Goal: Task Accomplishment & Management: Use online tool/utility

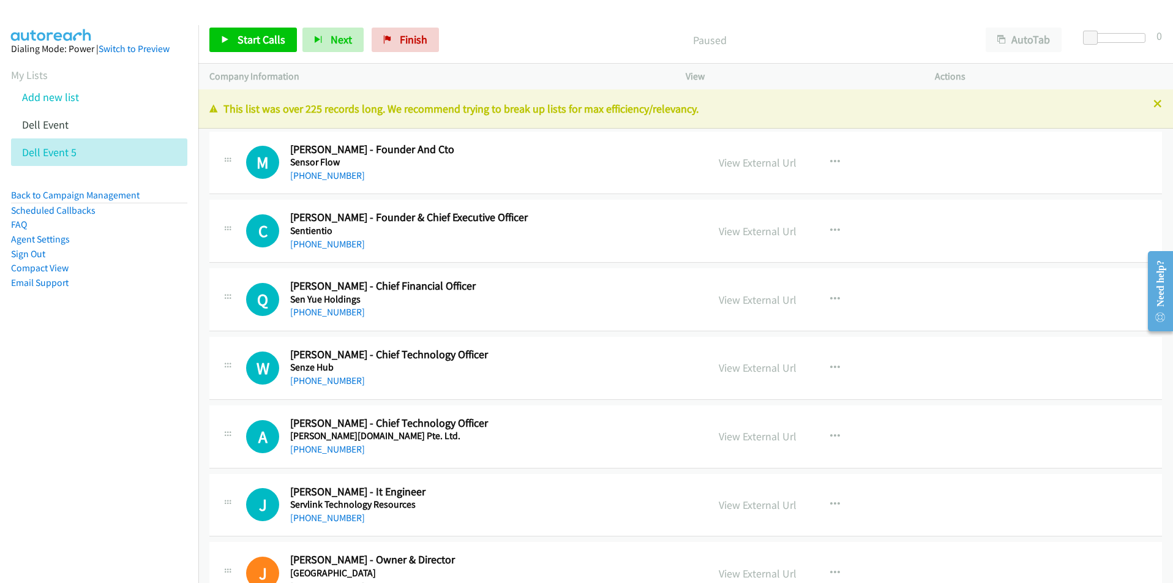
click at [93, 424] on nav "Dialing Mode: Power | Switch to Preview My Lists Add new list Dell Event Dell E…" at bounding box center [99, 316] width 199 height 583
click at [830, 163] on icon "button" at bounding box center [835, 162] width 10 height 10
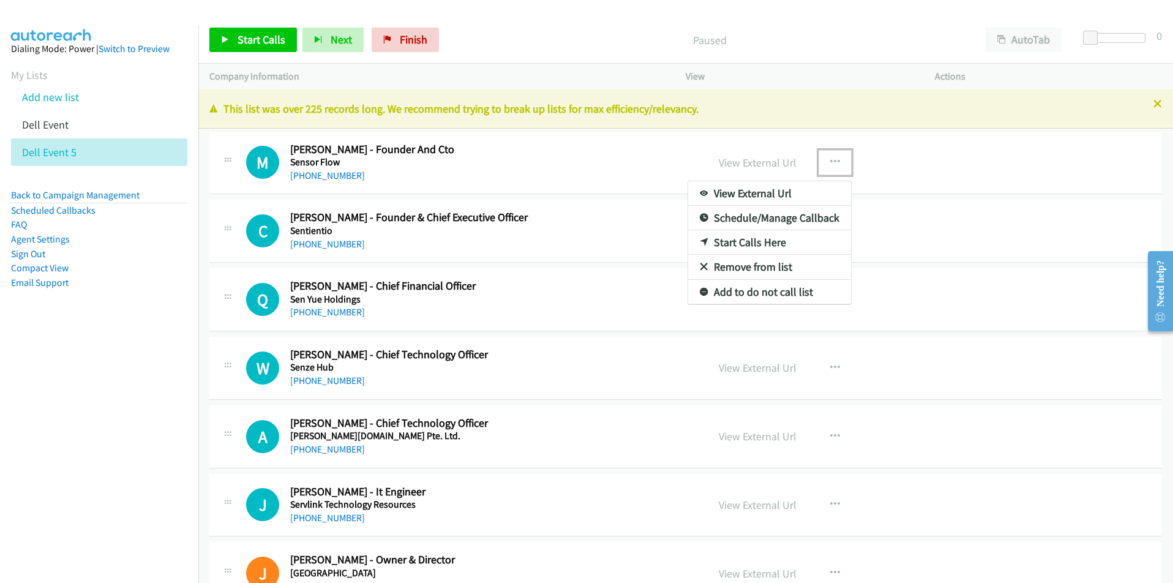
drag, startPoint x: 851, startPoint y: 81, endPoint x: 838, endPoint y: 151, distance: 70.9
click at [823, 76] on div at bounding box center [586, 291] width 1173 height 583
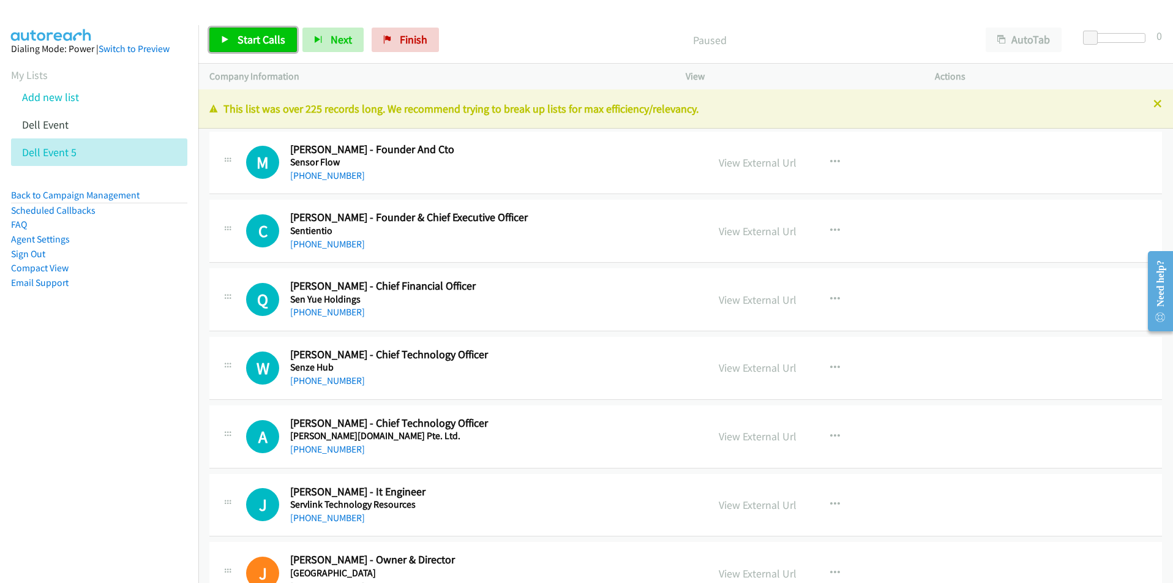
click at [232, 46] on link "Start Calls" at bounding box center [253, 40] width 88 height 24
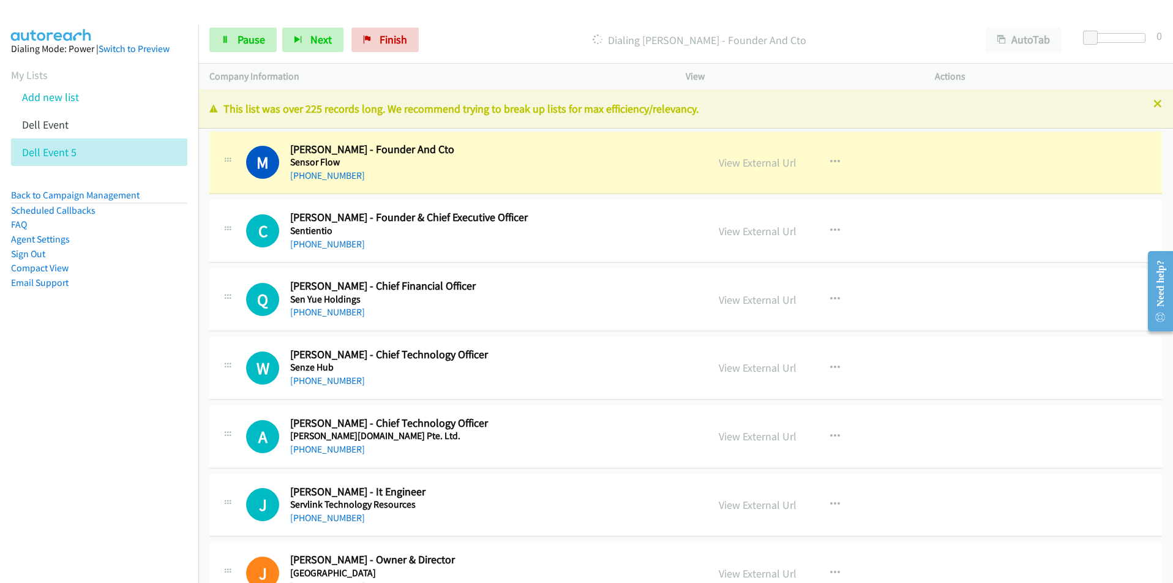
click at [151, 416] on nav "Dialing Mode: Power | Switch to Preview My Lists Add new list Dell Event Dell E…" at bounding box center [99, 316] width 199 height 583
click at [824, 160] on button "button" at bounding box center [834, 162] width 33 height 24
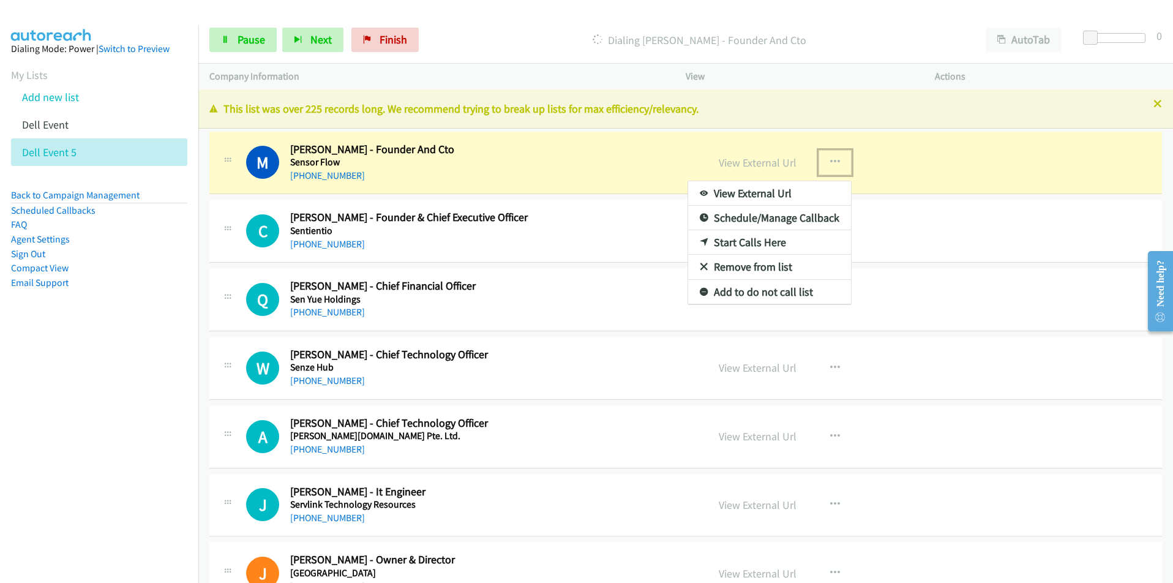
click at [779, 190] on link "View External Url" at bounding box center [769, 193] width 163 height 24
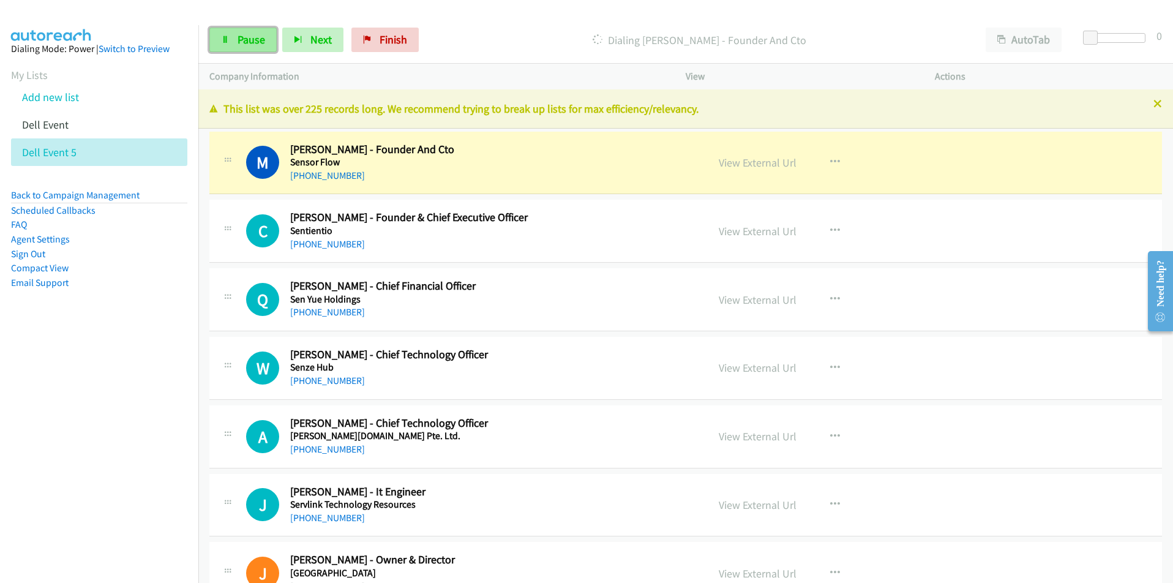
click at [233, 47] on link "Pause" at bounding box center [242, 40] width 67 height 24
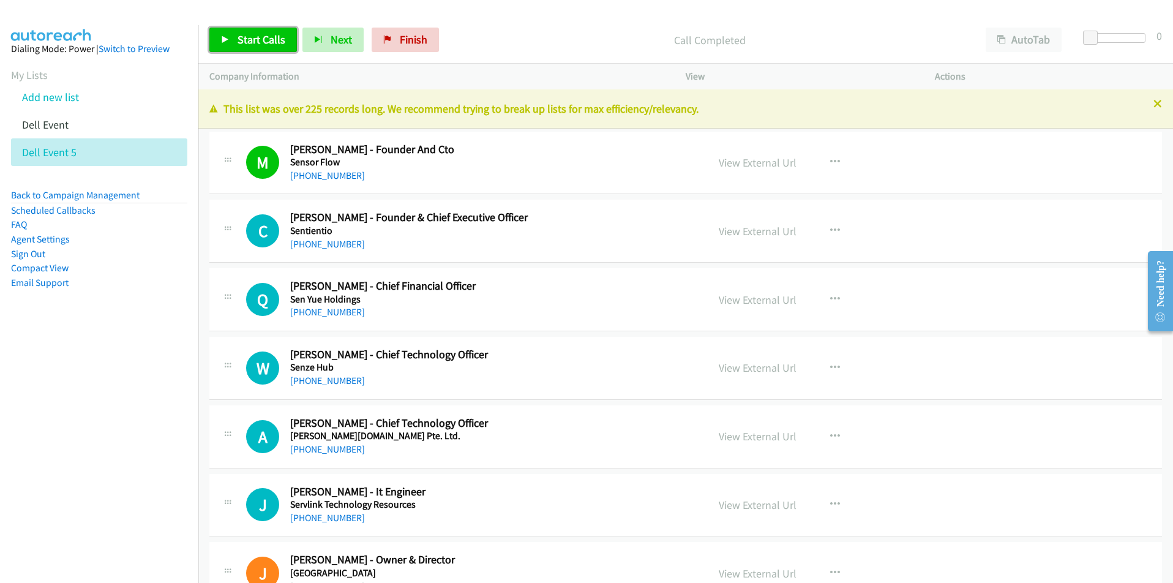
click at [246, 40] on span "Start Calls" at bounding box center [261, 39] width 48 height 14
click at [242, 40] on span "Pause" at bounding box center [251, 39] width 28 height 14
click at [830, 296] on icon "button" at bounding box center [835, 299] width 10 height 10
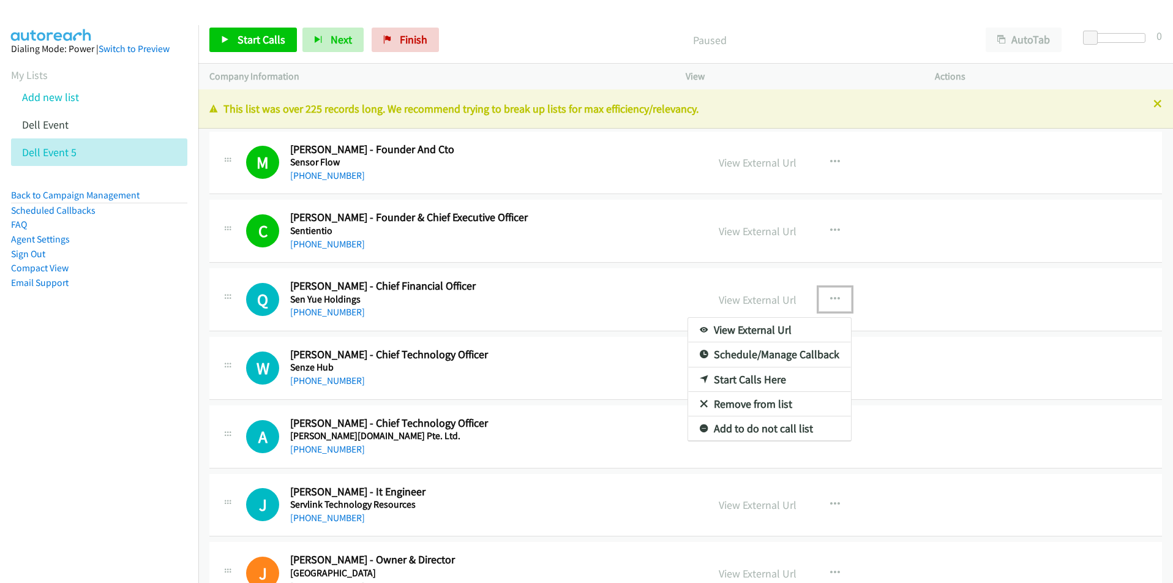
click at [777, 381] on link "Start Calls Here" at bounding box center [769, 379] width 163 height 24
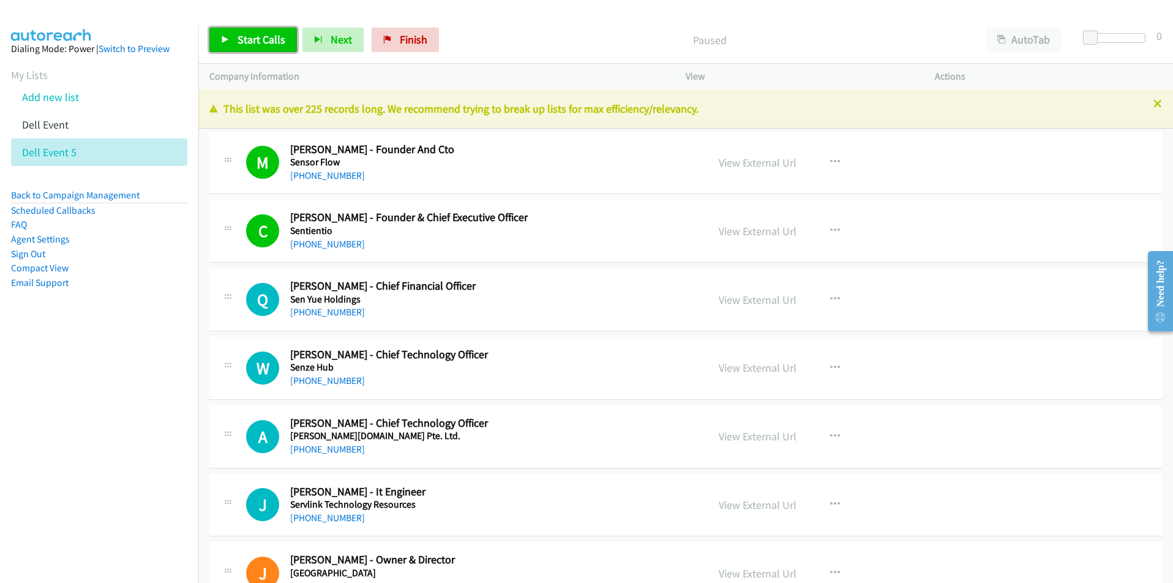
click at [264, 43] on span "Start Calls" at bounding box center [261, 39] width 48 height 14
click at [246, 46] on span "Pause" at bounding box center [251, 39] width 28 height 14
click at [834, 368] on icon "button" at bounding box center [835, 368] width 10 height 10
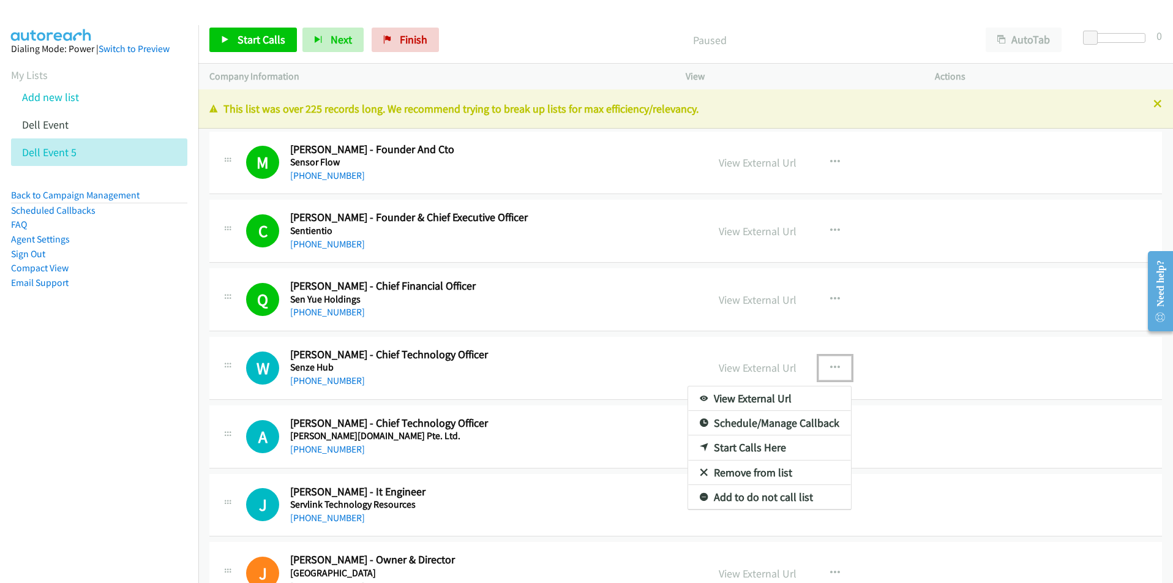
click at [775, 449] on link "Start Calls Here" at bounding box center [769, 447] width 163 height 24
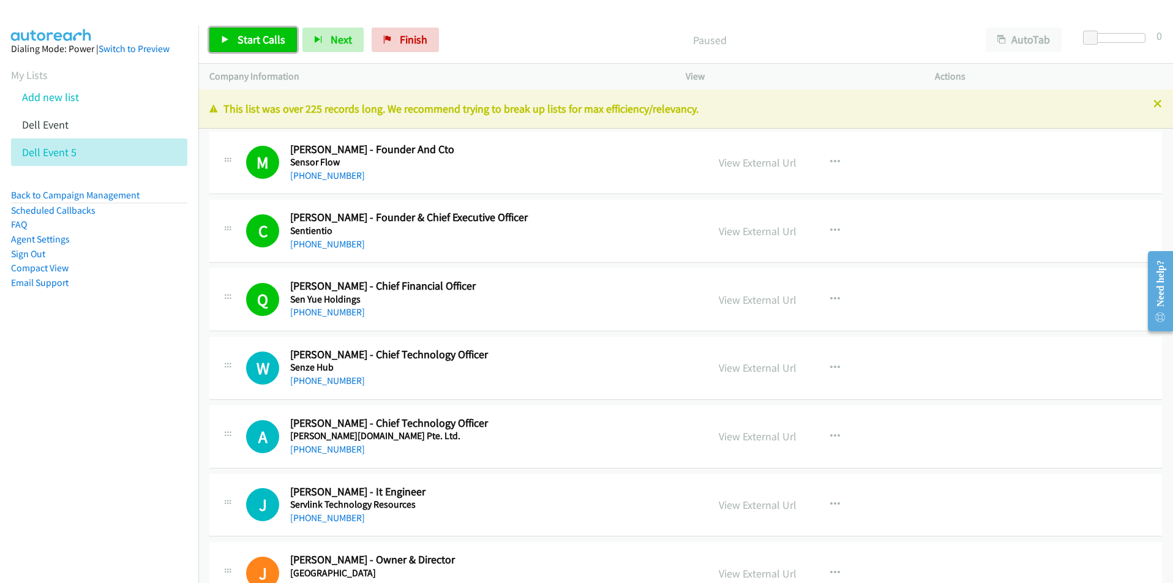
click at [265, 42] on span "Start Calls" at bounding box center [261, 39] width 48 height 14
click at [537, 38] on p "Call Completed" at bounding box center [699, 40] width 528 height 17
click at [224, 42] on icon at bounding box center [225, 40] width 9 height 9
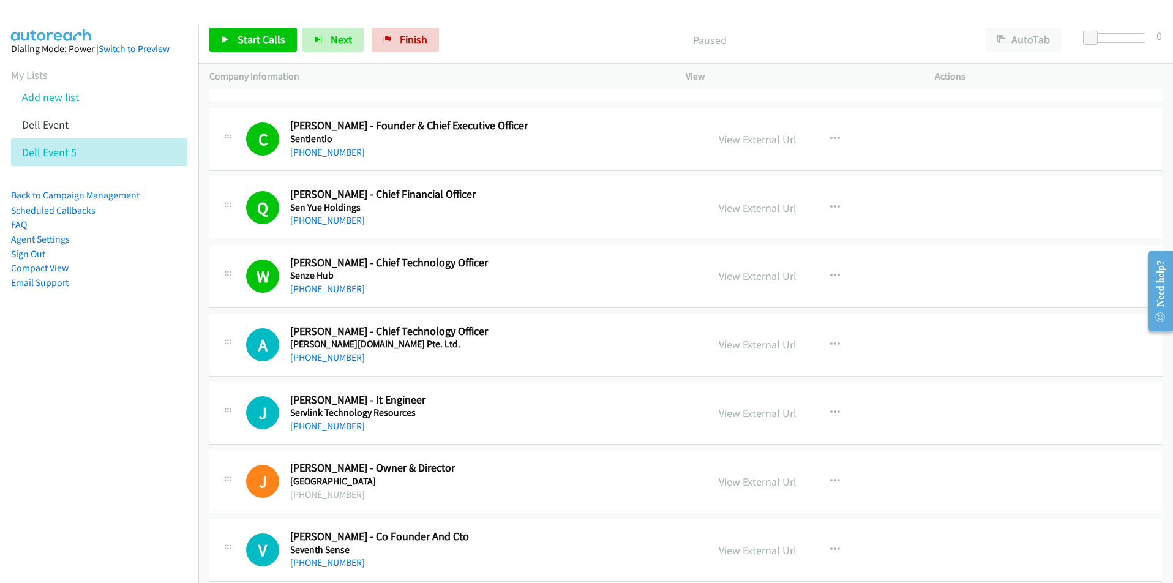
scroll to position [122, 0]
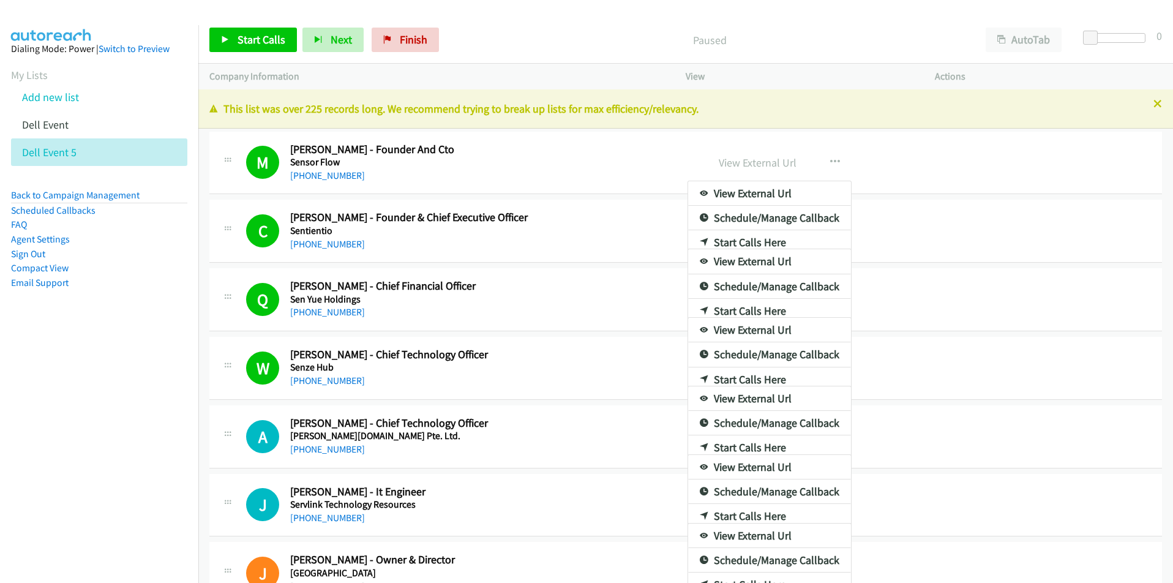
click at [875, 58] on div "Start Calls Pause Next Finish Paused AutoTab AutoTab 0" at bounding box center [685, 40] width 974 height 47
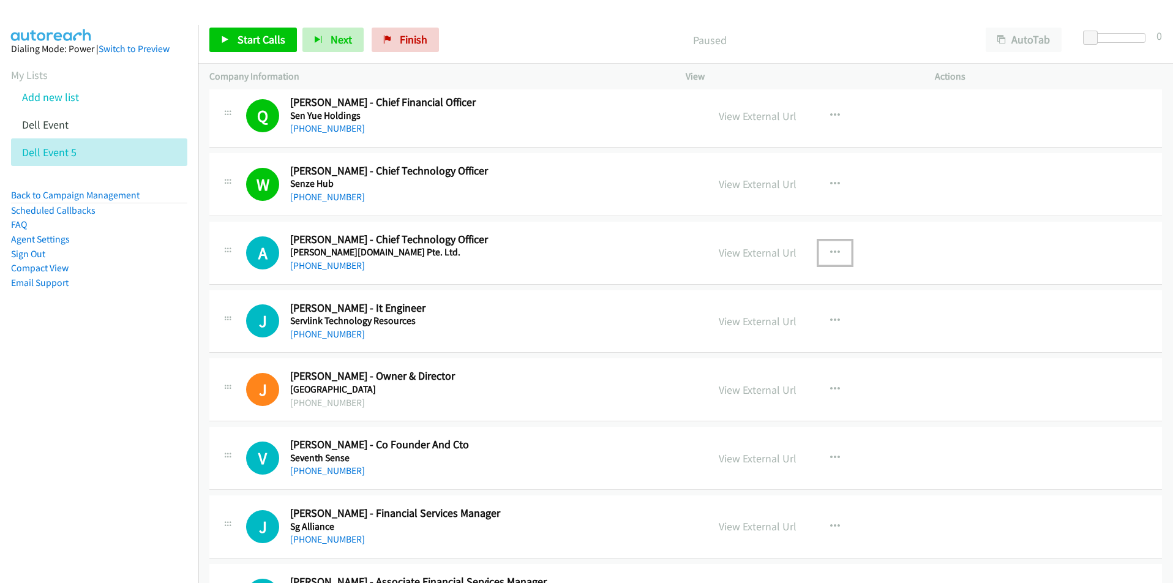
click at [830, 249] on icon "button" at bounding box center [835, 253] width 10 height 10
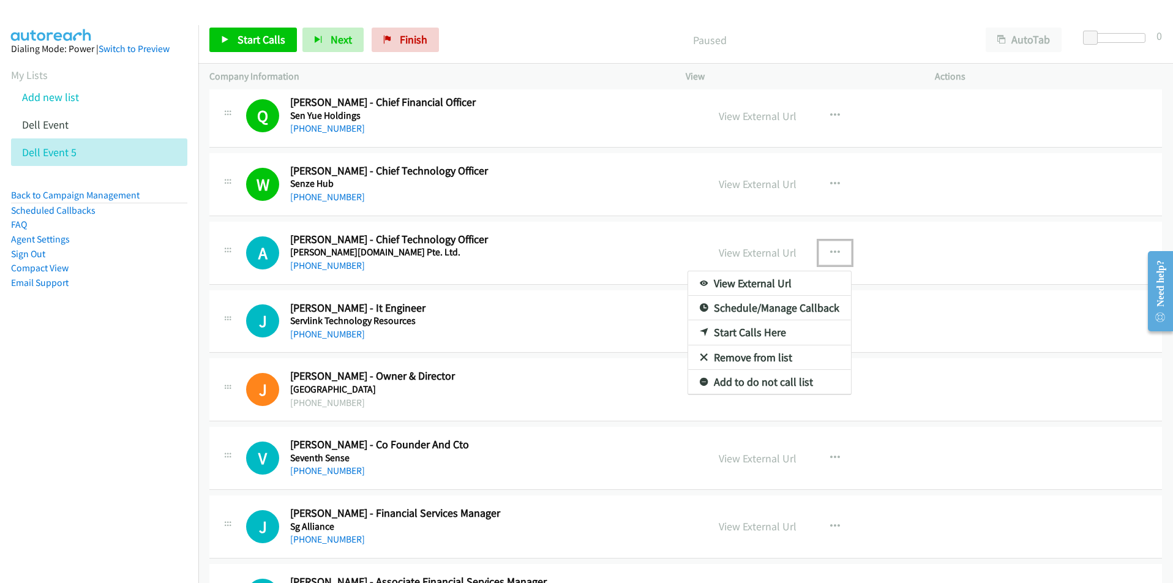
click at [781, 334] on link "Start Calls Here" at bounding box center [769, 332] width 163 height 24
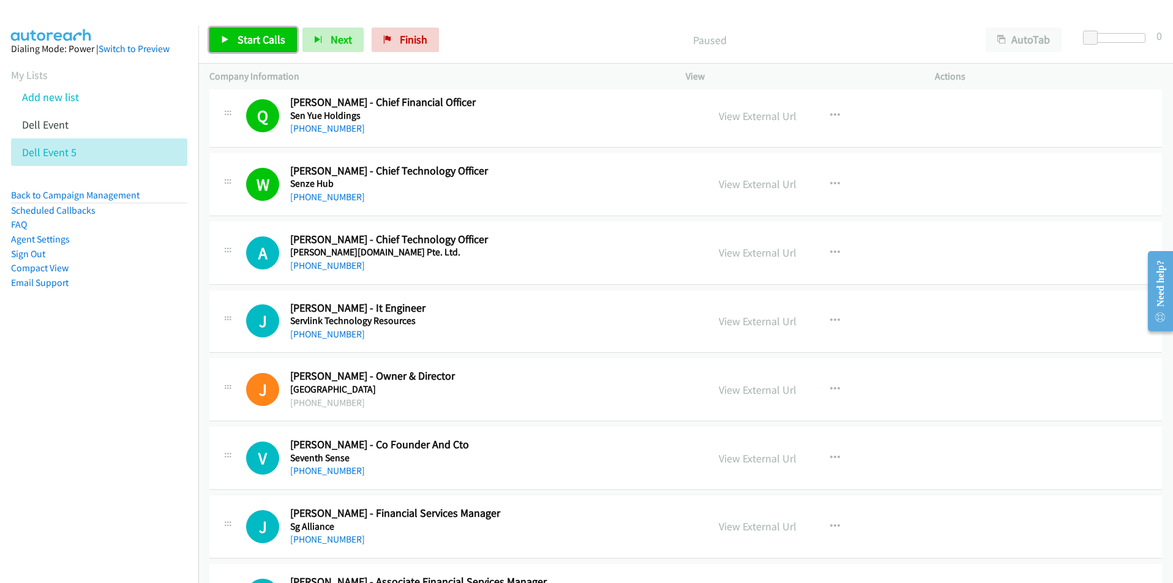
click at [247, 42] on span "Start Calls" at bounding box center [261, 39] width 48 height 14
click at [155, 435] on nav "Dialing Mode: Power | Switch to Preview My Lists Add new list Dell Event Dell E…" at bounding box center [99, 316] width 199 height 583
click at [832, 322] on icon "button" at bounding box center [835, 321] width 10 height 10
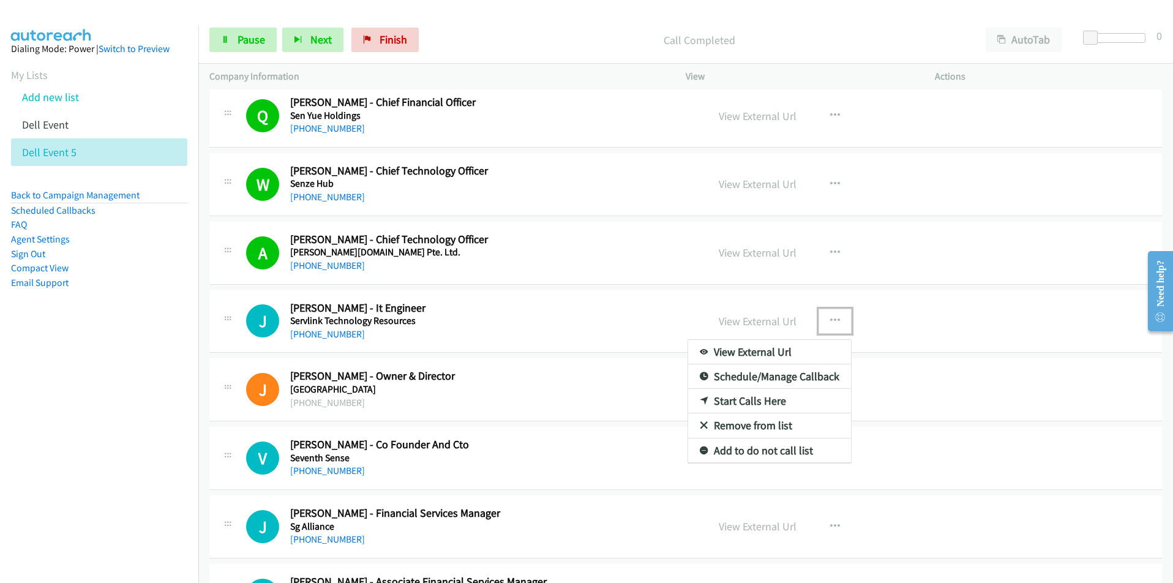
click at [768, 403] on link "Start Calls Here" at bounding box center [769, 401] width 163 height 24
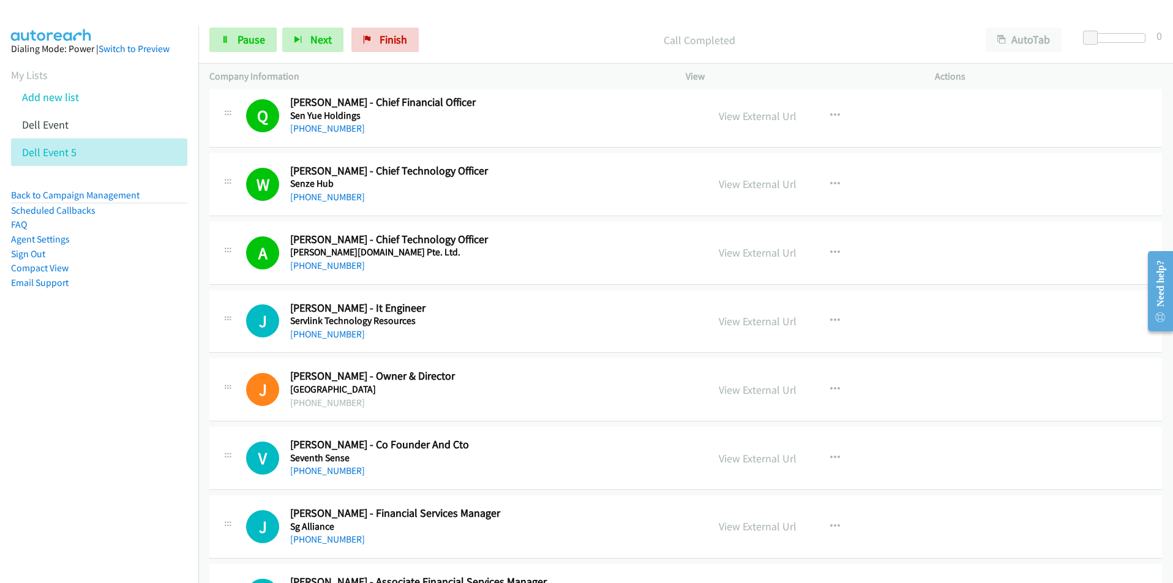
click at [38, 414] on nav "Dialing Mode: Power | Switch to Preview My Lists Add new list Dell Event Dell E…" at bounding box center [99, 316] width 199 height 583
click at [258, 44] on span "Pause" at bounding box center [251, 39] width 28 height 14
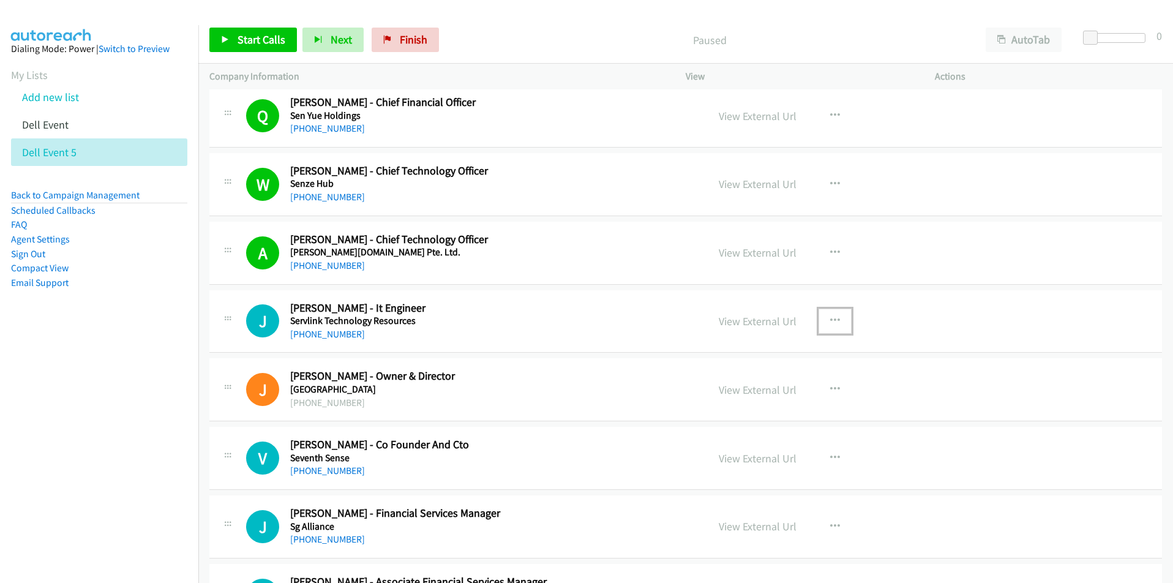
click at [832, 317] on icon "button" at bounding box center [835, 321] width 10 height 10
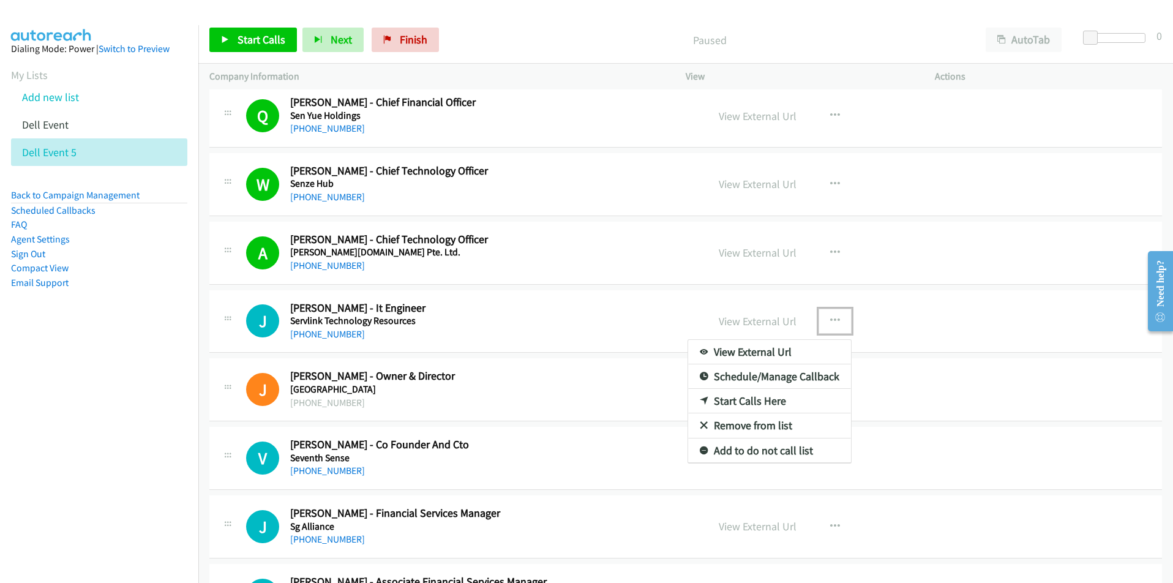
click at [787, 408] on link "Start Calls Here" at bounding box center [769, 401] width 163 height 24
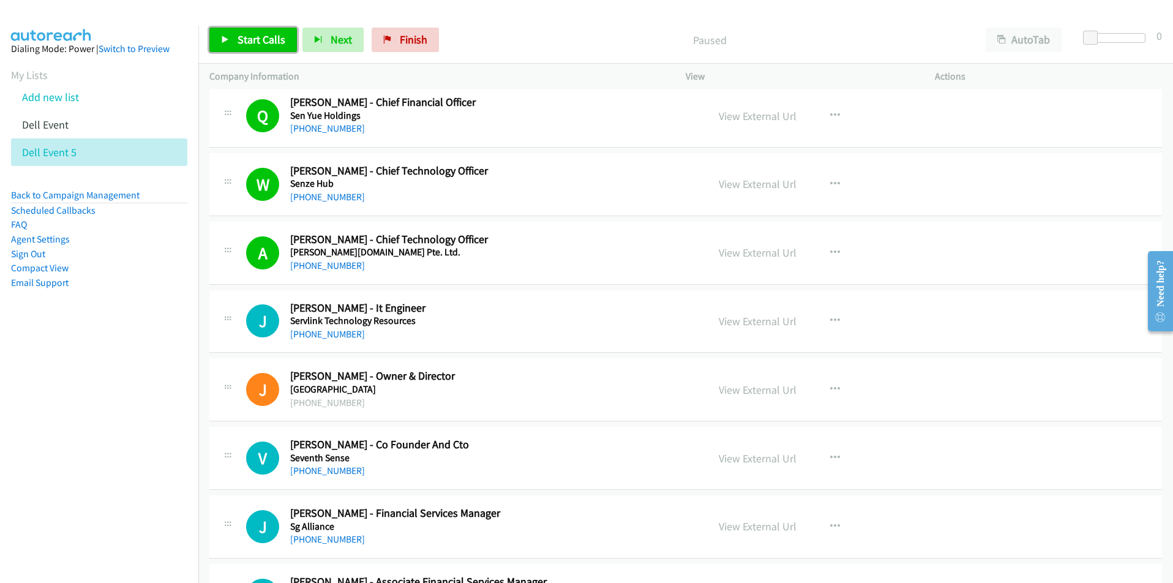
click at [255, 43] on span "Start Calls" at bounding box center [261, 39] width 48 height 14
click at [160, 458] on nav "Dialing Mode: Power | Switch to Preview My Lists Add new list Dell Event Dell E…" at bounding box center [99, 316] width 199 height 583
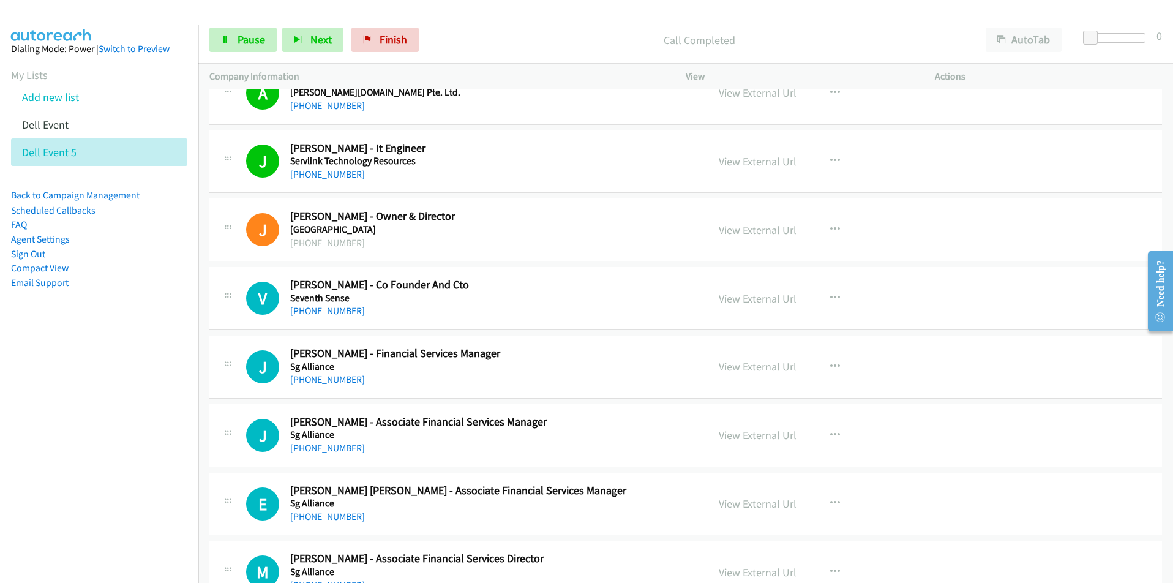
scroll to position [184, 0]
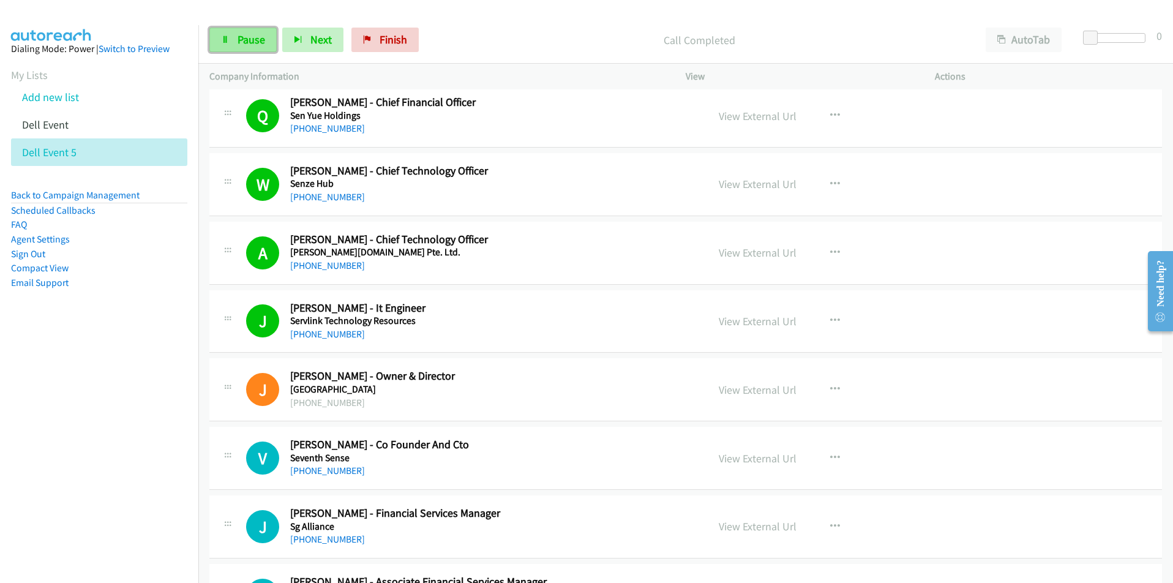
click at [236, 42] on link "Pause" at bounding box center [242, 40] width 67 height 24
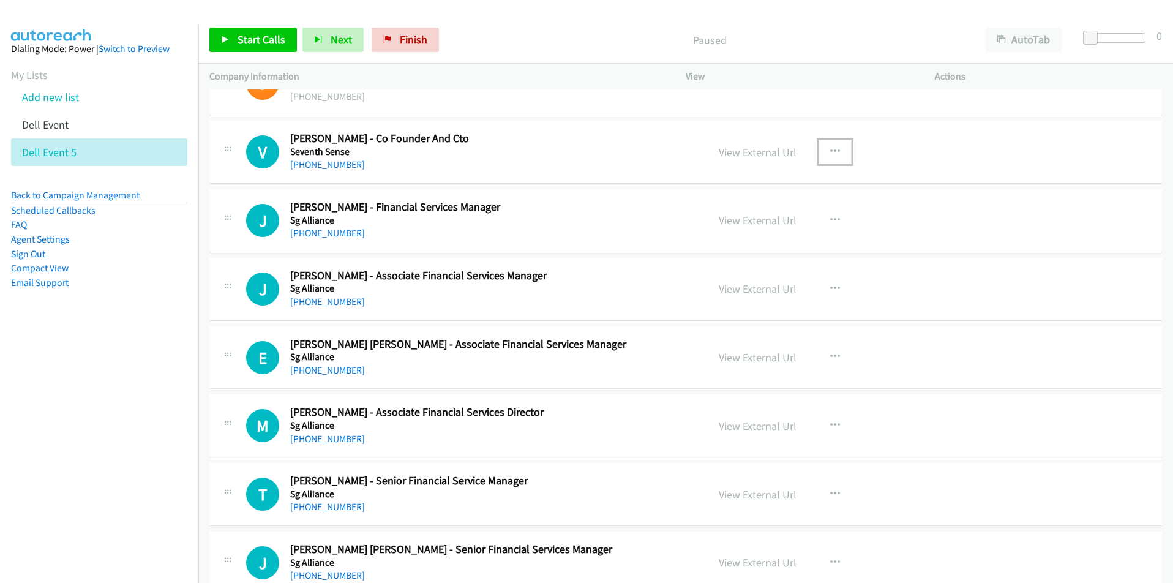
click at [830, 150] on icon "button" at bounding box center [835, 152] width 10 height 10
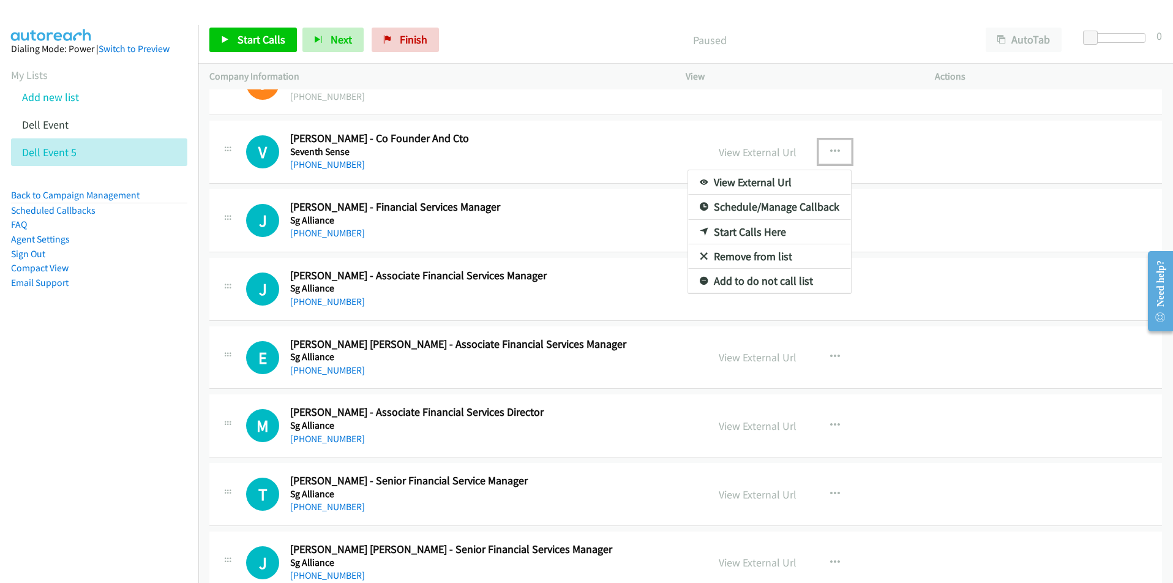
click at [788, 233] on link "Start Calls Here" at bounding box center [769, 232] width 163 height 24
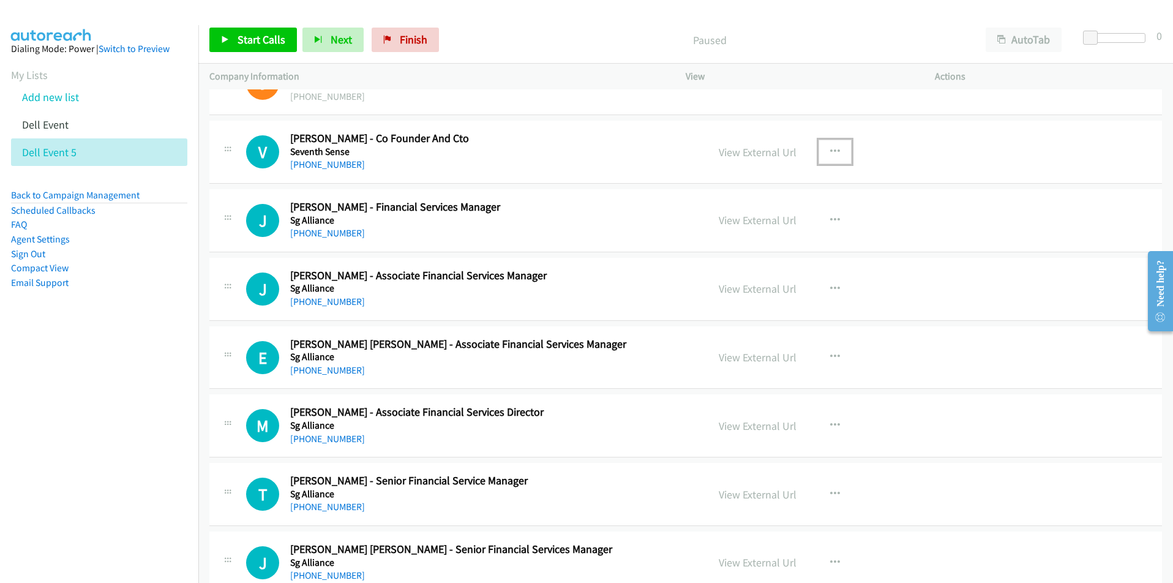
click at [833, 151] on icon "button" at bounding box center [835, 152] width 10 height 10
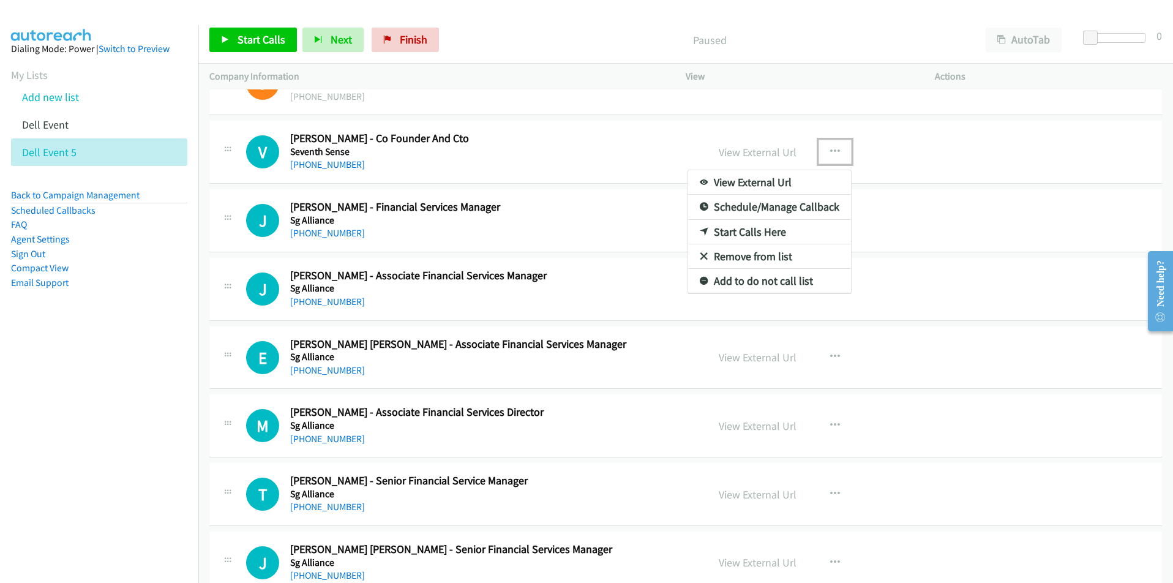
click at [770, 232] on link "Start Calls Here" at bounding box center [769, 232] width 163 height 24
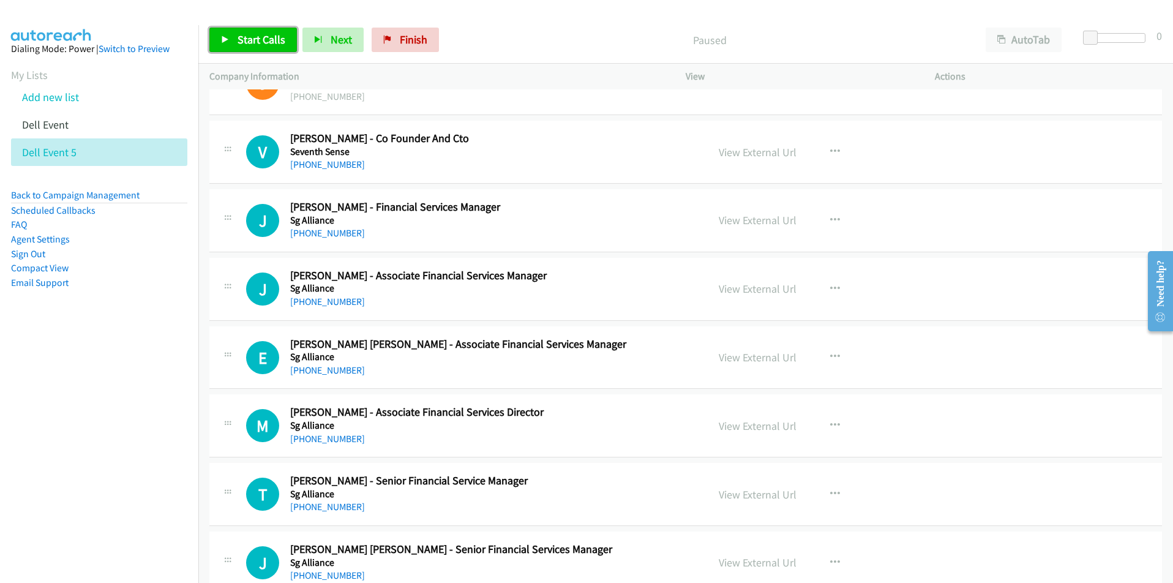
click at [259, 42] on span "Start Calls" at bounding box center [261, 39] width 48 height 14
click at [130, 414] on nav "Dialing Mode: Power | Switch to Preview My Lists Add new list Dell Event Dell E…" at bounding box center [99, 316] width 199 height 583
click at [244, 45] on span "Pause" at bounding box center [251, 39] width 28 height 14
click at [830, 223] on icon "button" at bounding box center [835, 220] width 10 height 10
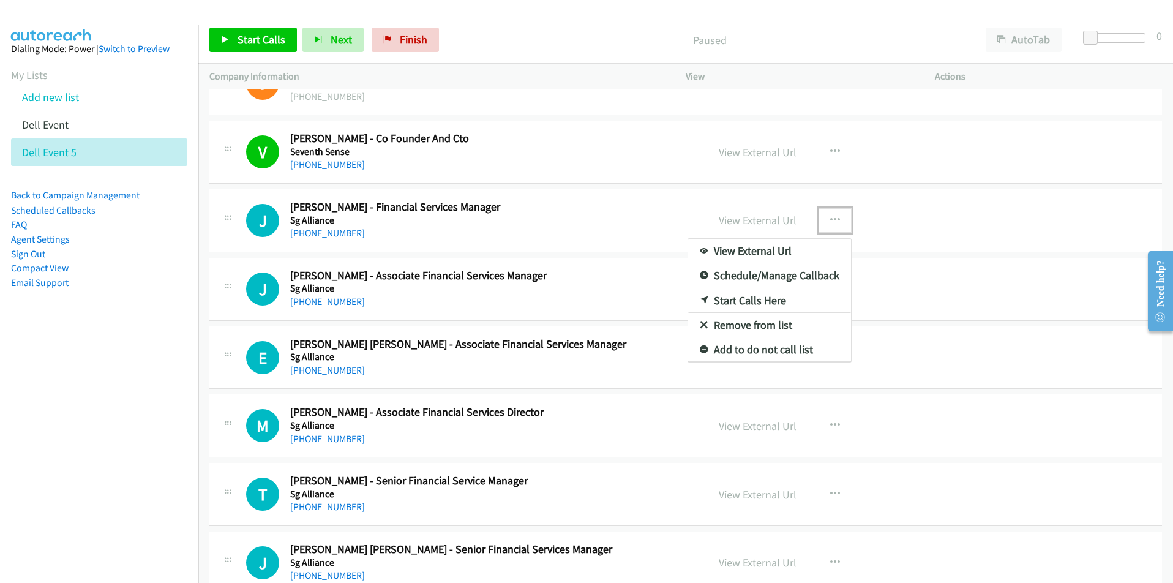
click at [775, 304] on link "Start Calls Here" at bounding box center [769, 300] width 163 height 24
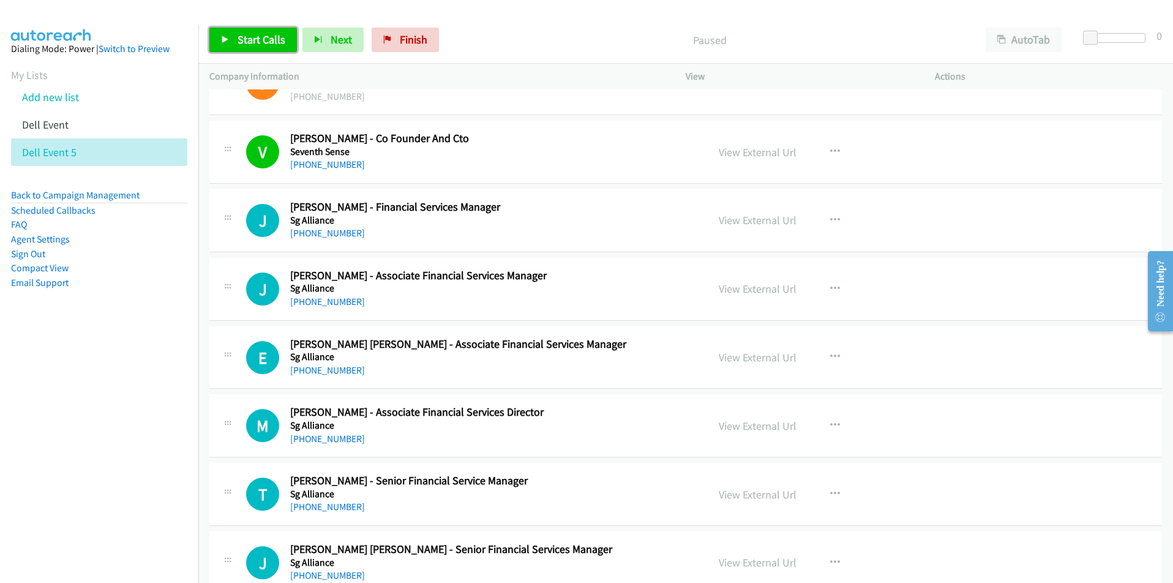
click at [259, 46] on span "Start Calls" at bounding box center [261, 39] width 48 height 14
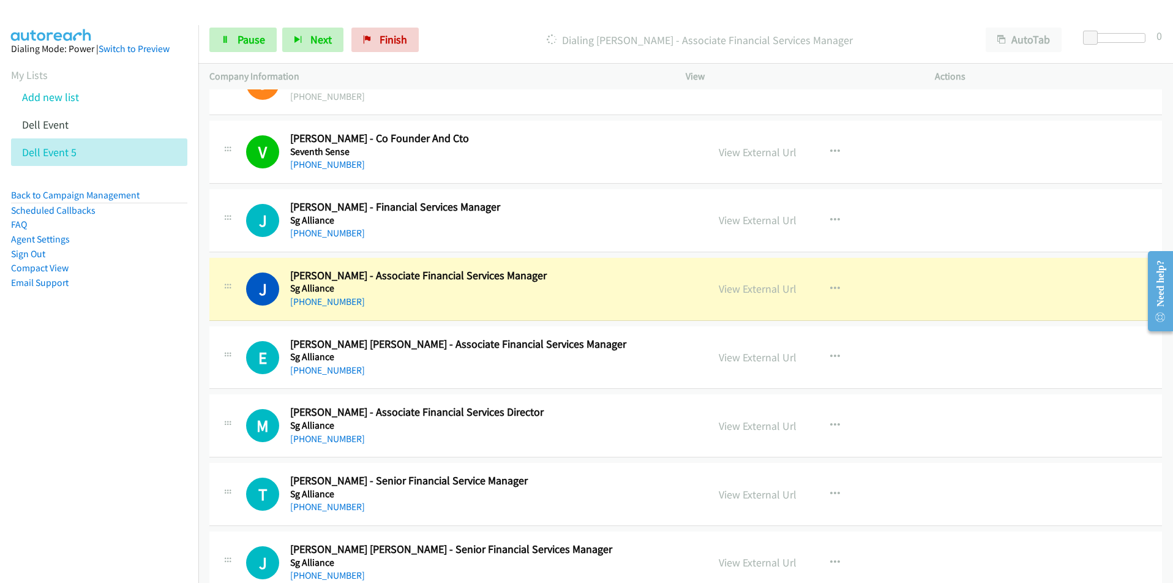
click at [151, 408] on nav "Dialing Mode: Power | Switch to Preview My Lists Add new list Dell Event Dell E…" at bounding box center [99, 316] width 199 height 583
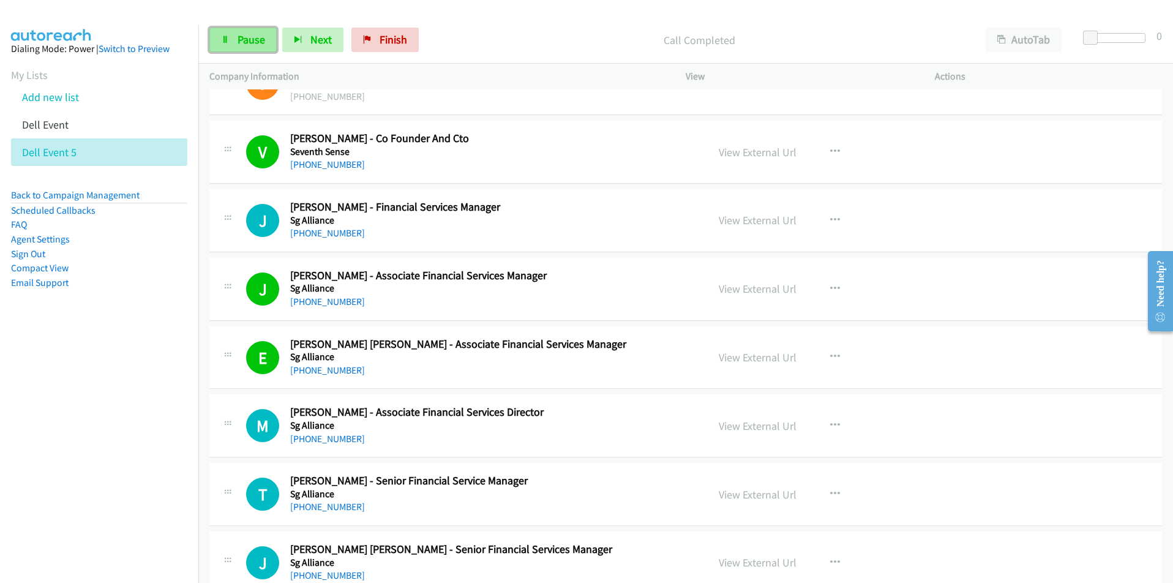
click at [245, 39] on span "Pause" at bounding box center [251, 39] width 28 height 14
drag, startPoint x: 148, startPoint y: 435, endPoint x: 153, endPoint y: 425, distance: 11.5
click at [148, 435] on nav "Dialing Mode: Power | Switch to Preview My Lists Add new list Dell Event Dell E…" at bounding box center [99, 316] width 199 height 583
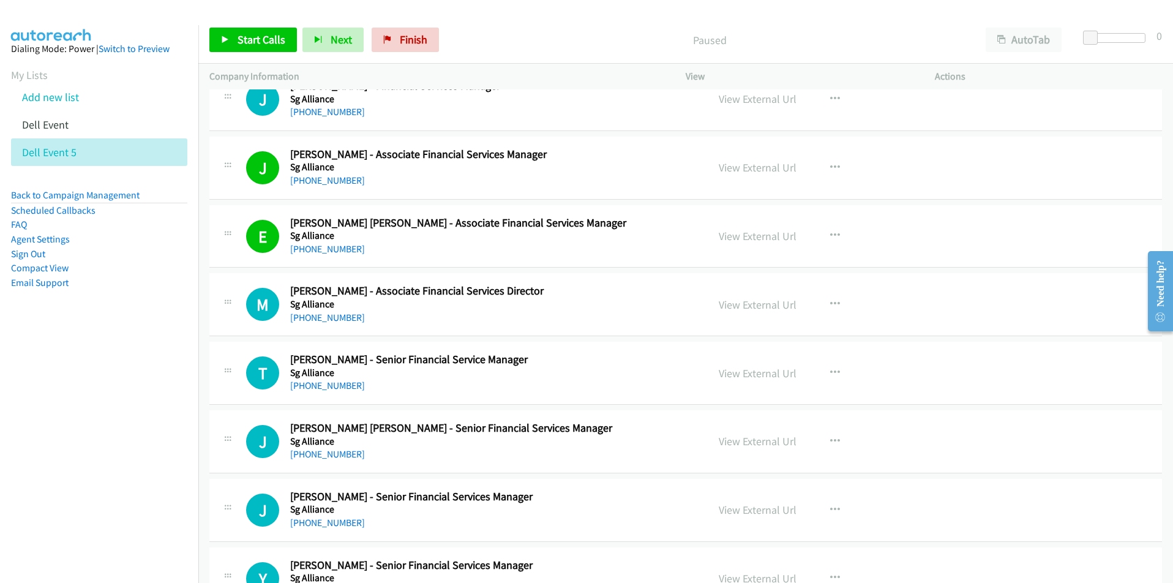
scroll to position [612, 0]
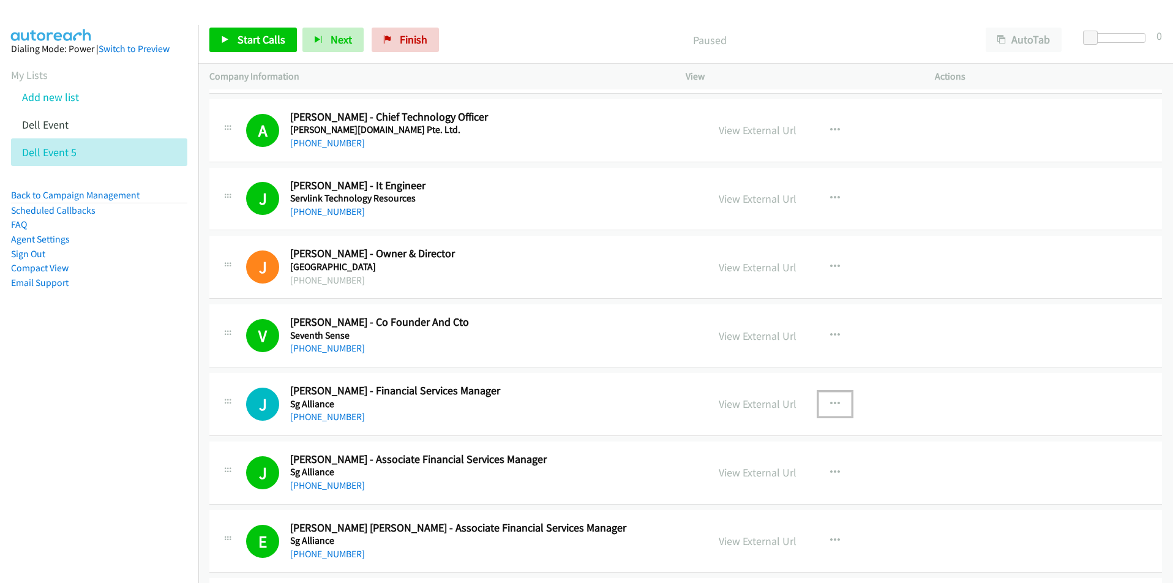
click at [823, 402] on button "button" at bounding box center [834, 404] width 33 height 24
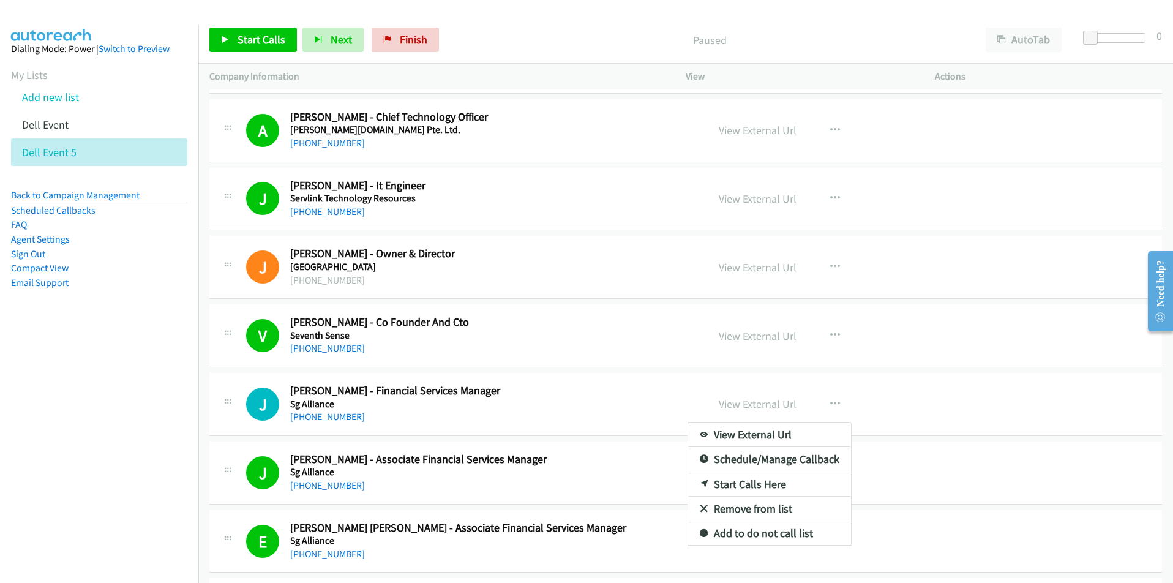
click at [168, 445] on nav "Dialing Mode: Power | Switch to Preview My Lists Add new list Dell Event Dell E…" at bounding box center [99, 316] width 199 height 583
click at [990, 466] on div at bounding box center [586, 291] width 1173 height 583
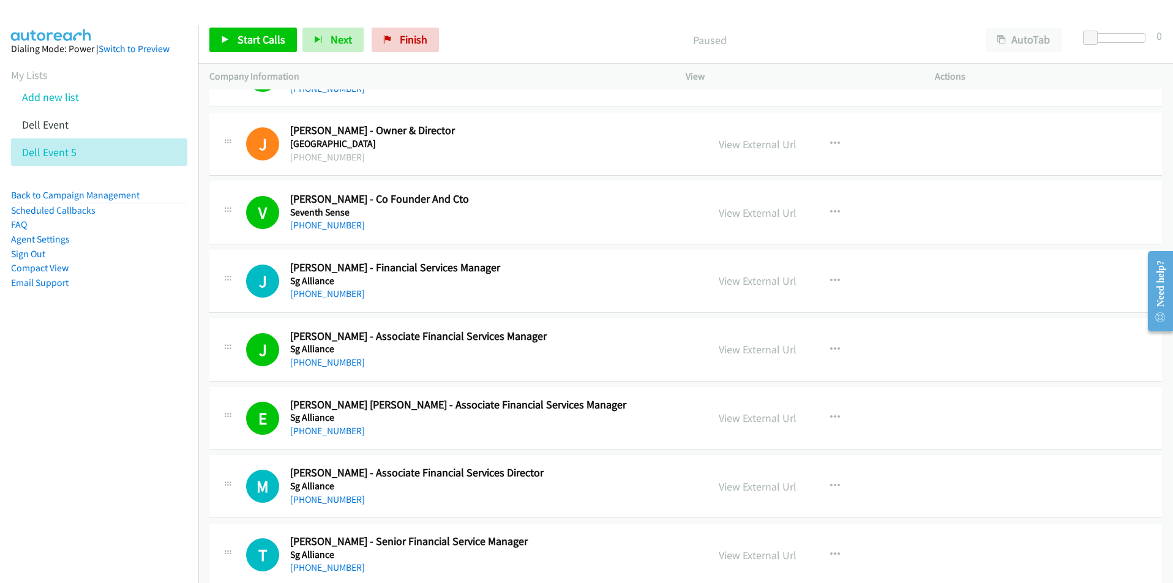
scroll to position [490, 0]
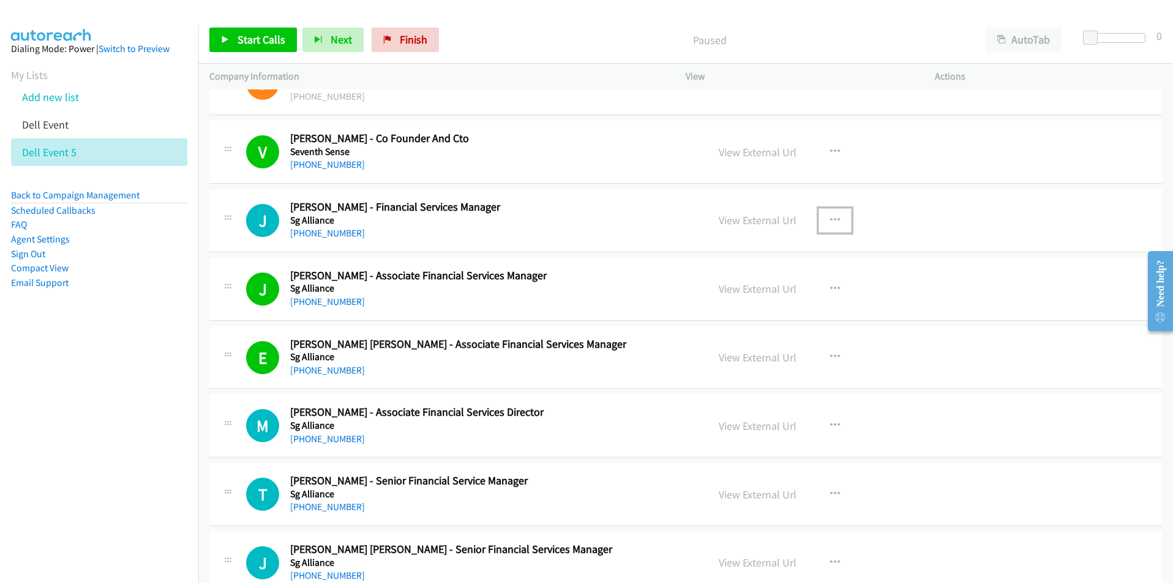
click at [832, 221] on icon "button" at bounding box center [835, 220] width 10 height 10
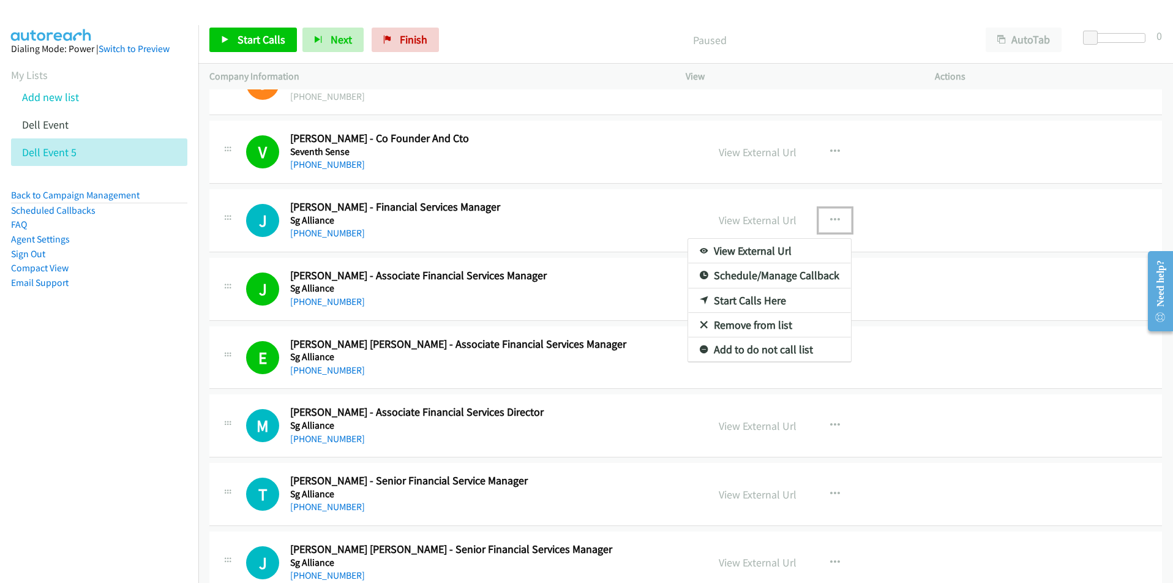
click at [757, 297] on link "Start Calls Here" at bounding box center [769, 300] width 163 height 24
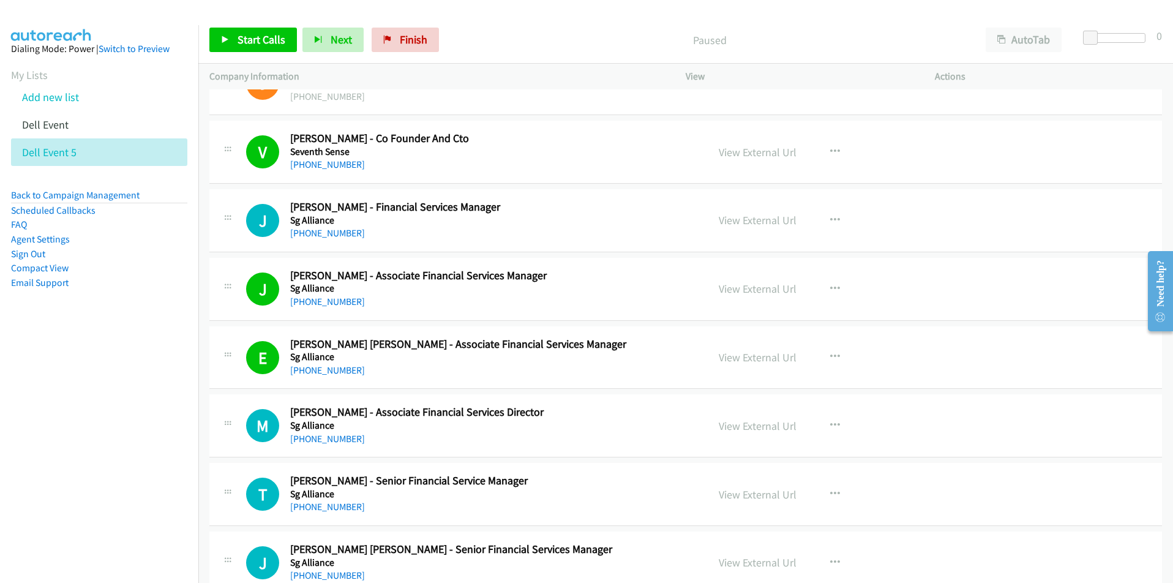
click at [239, 25] on div "Start Calls Pause Next Finish Paused AutoTab AutoTab 0" at bounding box center [685, 40] width 974 height 47
click at [245, 39] on span "Start Calls" at bounding box center [261, 39] width 48 height 14
click at [179, 424] on nav "Dialing Mode: Power | Switch to Preview My Lists Add new list Dell Event Dell E…" at bounding box center [99, 316] width 199 height 583
click at [236, 35] on link "Pause" at bounding box center [242, 40] width 67 height 24
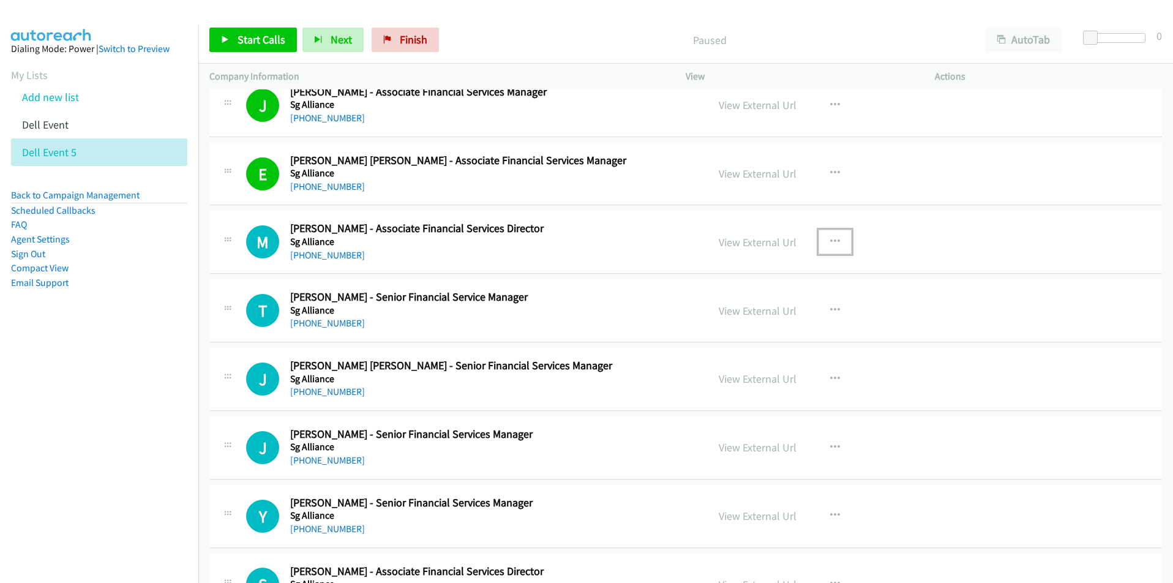
click at [830, 241] on icon "button" at bounding box center [835, 242] width 10 height 10
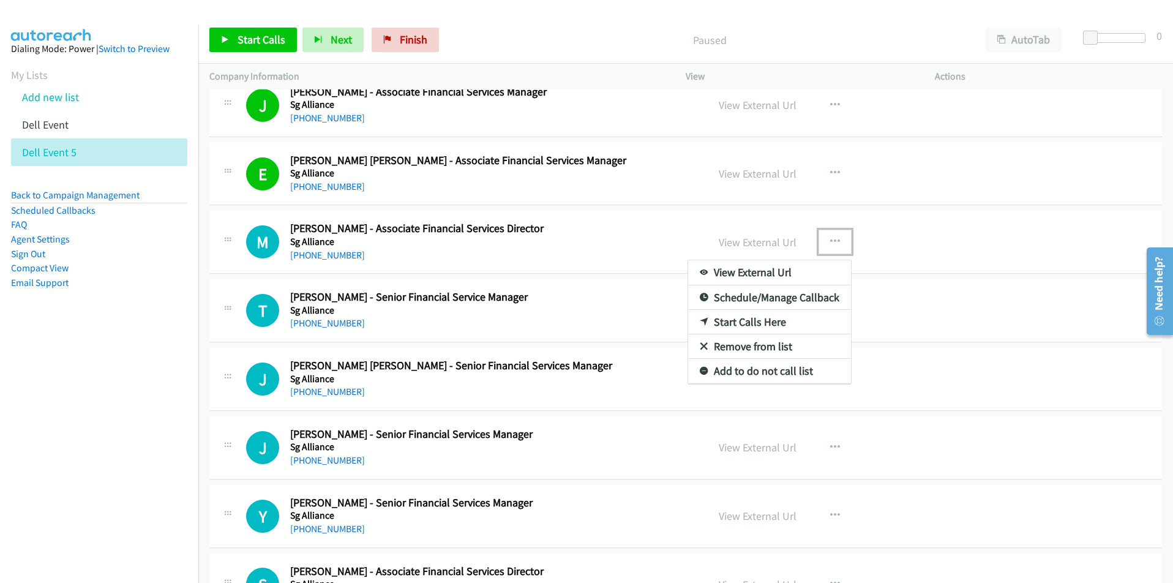
click at [775, 324] on link "Start Calls Here" at bounding box center [769, 322] width 163 height 24
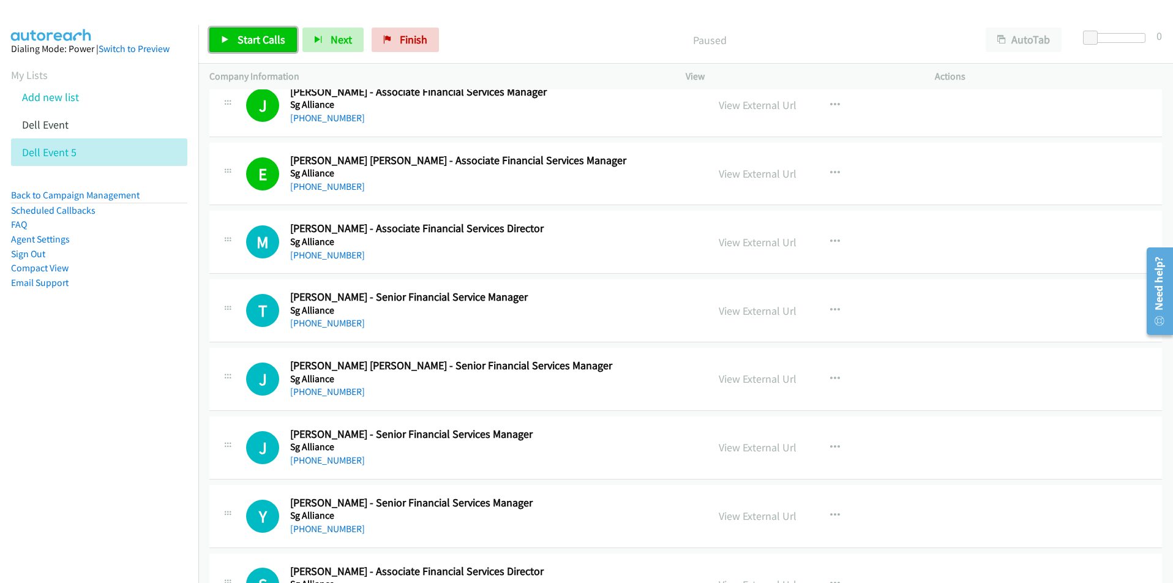
click at [244, 48] on link "Start Calls" at bounding box center [253, 40] width 88 height 24
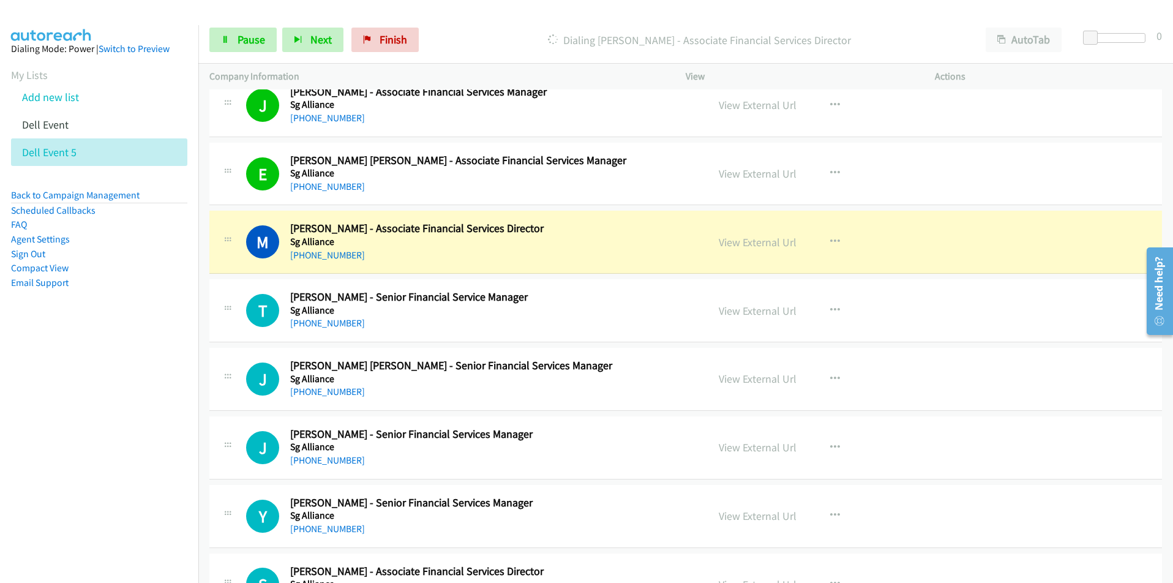
click at [172, 419] on nav "Dialing Mode: Power | Switch to Preview My Lists Add new list Dell Event Dell E…" at bounding box center [99, 316] width 199 height 583
click at [829, 235] on button "button" at bounding box center [834, 242] width 33 height 24
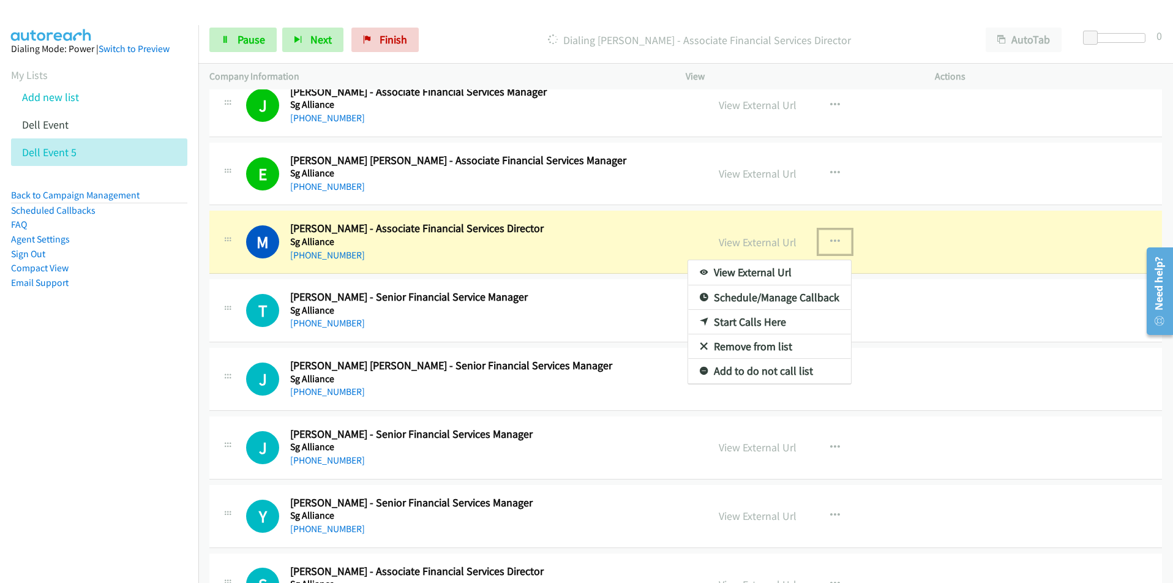
click at [794, 267] on link "View External Url" at bounding box center [769, 272] width 163 height 24
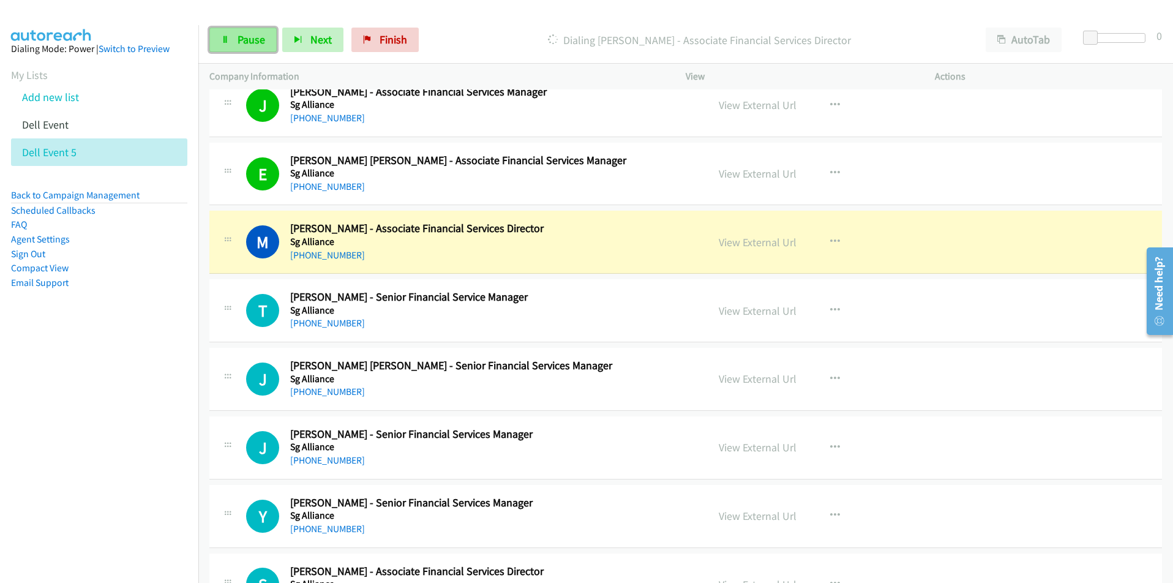
click at [239, 45] on span "Pause" at bounding box center [251, 39] width 28 height 14
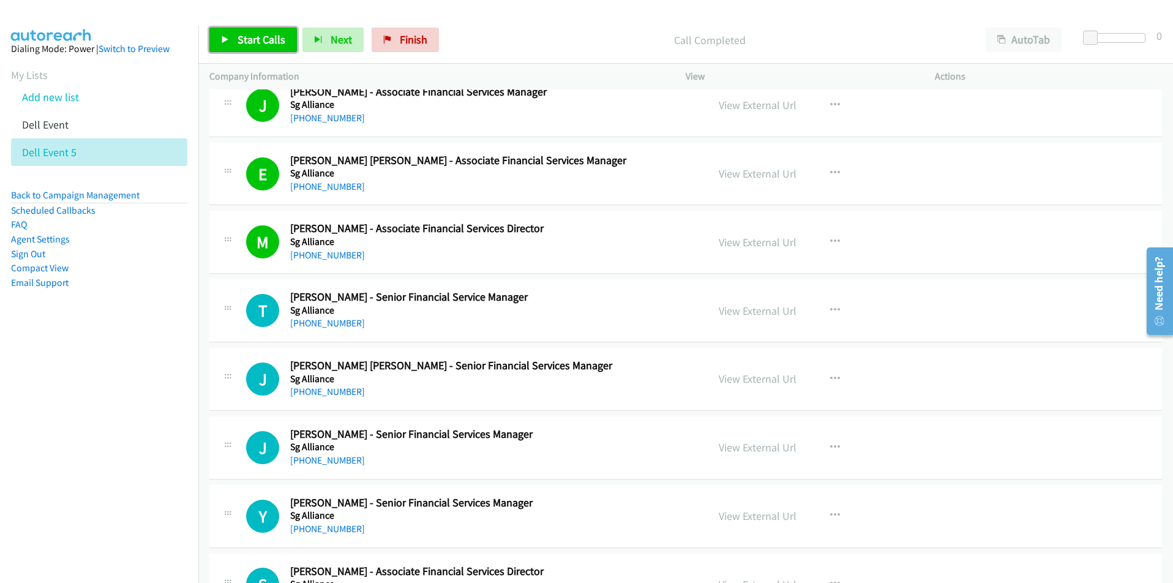
click at [263, 40] on span "Start Calls" at bounding box center [261, 39] width 48 height 14
click at [77, 464] on nav "Dialing Mode: Power | Switch to Preview My Lists Add new list Dell Event Dell E…" at bounding box center [99, 316] width 199 height 583
click at [244, 42] on span "Pause" at bounding box center [251, 39] width 28 height 14
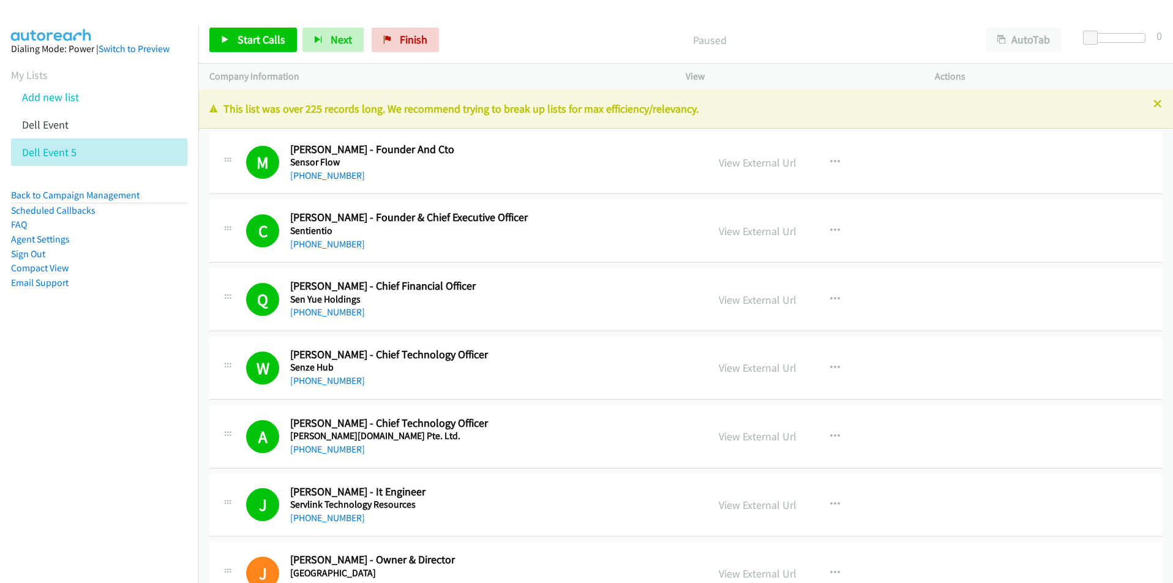
click at [960, 140] on div "M Callback Scheduled [PERSON_NAME] - Founder And Cto Sensor Flow [GEOGRAPHIC_DA…" at bounding box center [685, 163] width 952 height 63
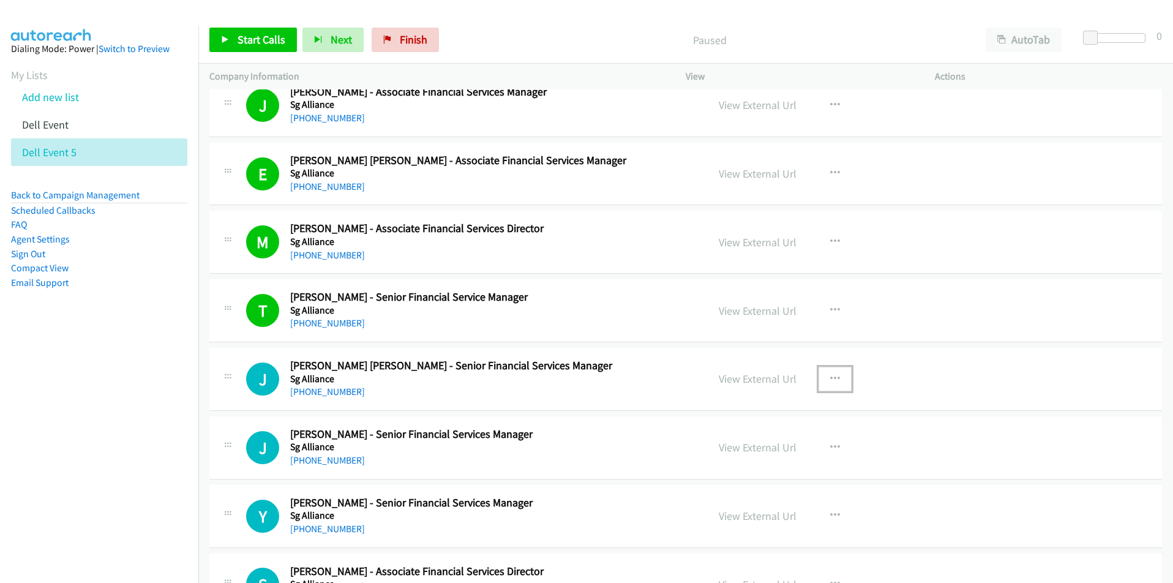
click at [832, 375] on icon "button" at bounding box center [835, 379] width 10 height 10
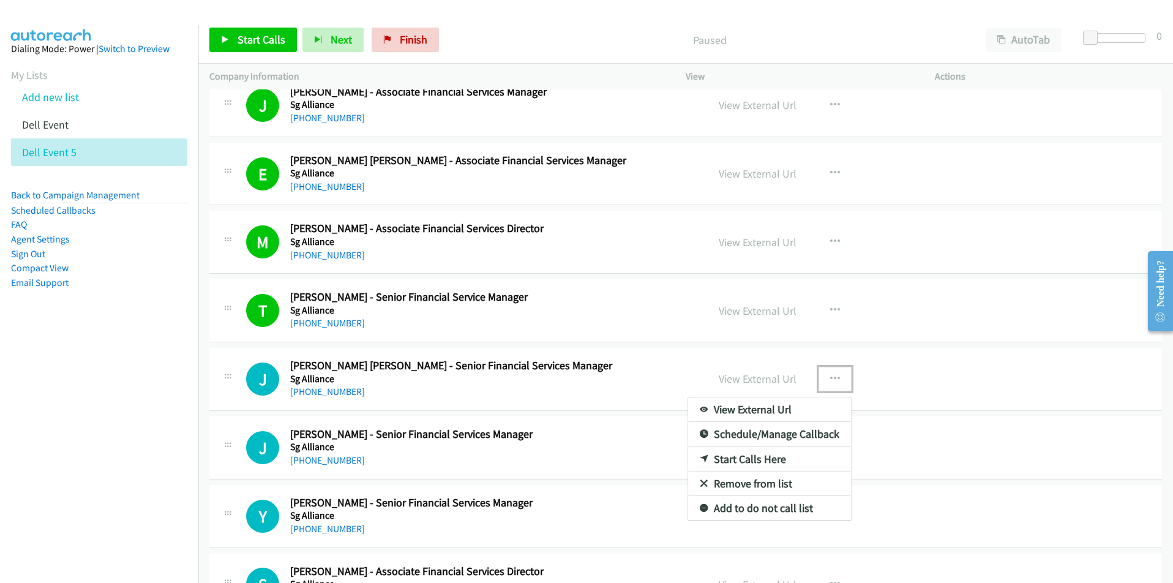
click at [777, 464] on link "Start Calls Here" at bounding box center [769, 459] width 163 height 24
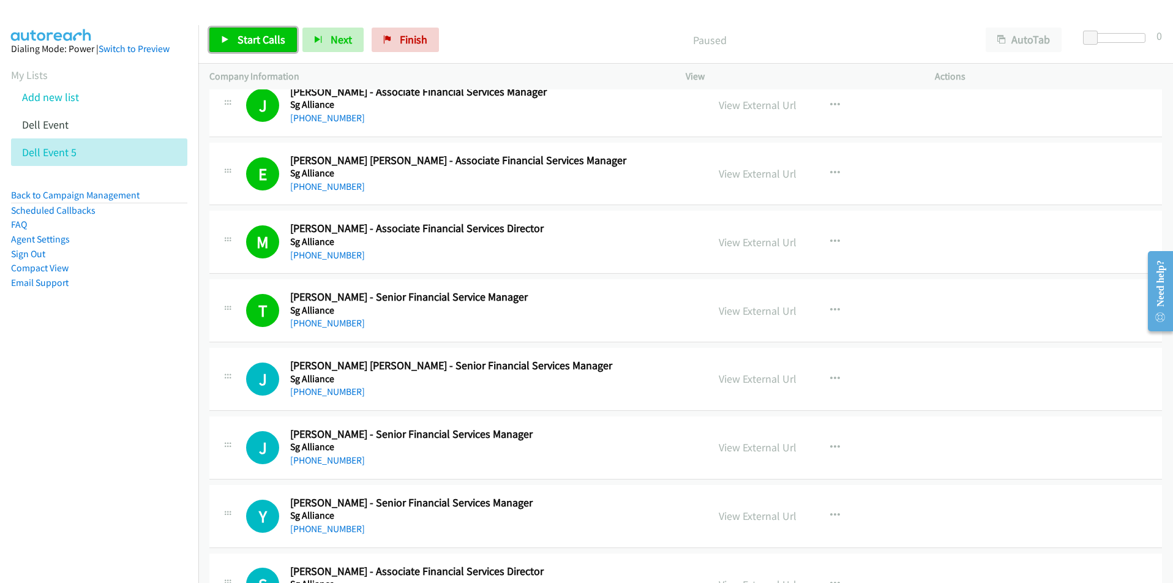
click at [237, 50] on link "Start Calls" at bounding box center [253, 40] width 88 height 24
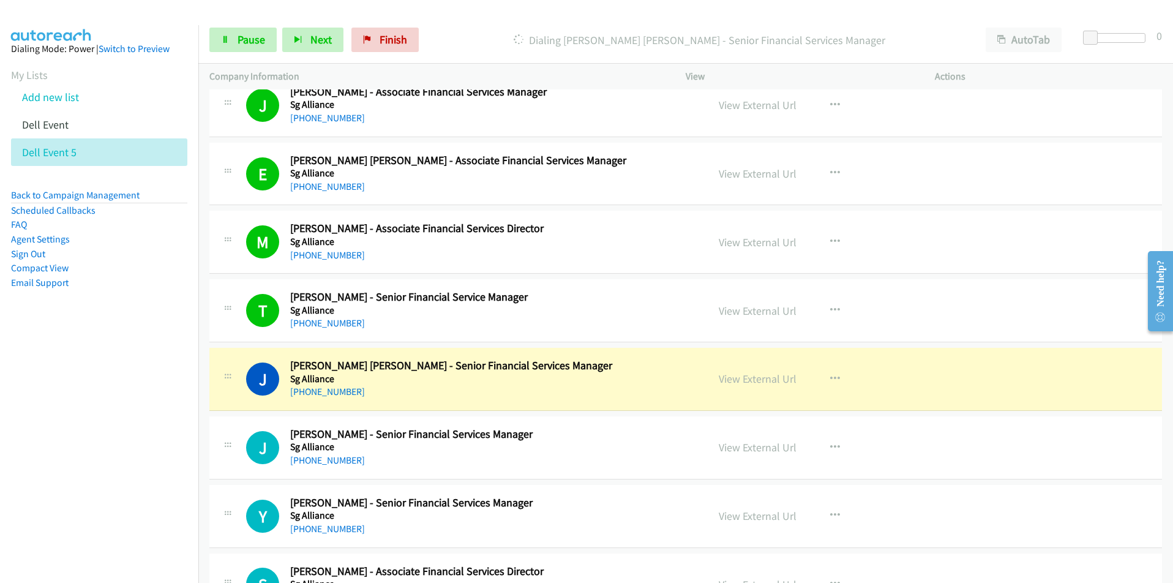
drag, startPoint x: 152, startPoint y: 436, endPoint x: 198, endPoint y: 420, distance: 49.2
click at [152, 436] on nav "Dialing Mode: Power | Switch to Preview My Lists Add new list Dell Event Dell E…" at bounding box center [99, 316] width 199 height 583
click at [831, 374] on icon "button" at bounding box center [835, 379] width 10 height 10
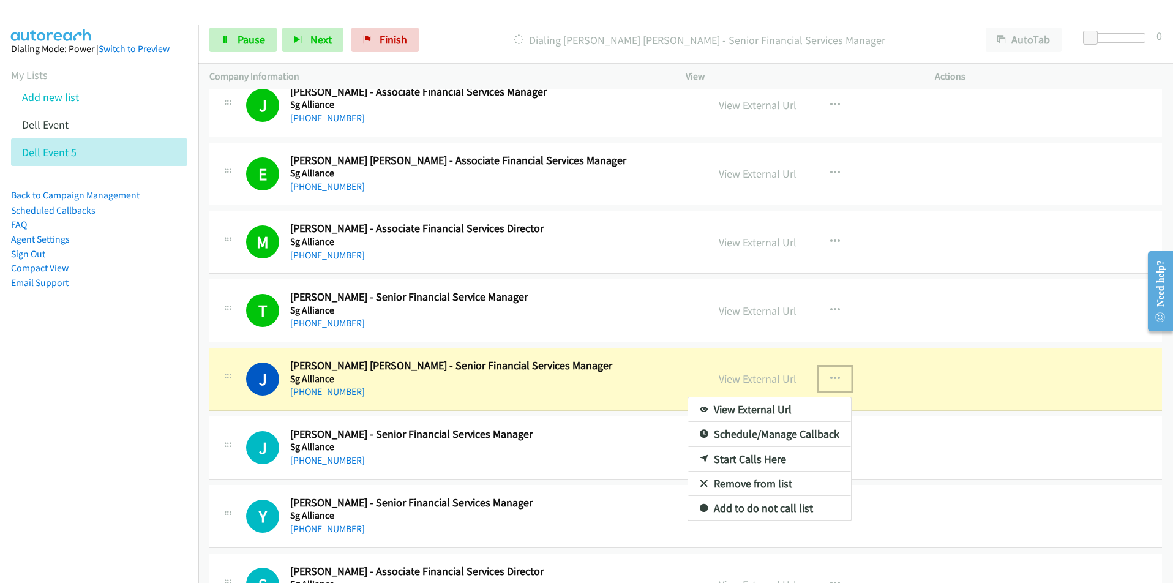
click at [779, 409] on link "View External Url" at bounding box center [769, 409] width 163 height 24
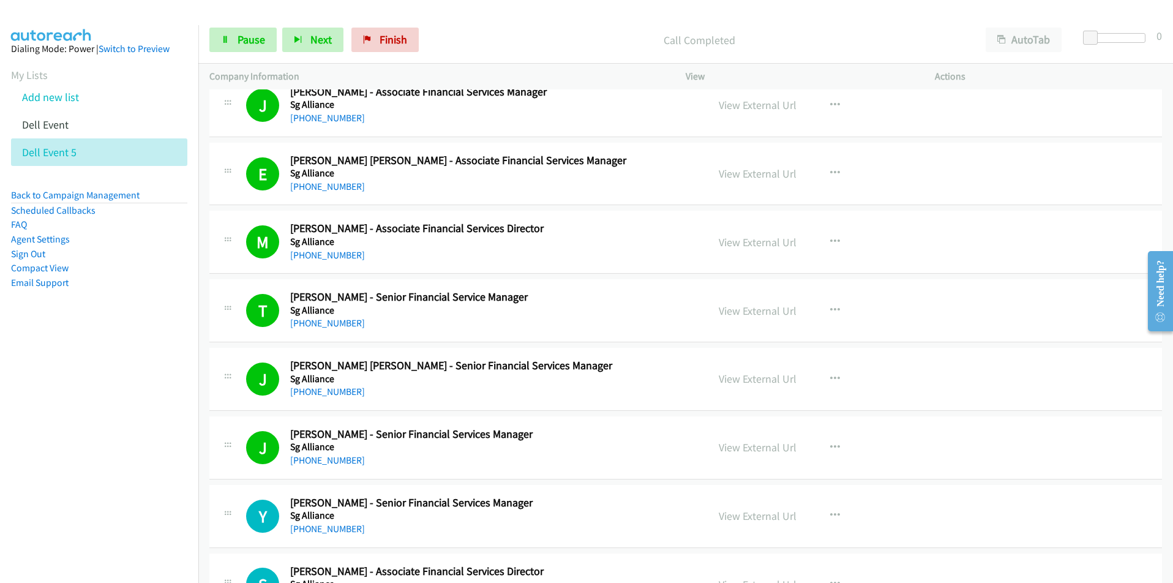
drag, startPoint x: 118, startPoint y: 403, endPoint x: 173, endPoint y: 390, distance: 55.8
click at [118, 401] on nav "Dialing Mode: Power | Switch to Preview My Lists Add new list Dell Event Dell E…" at bounding box center [99, 316] width 199 height 583
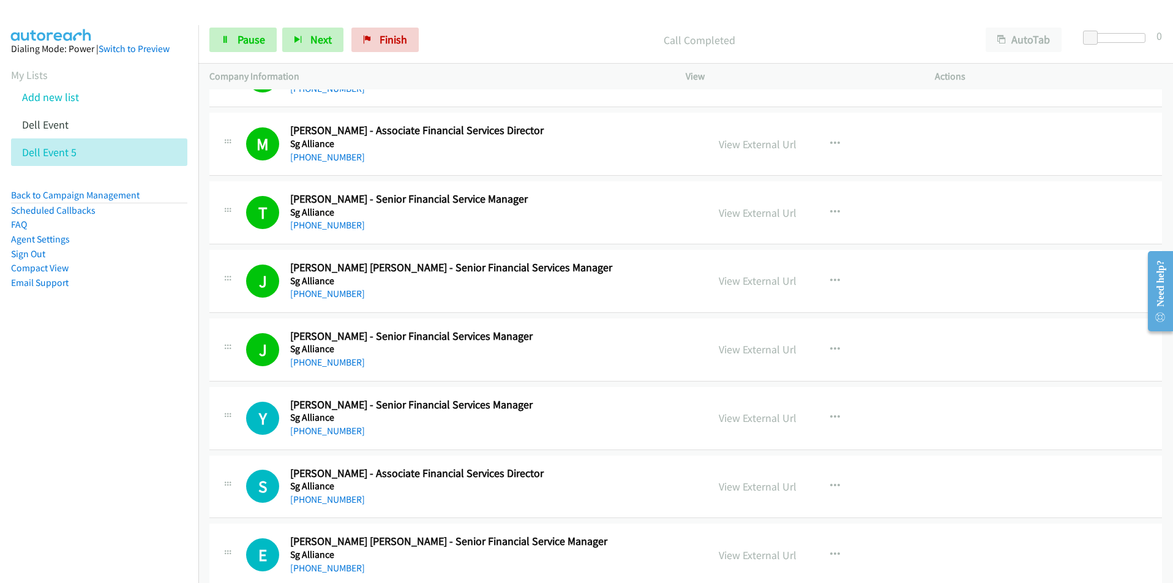
scroll to position [796, 0]
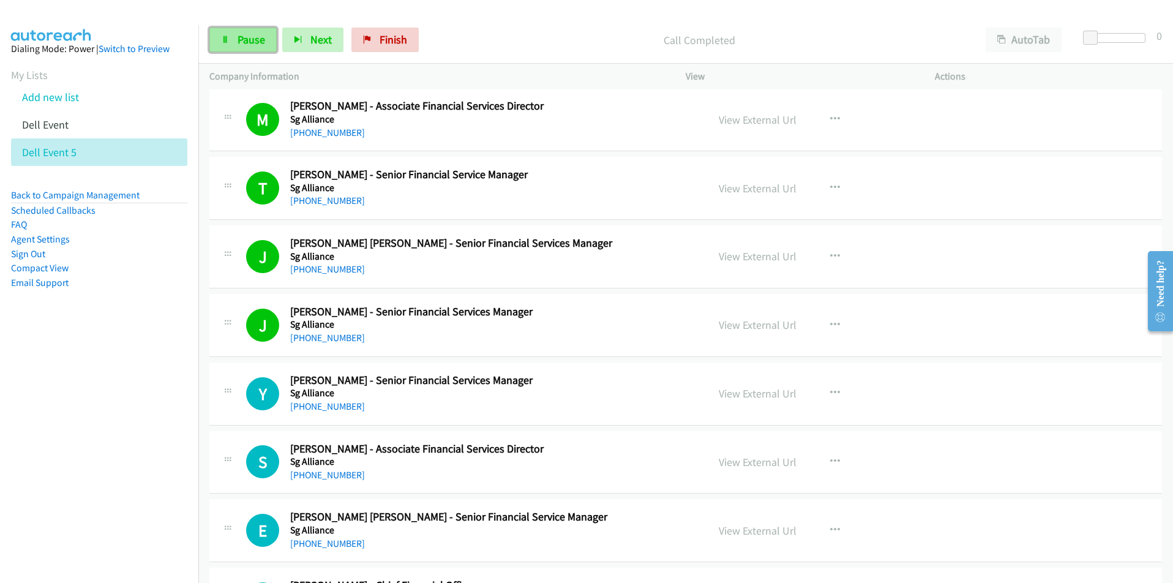
click at [240, 41] on span "Pause" at bounding box center [251, 39] width 28 height 14
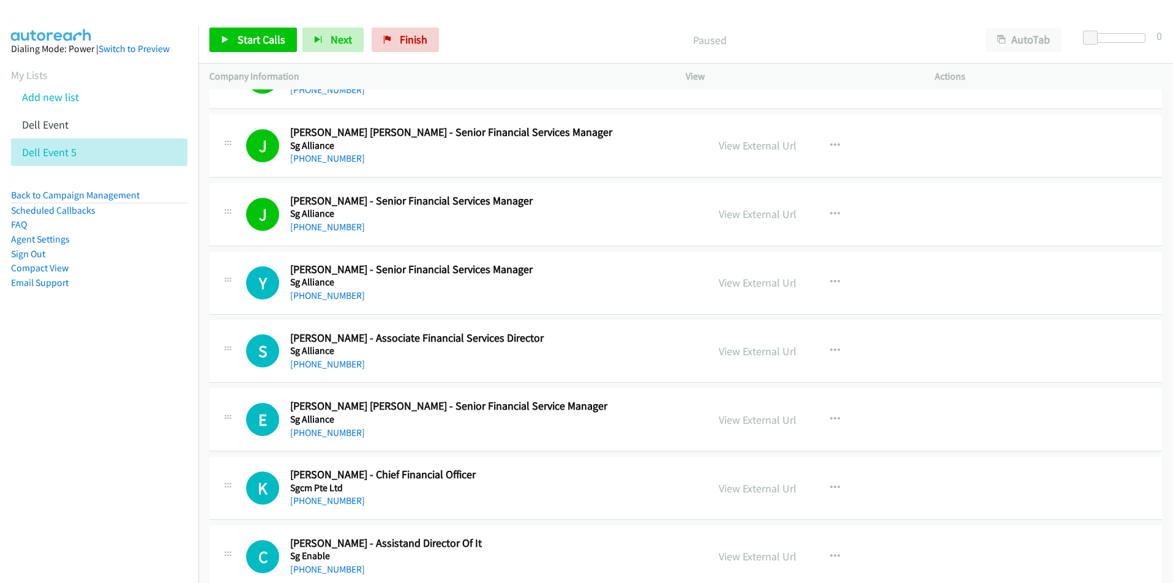
scroll to position [979, 0]
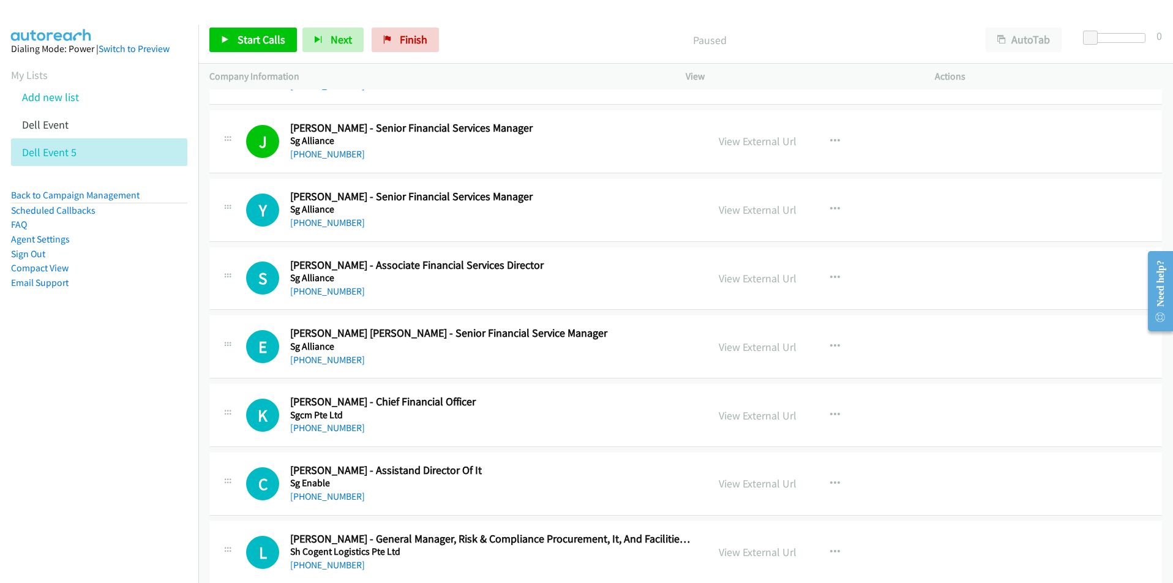
drag, startPoint x: 154, startPoint y: 427, endPoint x: 172, endPoint y: 413, distance: 22.7
click at [154, 427] on nav "Dialing Mode: Power | Switch to Preview My Lists Add new list Dell Event Dell E…" at bounding box center [99, 316] width 199 height 583
click at [835, 208] on button "button" at bounding box center [834, 209] width 33 height 24
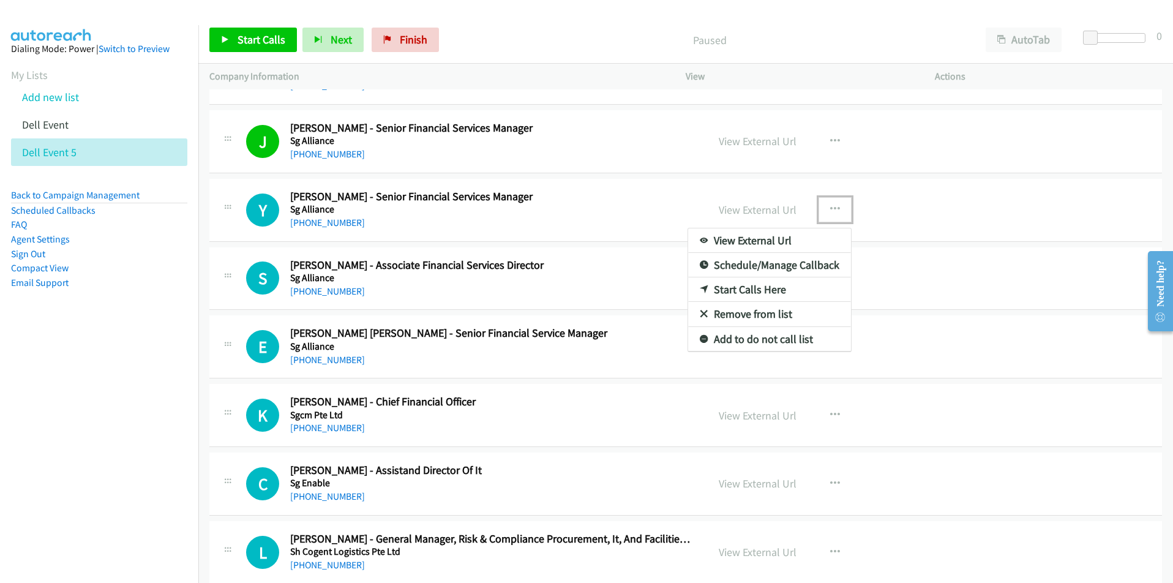
click at [733, 290] on link "Start Calls Here" at bounding box center [769, 289] width 163 height 24
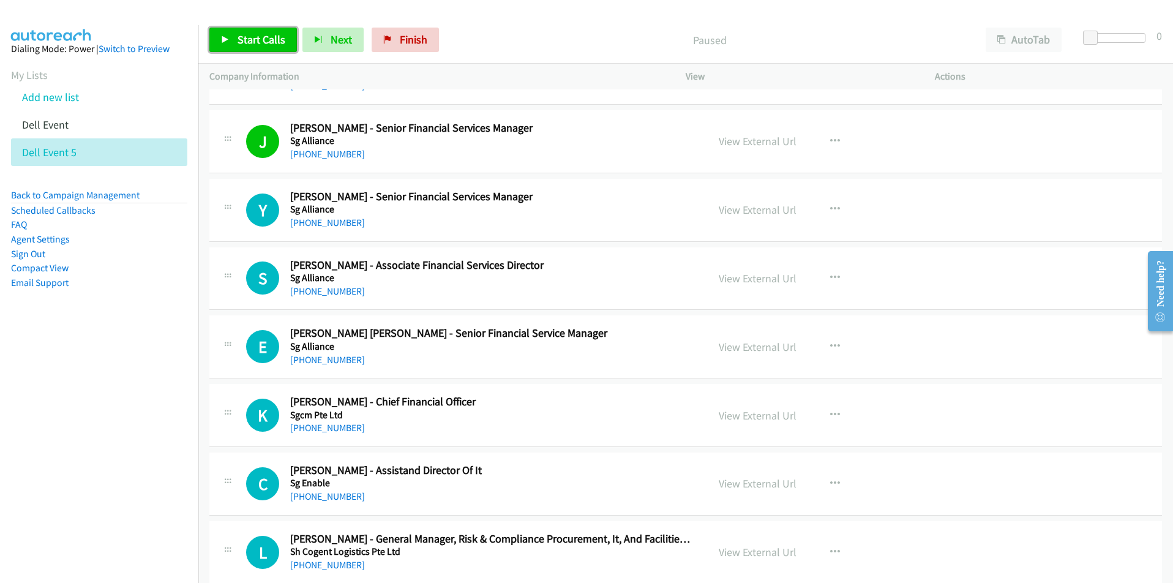
click at [254, 47] on link "Start Calls" at bounding box center [253, 40] width 88 height 24
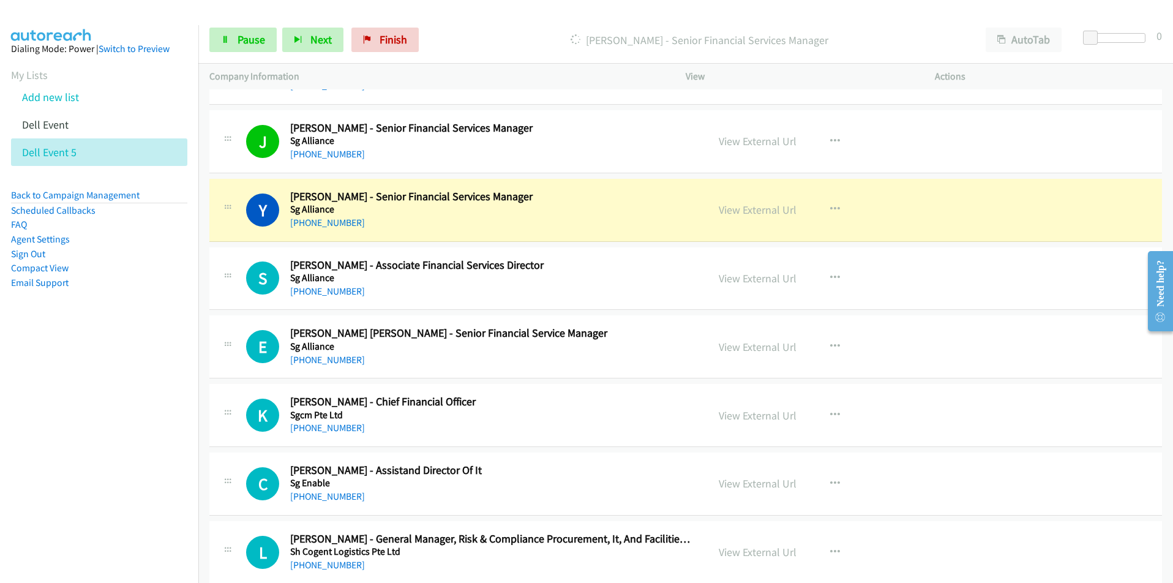
drag, startPoint x: 142, startPoint y: 398, endPoint x: 140, endPoint y: 389, distance: 10.1
click at [142, 398] on nav "Dialing Mode: Power | Switch to Preview My Lists Add new list Dell Event Dell E…" at bounding box center [99, 316] width 199 height 583
drag, startPoint x: 105, startPoint y: 402, endPoint x: 108, endPoint y: 390, distance: 11.9
click at [106, 400] on nav "Dialing Mode: Power | Switch to Preview My Lists Add new list Dell Event Dell E…" at bounding box center [99, 316] width 199 height 583
click at [834, 205] on icon "button" at bounding box center [835, 209] width 10 height 10
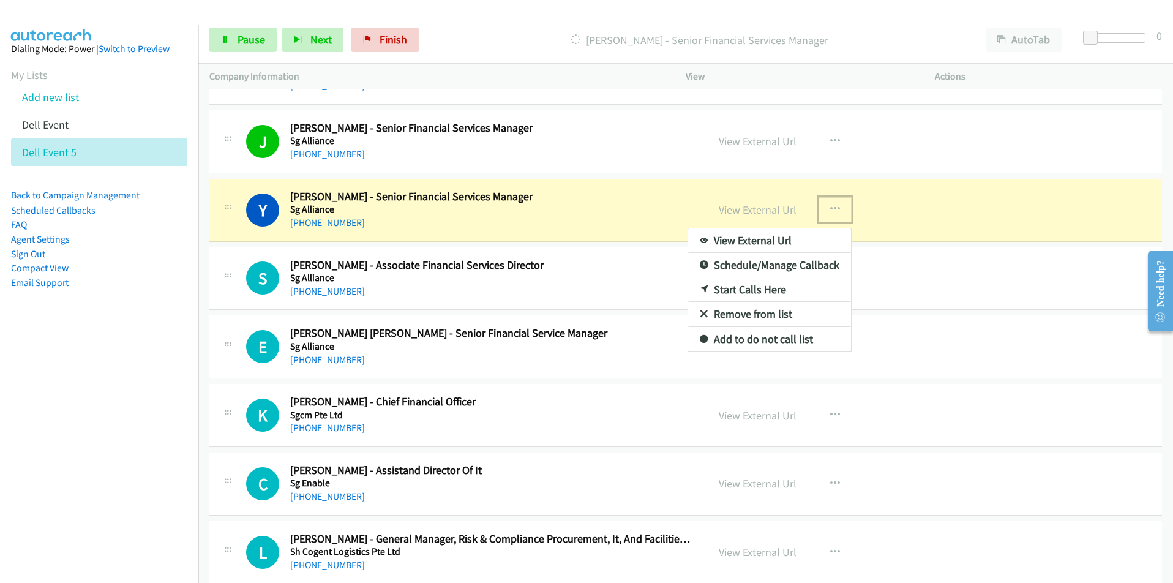
click at [776, 239] on link "View External Url" at bounding box center [769, 240] width 163 height 24
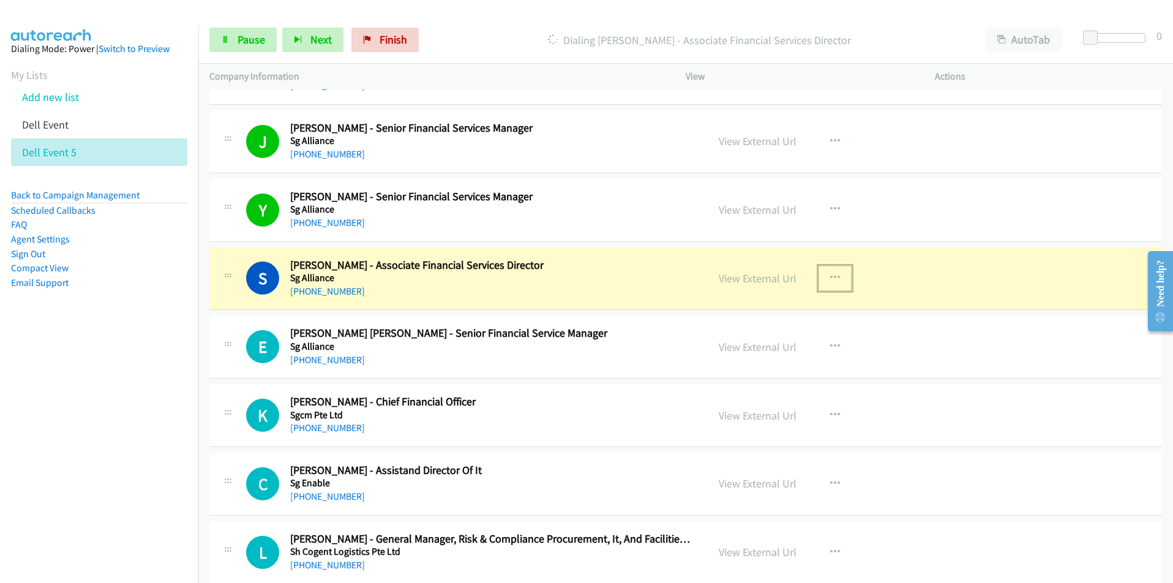
click at [822, 274] on button "button" at bounding box center [834, 278] width 33 height 24
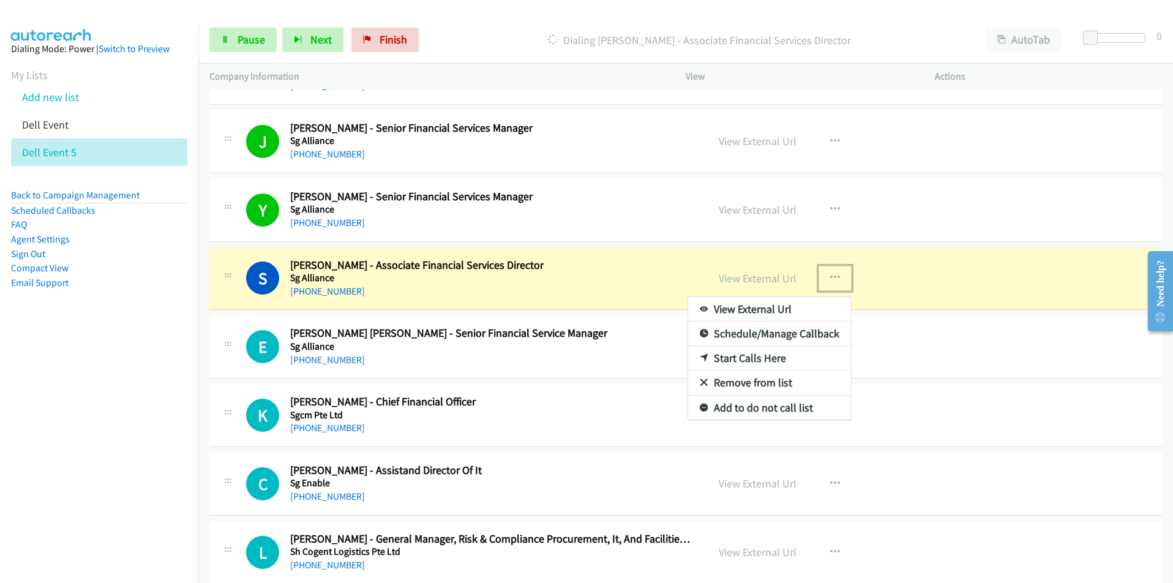
click at [766, 312] on link "View External Url" at bounding box center [769, 309] width 163 height 24
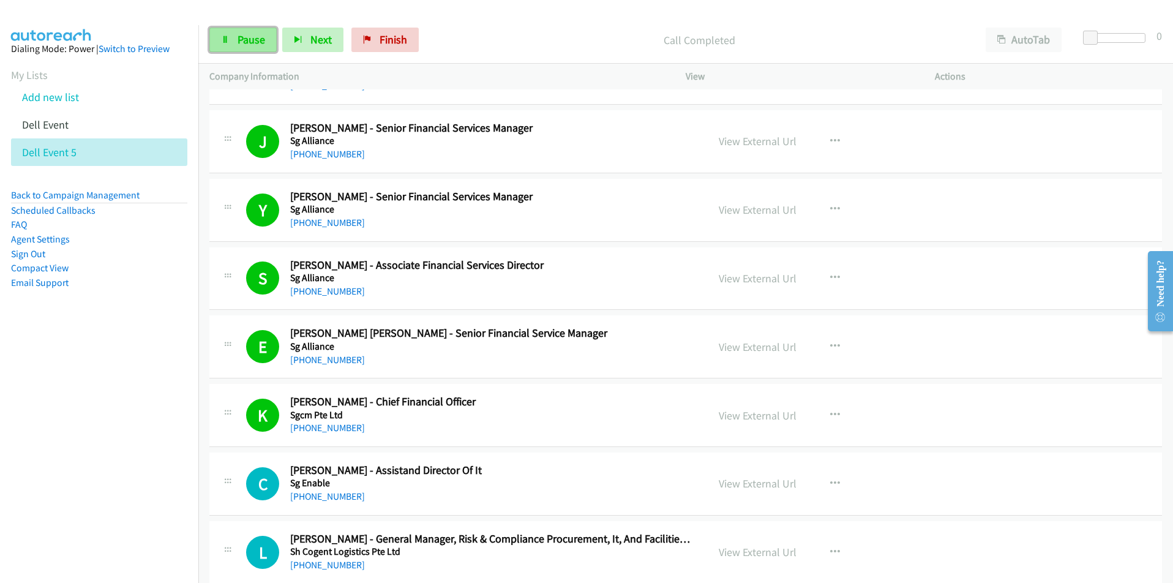
click at [241, 43] on span "Pause" at bounding box center [251, 39] width 28 height 14
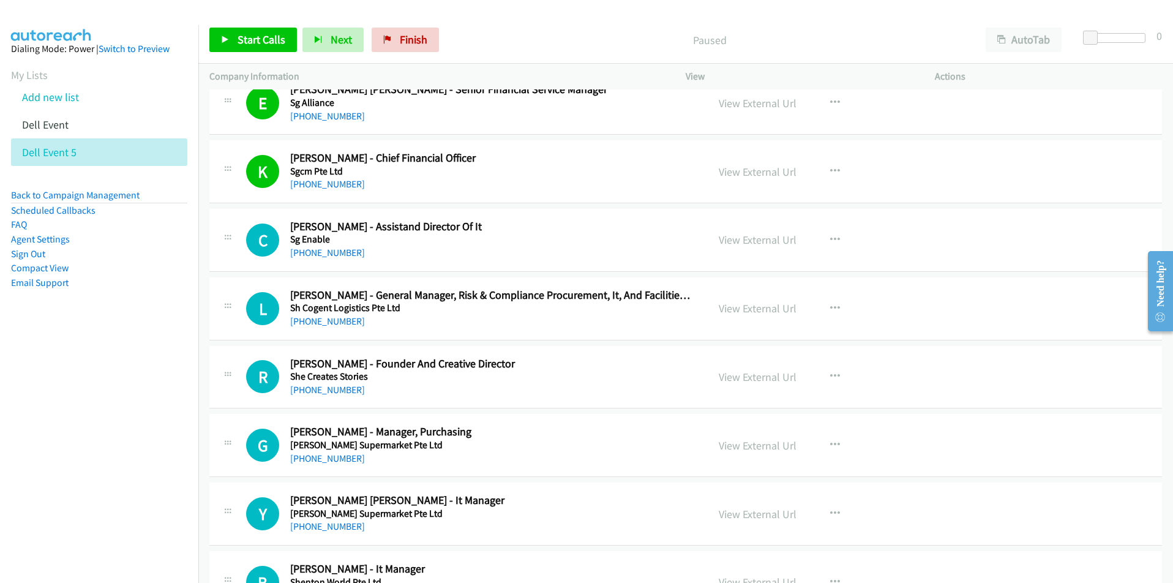
scroll to position [1224, 0]
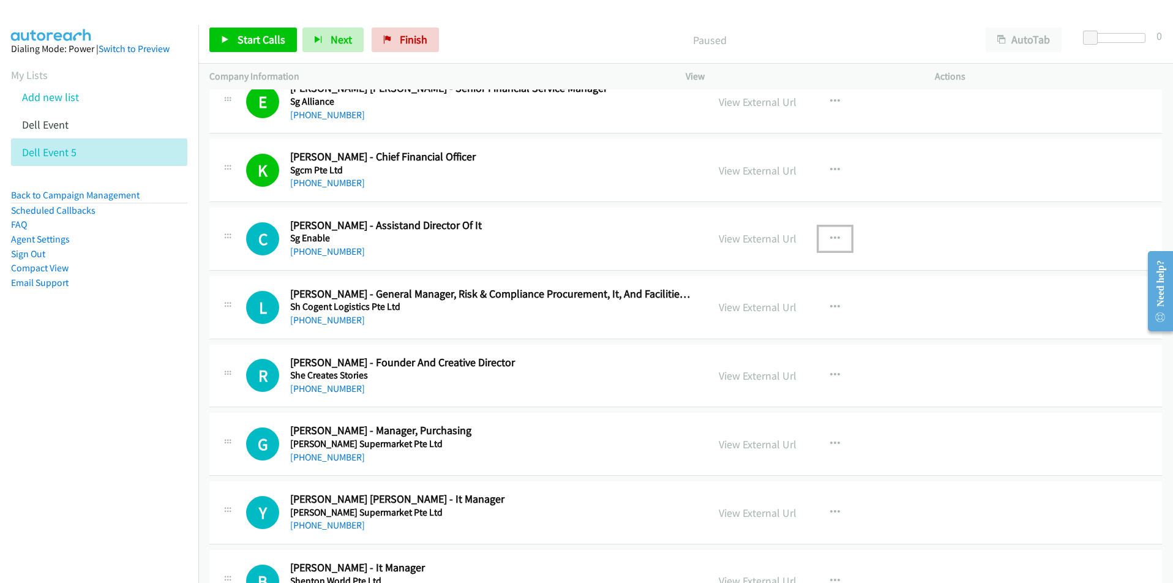
click at [830, 236] on icon "button" at bounding box center [835, 239] width 10 height 10
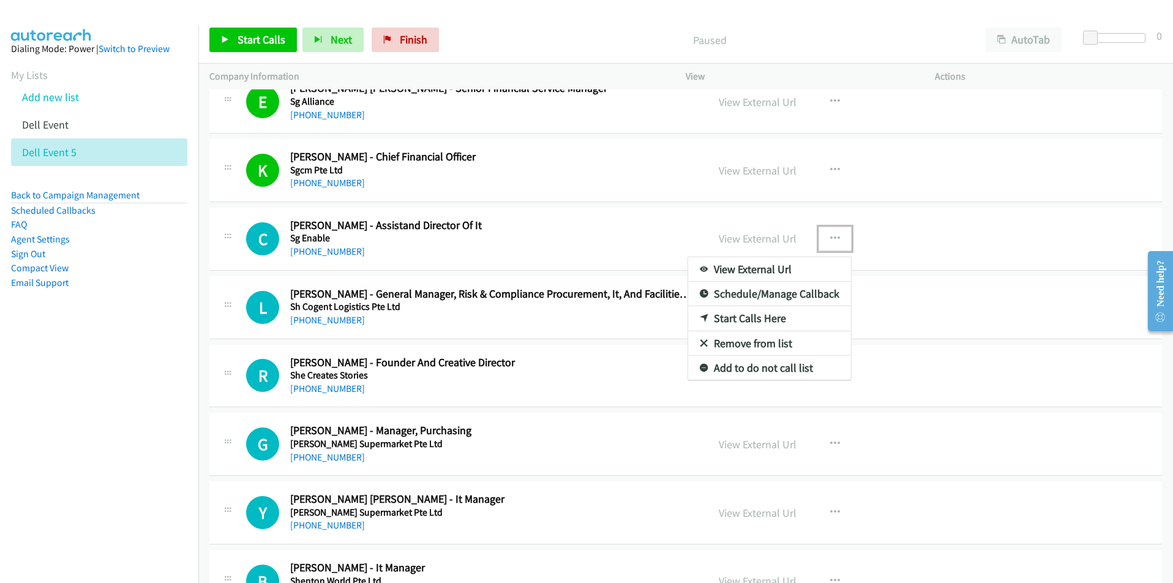
click at [769, 318] on link "Start Calls Here" at bounding box center [769, 318] width 163 height 24
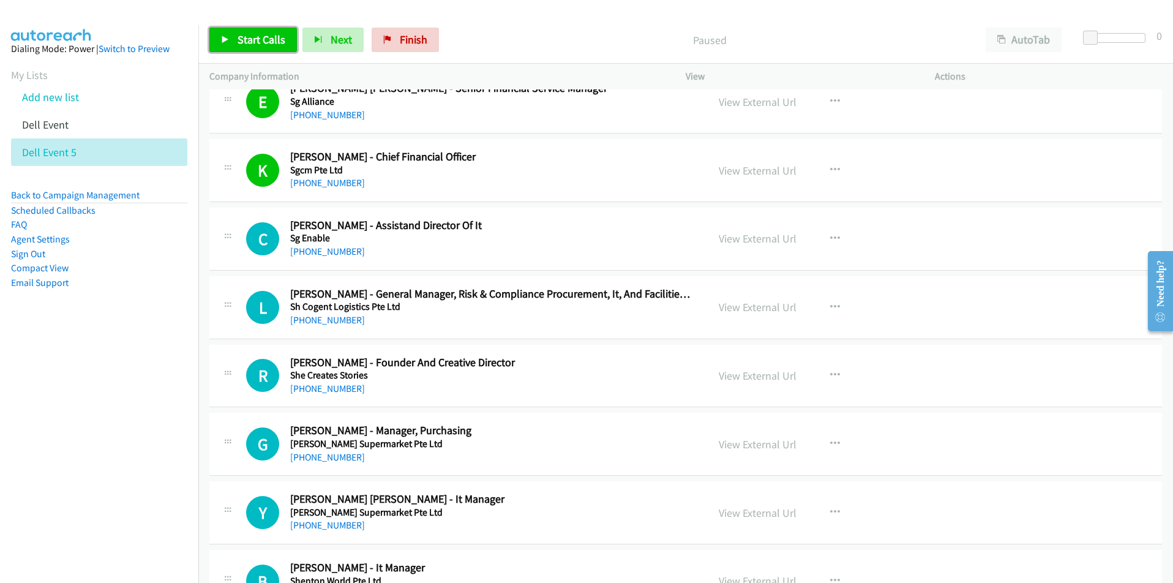
click at [242, 44] on span "Start Calls" at bounding box center [261, 39] width 48 height 14
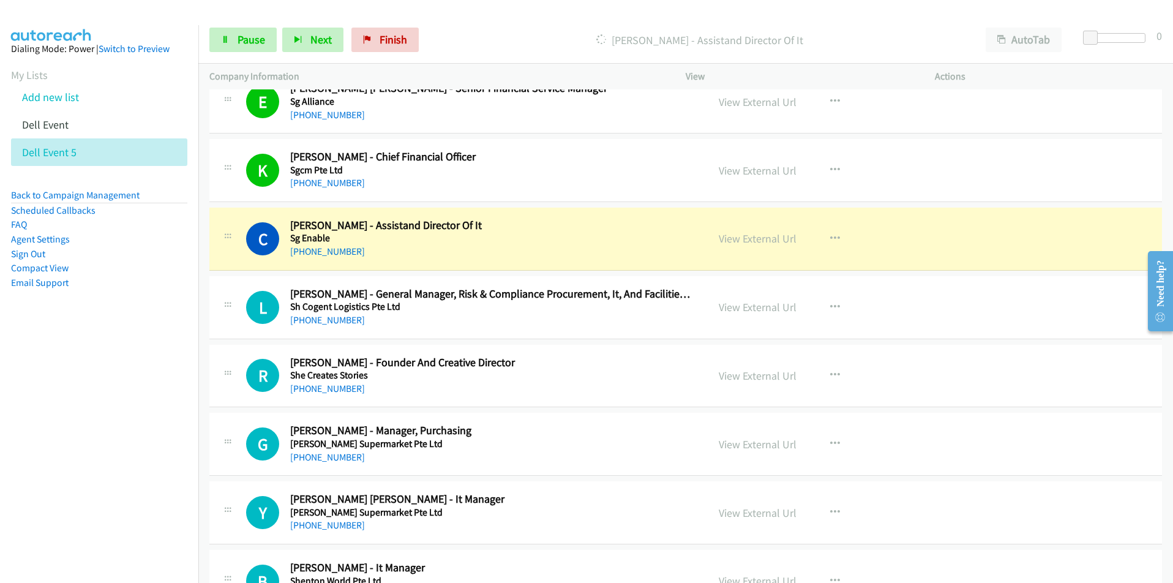
drag, startPoint x: 130, startPoint y: 401, endPoint x: 144, endPoint y: 384, distance: 22.1
click at [130, 401] on nav "Dialing Mode: Power | Switch to Preview My Lists Add new list Dell Event Dell E…" at bounding box center [99, 316] width 199 height 583
drag, startPoint x: 166, startPoint y: 367, endPoint x: 206, endPoint y: 345, distance: 45.5
click at [166, 367] on nav "Dialing Mode: Power | Switch to Preview My Lists Add new list Dell Event Dell E…" at bounding box center [99, 316] width 199 height 583
click at [830, 237] on icon "button" at bounding box center [835, 239] width 10 height 10
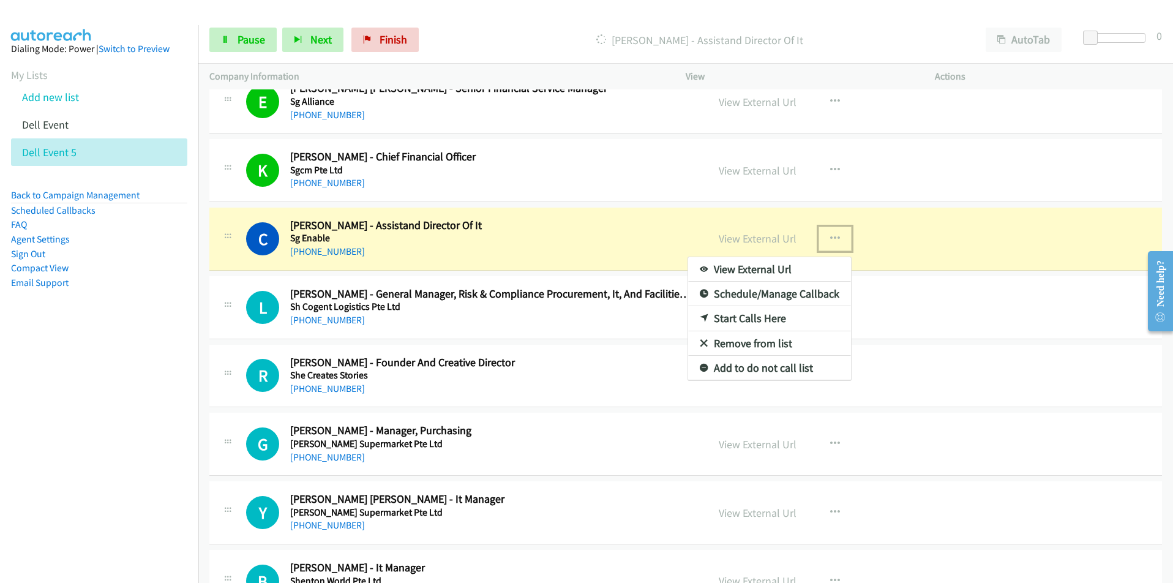
click at [788, 268] on link "View External Url" at bounding box center [769, 269] width 163 height 24
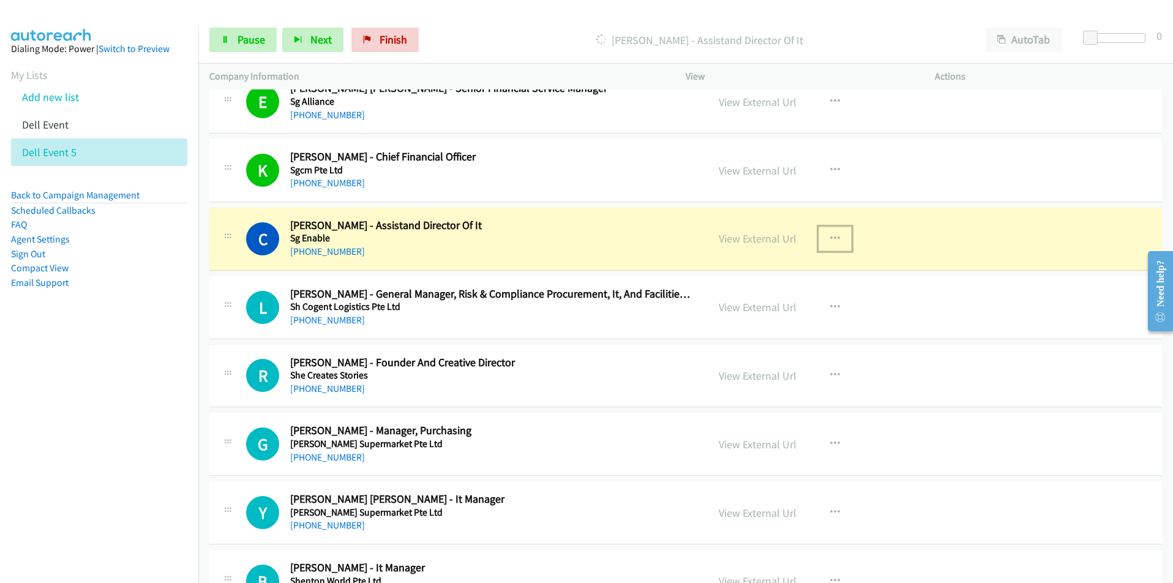
click at [830, 235] on icon "button" at bounding box center [835, 239] width 10 height 10
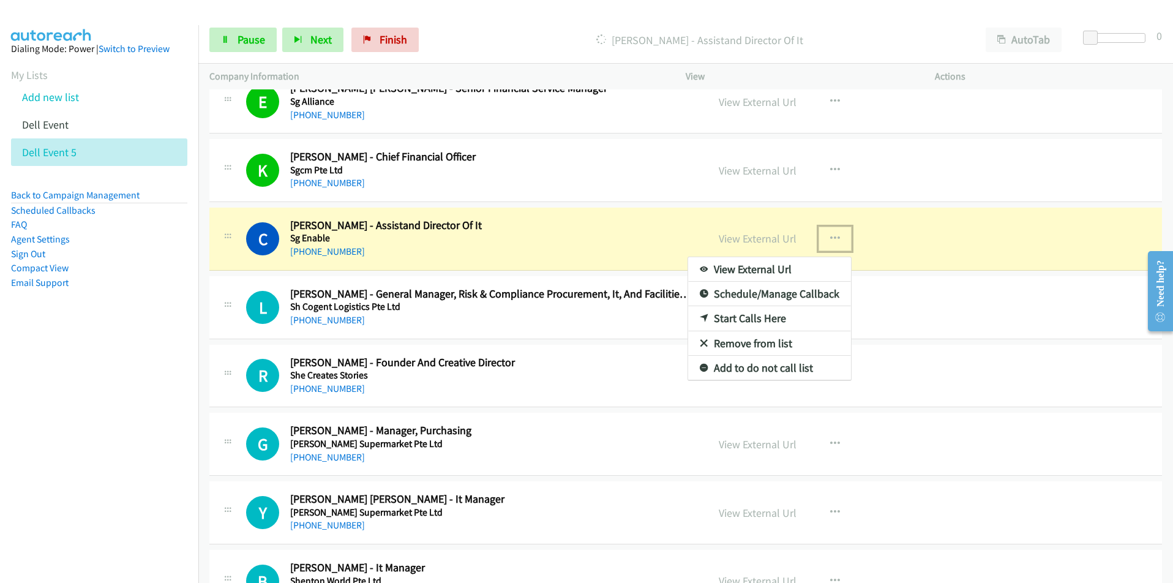
click at [738, 270] on link "View External Url" at bounding box center [769, 269] width 163 height 24
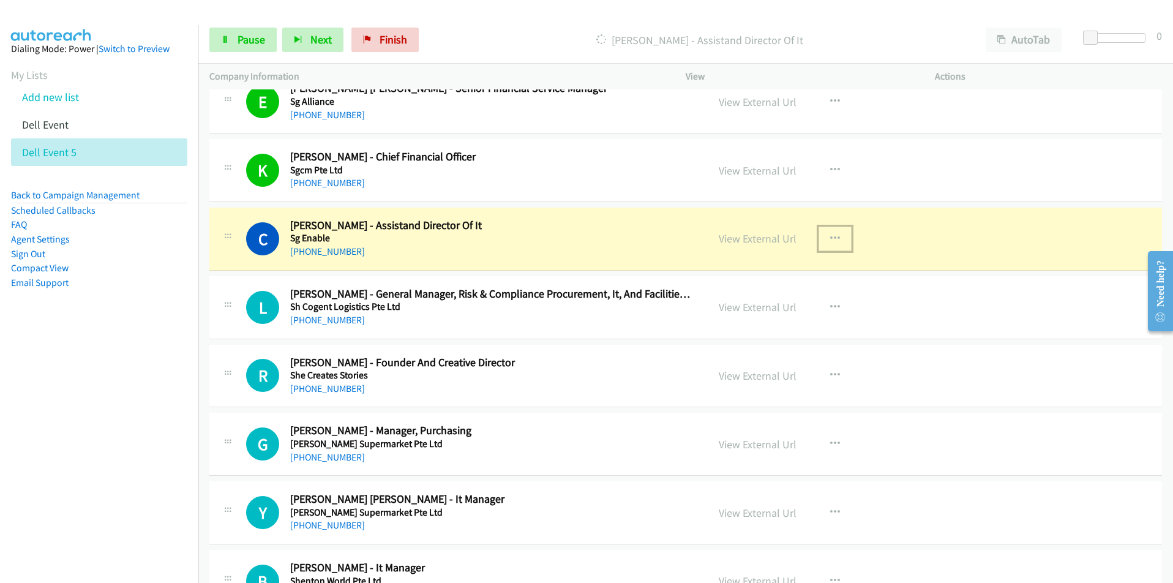
click at [830, 234] on icon "button" at bounding box center [835, 239] width 10 height 10
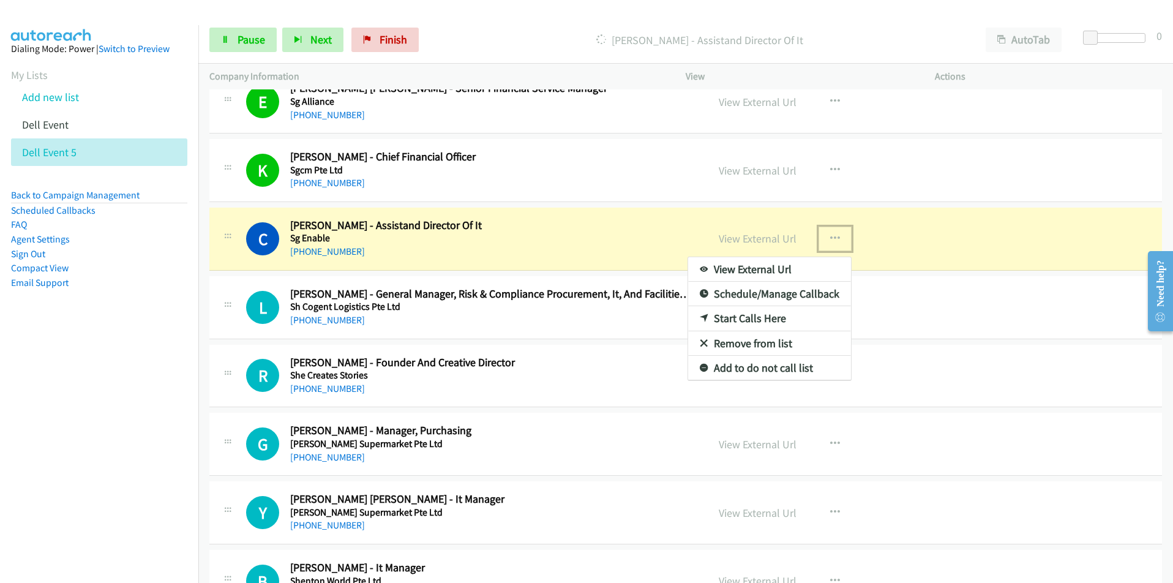
click at [780, 267] on link "View External Url" at bounding box center [769, 269] width 163 height 24
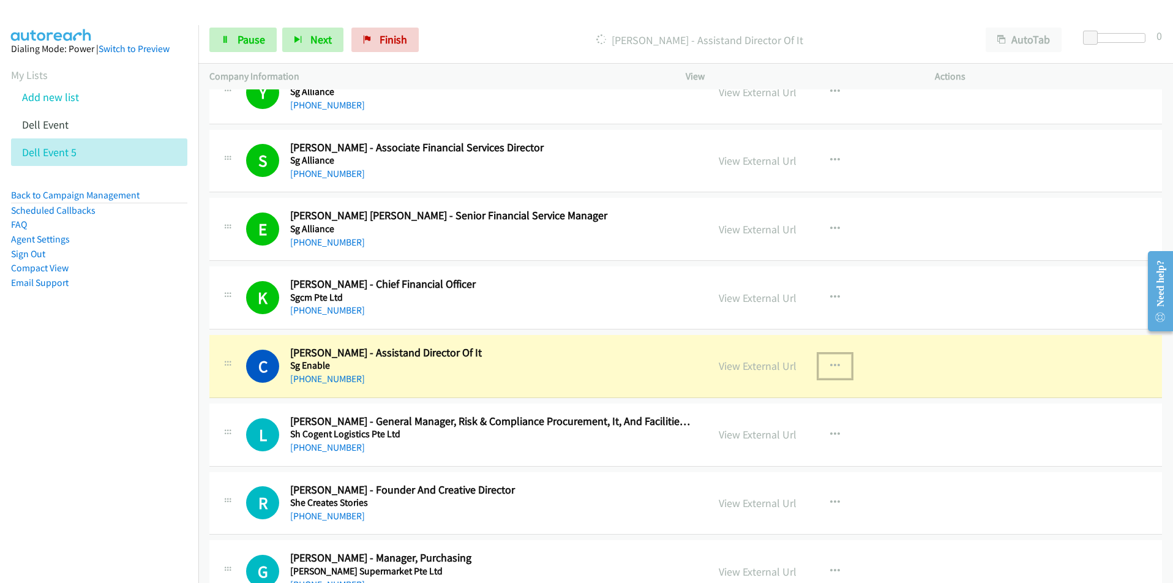
scroll to position [1163, 0]
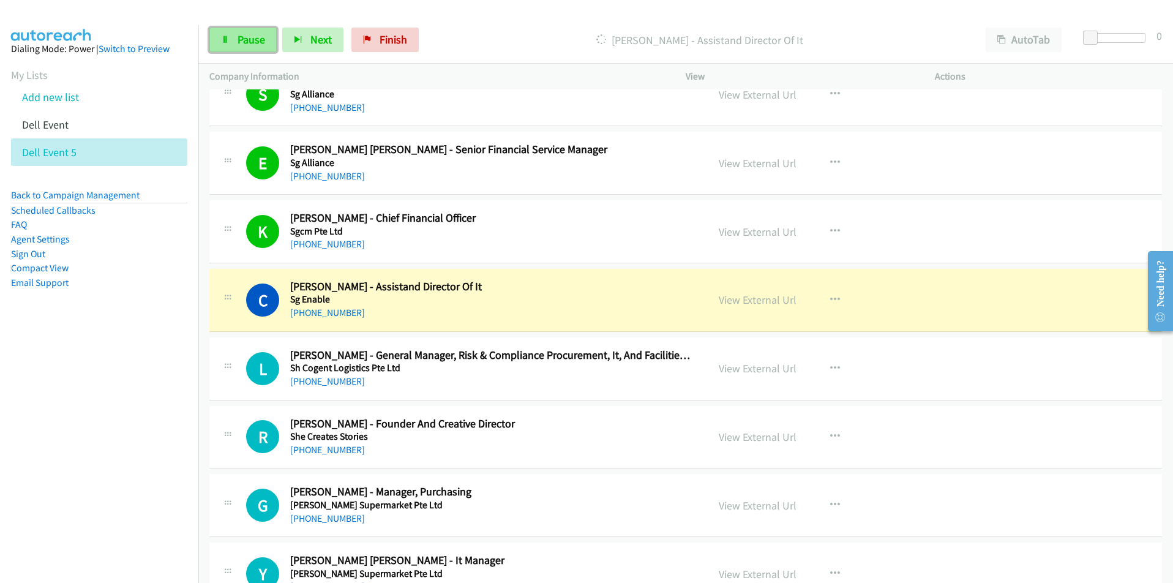
click at [236, 31] on link "Pause" at bounding box center [242, 40] width 67 height 24
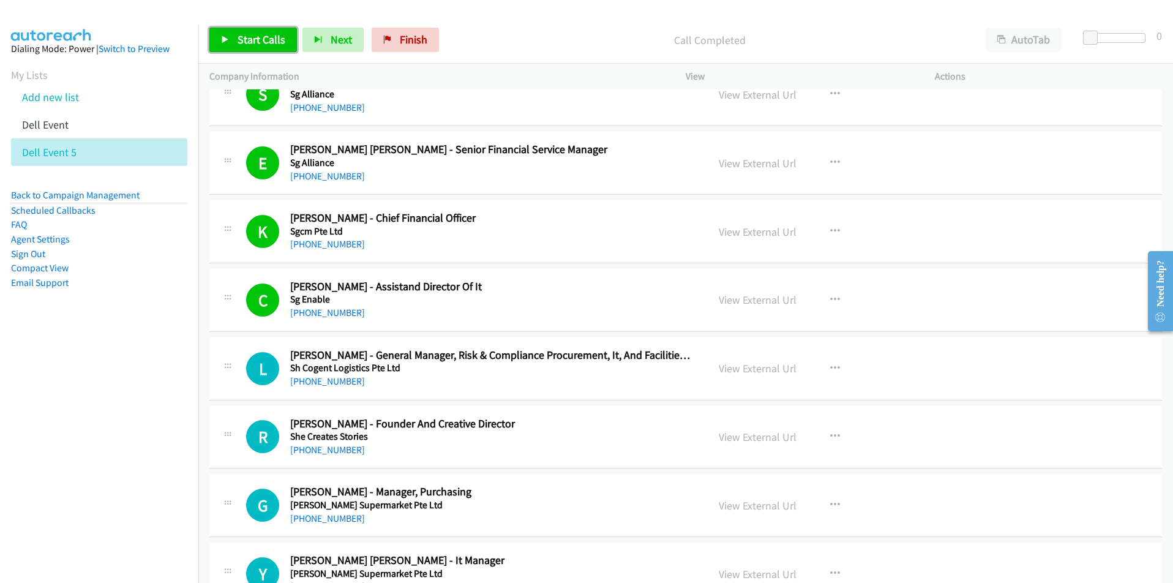
click at [262, 41] on span "Start Calls" at bounding box center [261, 39] width 48 height 14
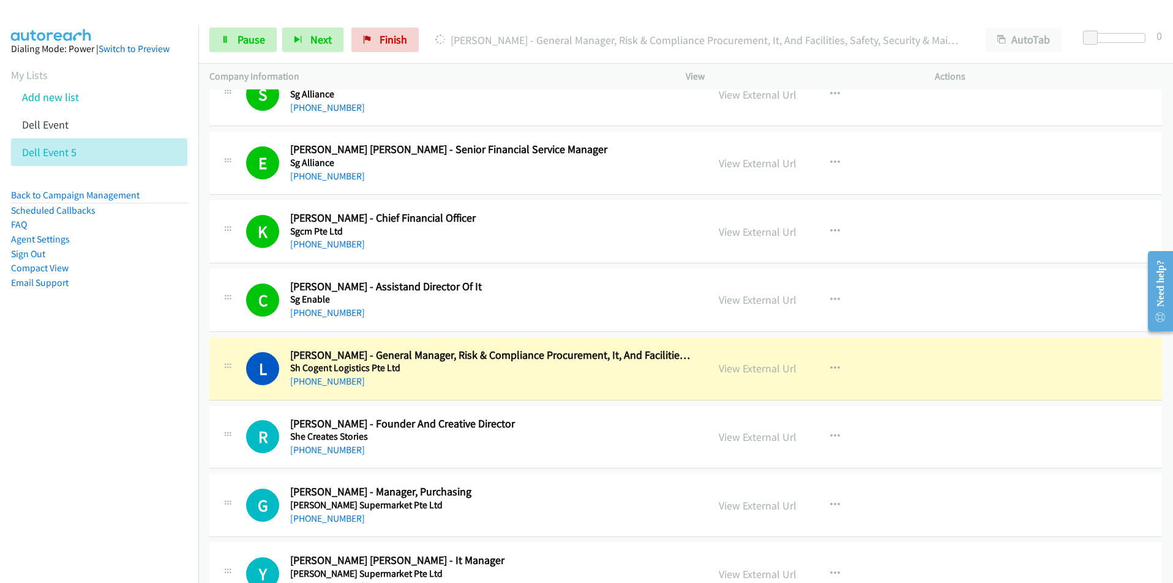
drag, startPoint x: 79, startPoint y: 471, endPoint x: 89, endPoint y: 475, distance: 11.0
click at [79, 471] on nav "Dialing Mode: Power | Switch to Preview My Lists Add new list Dell Event Dell E…" at bounding box center [99, 316] width 199 height 583
click at [132, 382] on nav "Dialing Mode: Power | Switch to Preview My Lists Add new list Dell Event Dell E…" at bounding box center [99, 316] width 199 height 583
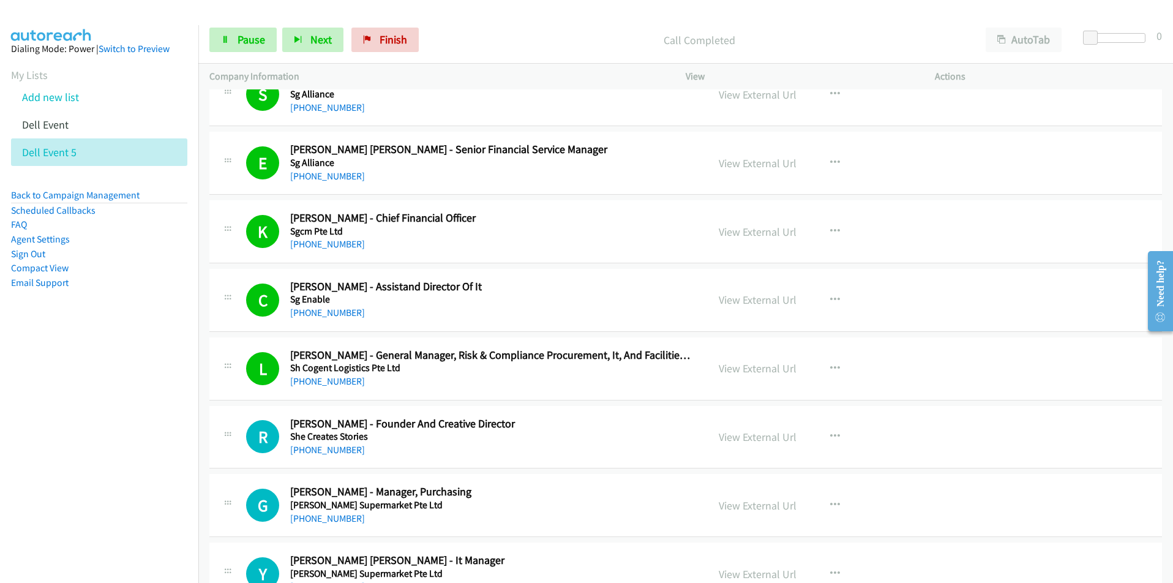
drag, startPoint x: 116, startPoint y: 485, endPoint x: 126, endPoint y: 487, distance: 10.0
click at [116, 485] on nav "Dialing Mode: Power | Switch to Preview My Lists Add new list Dell Event Dell E…" at bounding box center [99, 316] width 199 height 583
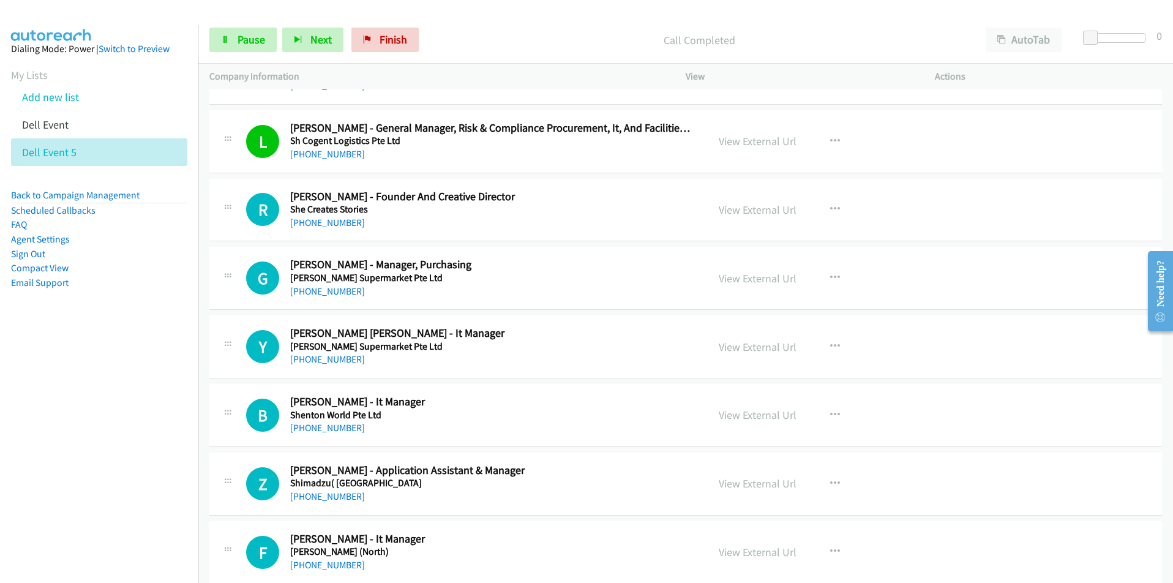
scroll to position [1408, 0]
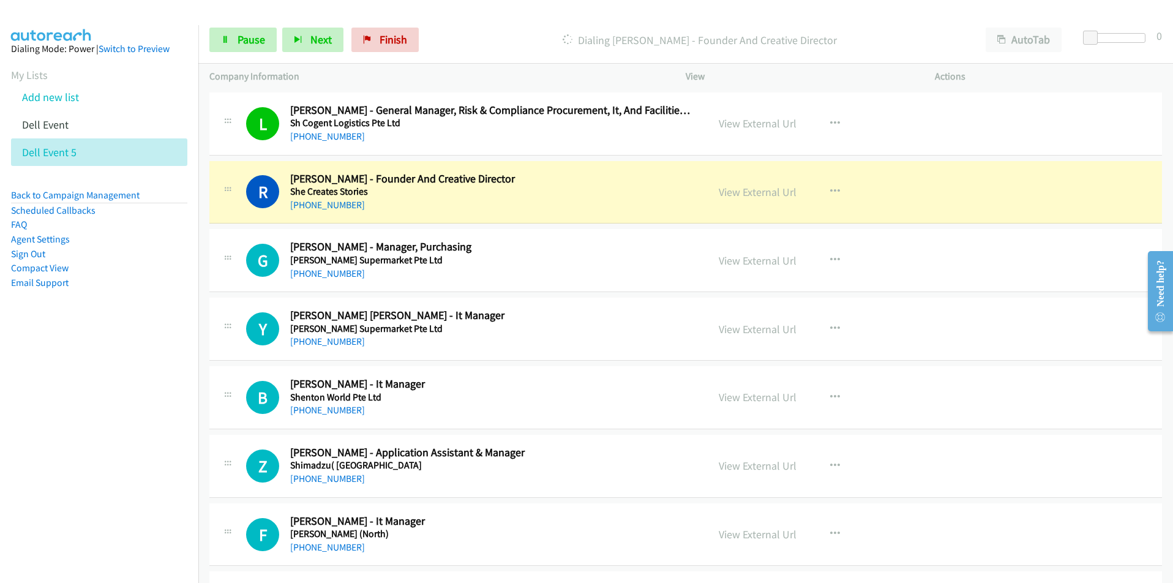
click at [83, 379] on nav "Dialing Mode: Power | Switch to Preview My Lists Add new list Dell Event Dell E…" at bounding box center [99, 316] width 199 height 583
click at [837, 192] on button "button" at bounding box center [834, 191] width 33 height 24
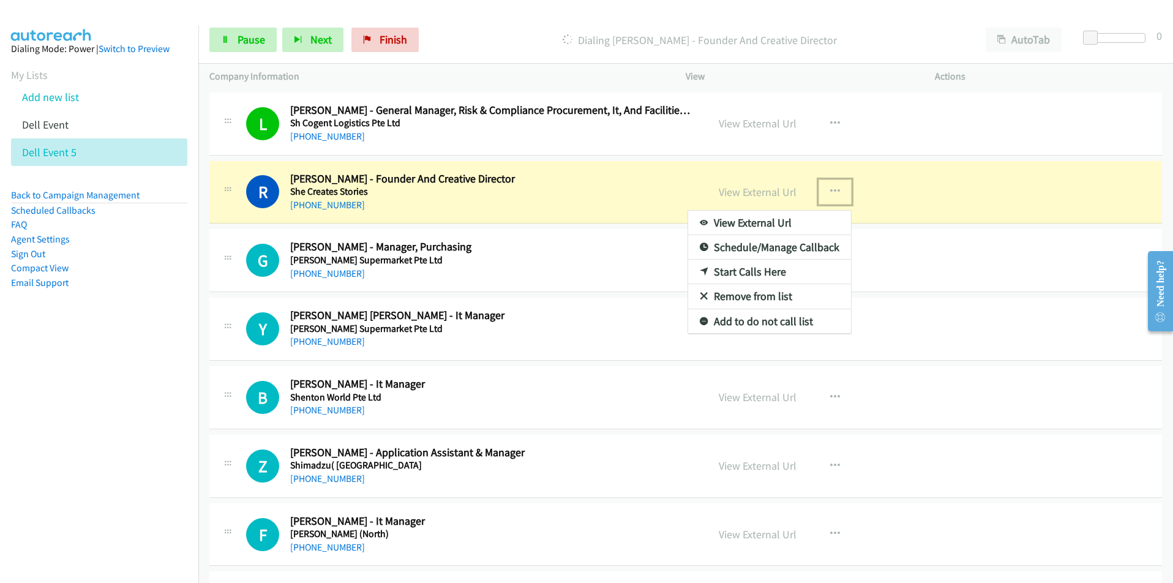
click at [763, 225] on link "View External Url" at bounding box center [769, 223] width 163 height 24
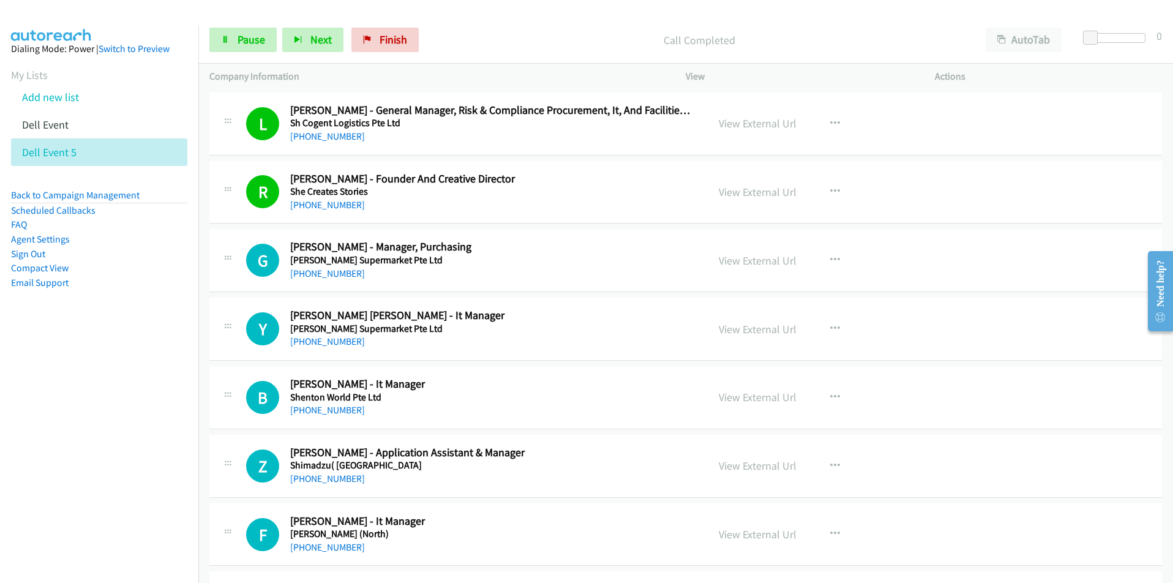
click at [131, 387] on nav "Dialing Mode: Power | Switch to Preview My Lists Add new list Dell Event Dell E…" at bounding box center [99, 316] width 199 height 583
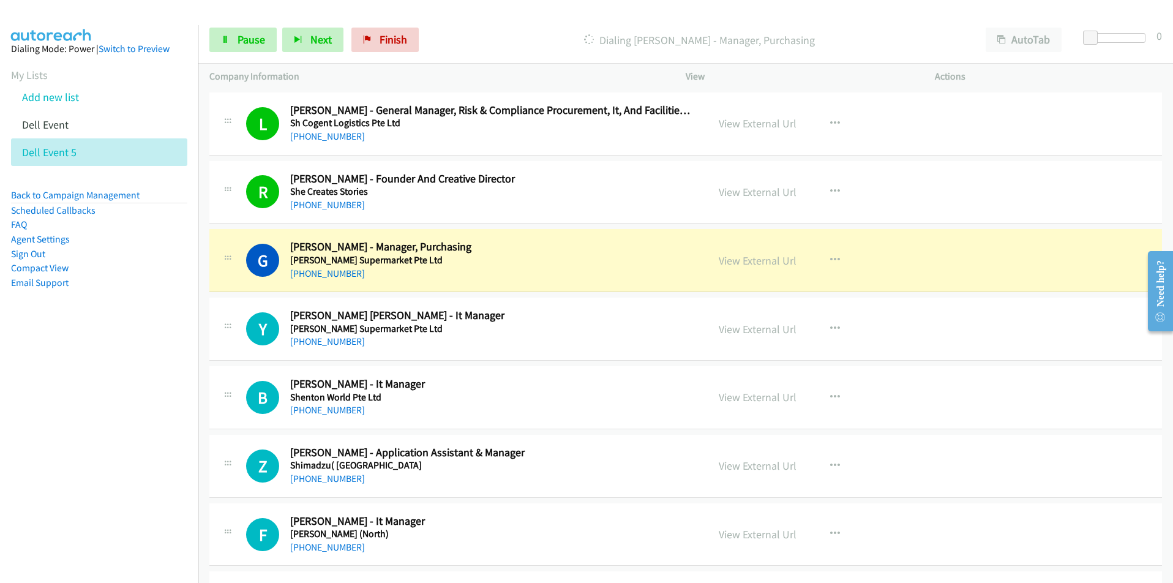
click at [138, 401] on nav "Dialing Mode: Power | Switch to Preview My Lists Add new list Dell Event Dell E…" at bounding box center [99, 316] width 199 height 583
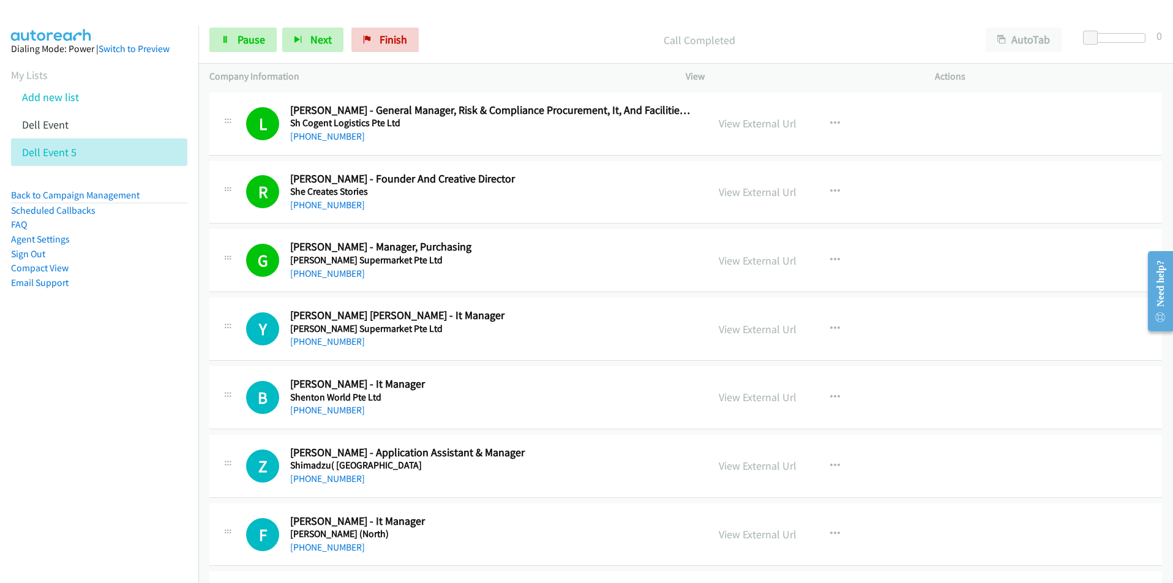
click at [113, 466] on nav "Dialing Mode: Power | Switch to Preview My Lists Add new list Dell Event Dell E…" at bounding box center [99, 316] width 199 height 583
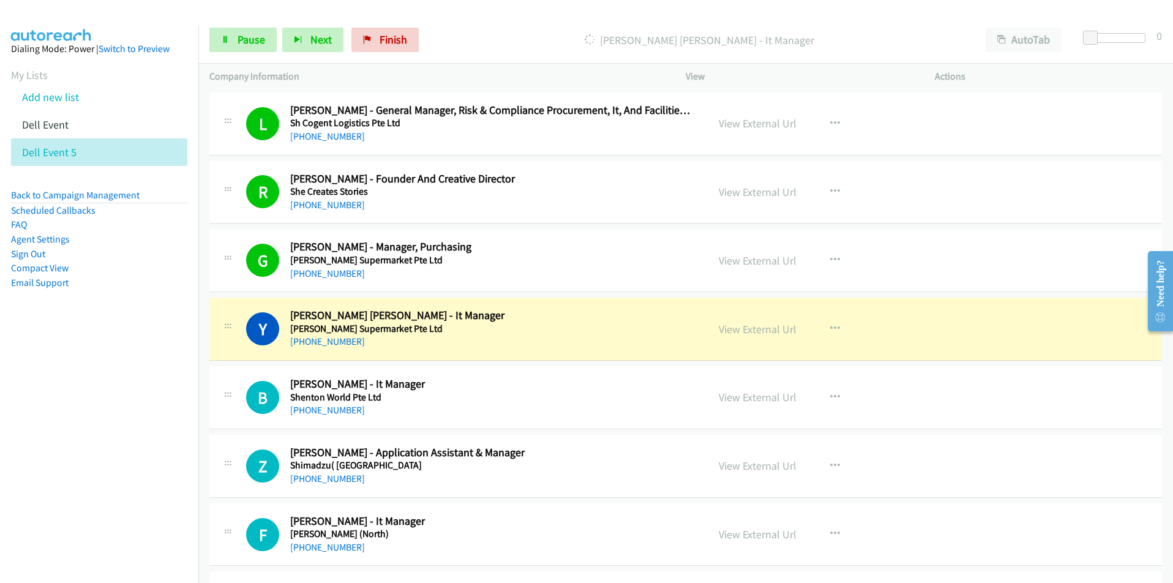
click at [124, 476] on nav "Dialing Mode: Power | Switch to Preview My Lists Add new list Dell Event Dell E…" at bounding box center [99, 316] width 199 height 583
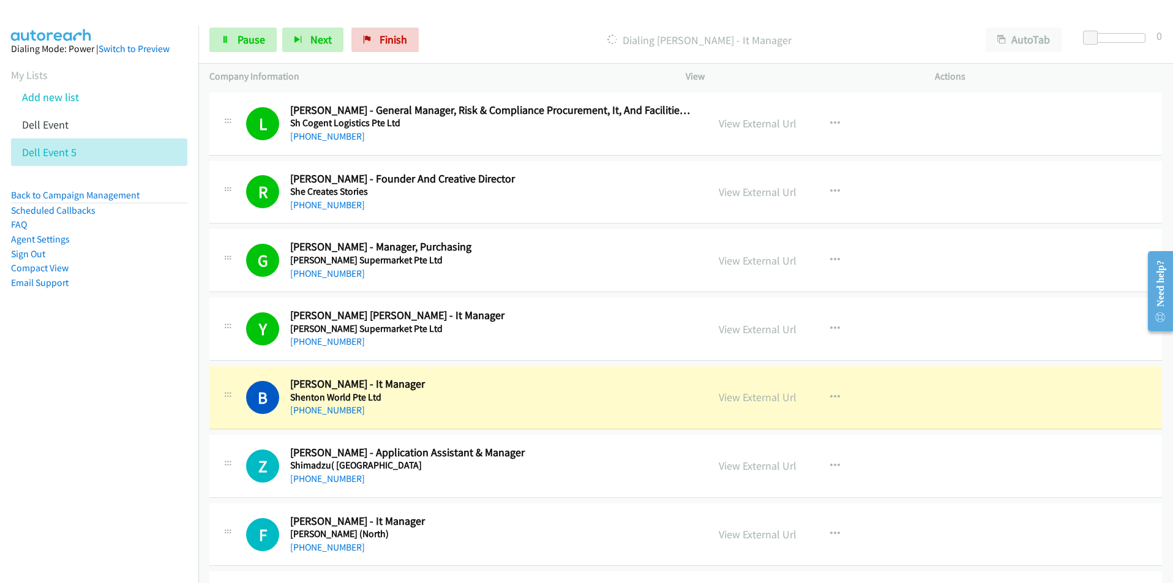
drag, startPoint x: 91, startPoint y: 461, endPoint x: 100, endPoint y: 458, distance: 9.3
click at [91, 461] on nav "Dialing Mode: Power | Switch to Preview My Lists Add new list Dell Event Dell E…" at bounding box center [99, 316] width 199 height 583
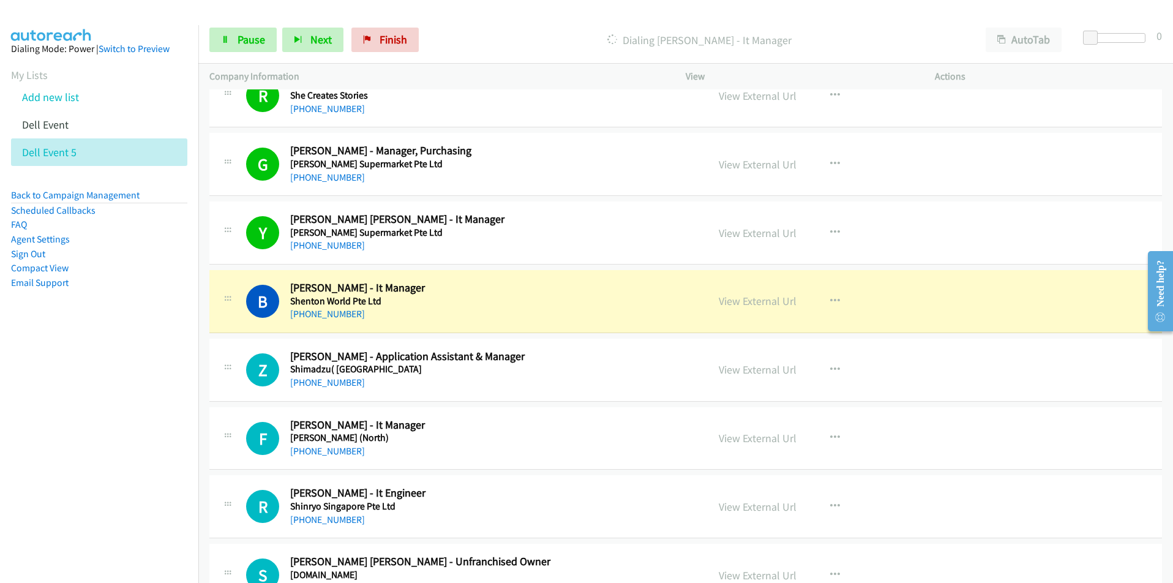
scroll to position [1591, 0]
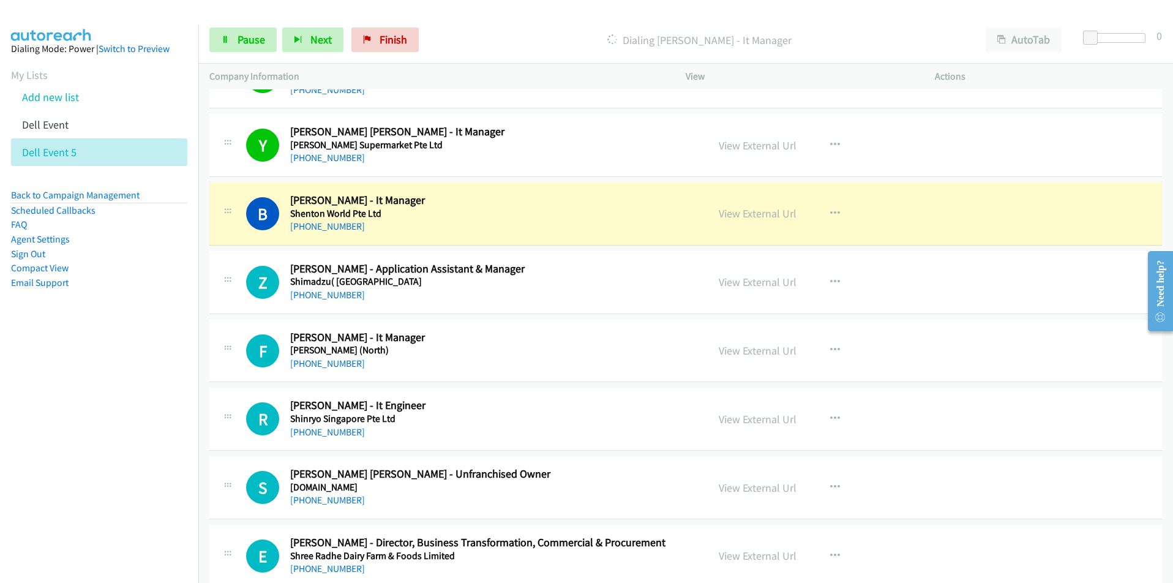
click at [133, 426] on nav "Dialing Mode: Power | Switch to Preview My Lists Add new list Dell Event Dell E…" at bounding box center [99, 316] width 199 height 583
click at [830, 212] on icon "button" at bounding box center [835, 214] width 10 height 10
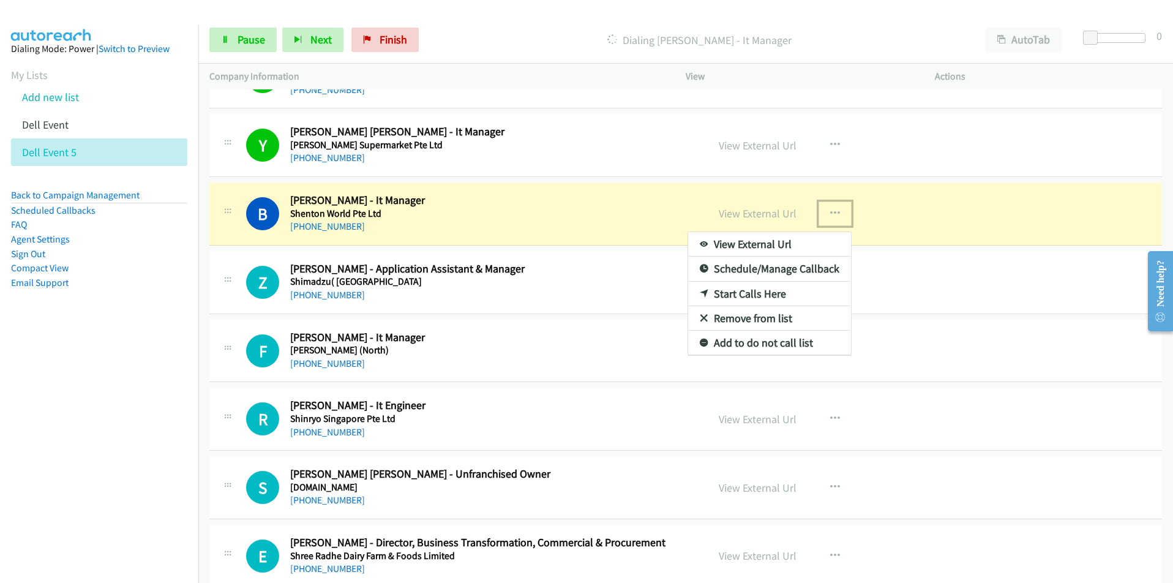
click at [779, 241] on link "View External Url" at bounding box center [769, 244] width 163 height 24
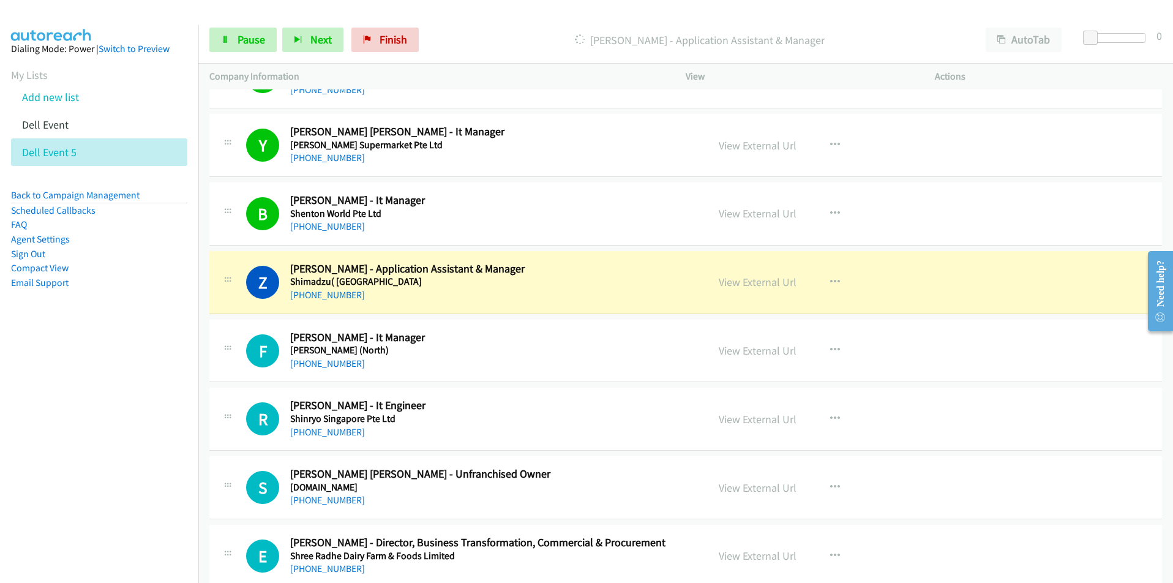
click at [116, 394] on nav "Dialing Mode: Power | Switch to Preview My Lists Add new list Dell Event Dell E…" at bounding box center [99, 316] width 199 height 583
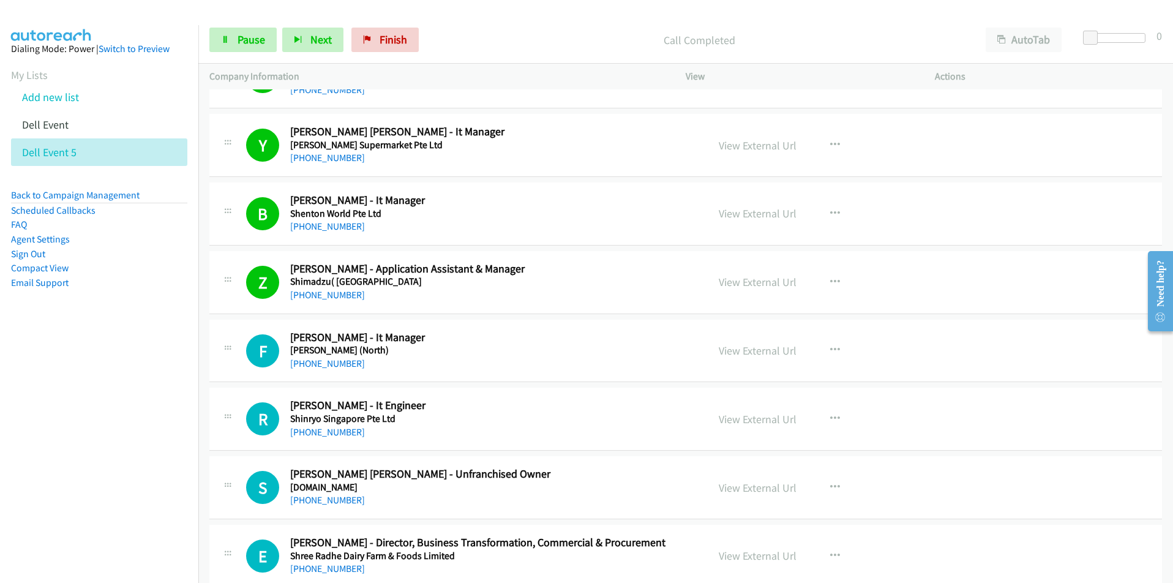
click at [86, 439] on nav "Dialing Mode: Power | Switch to Preview My Lists Add new list Dell Event Dell E…" at bounding box center [99, 316] width 199 height 583
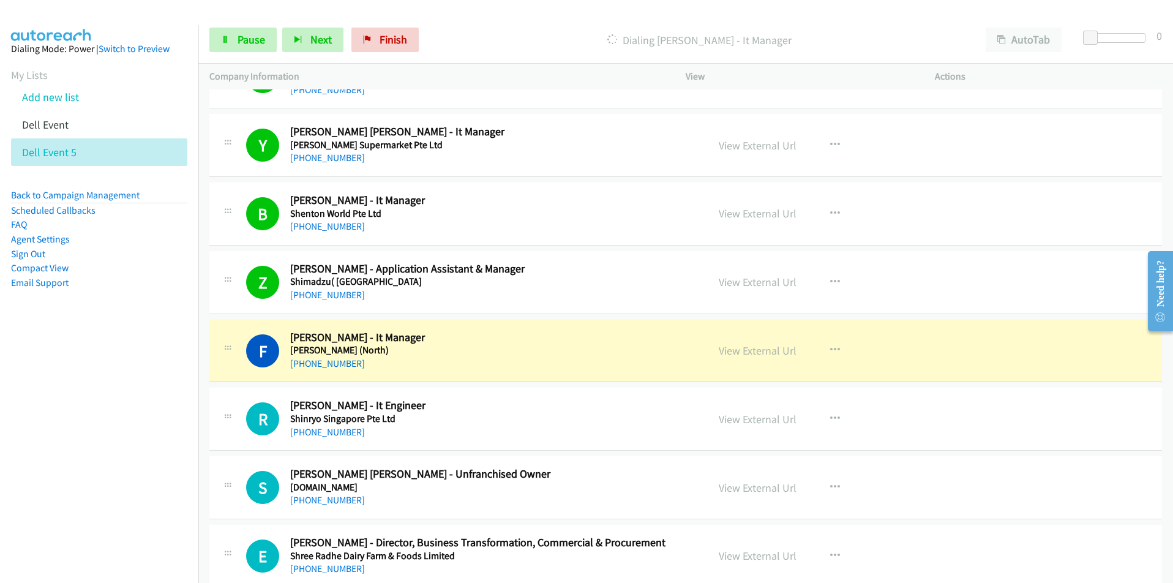
click at [145, 452] on nav "Dialing Mode: Power | Switch to Preview My Lists Add new list Dell Event Dell E…" at bounding box center [99, 316] width 199 height 583
click at [832, 350] on icon "button" at bounding box center [835, 350] width 10 height 10
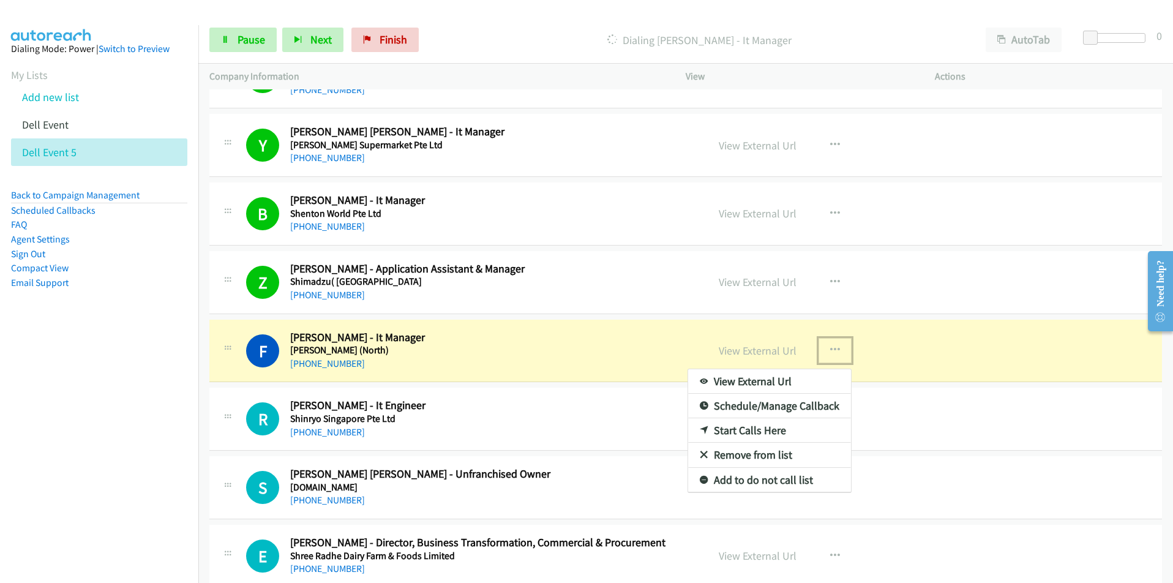
click at [795, 376] on link "View External Url" at bounding box center [769, 381] width 163 height 24
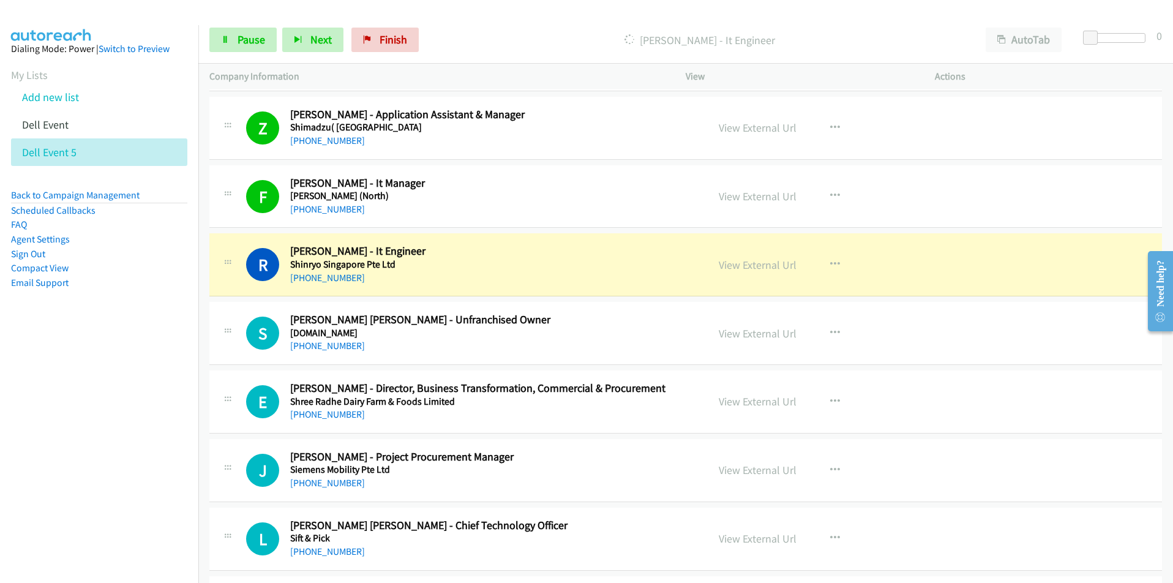
scroll to position [1836, 0]
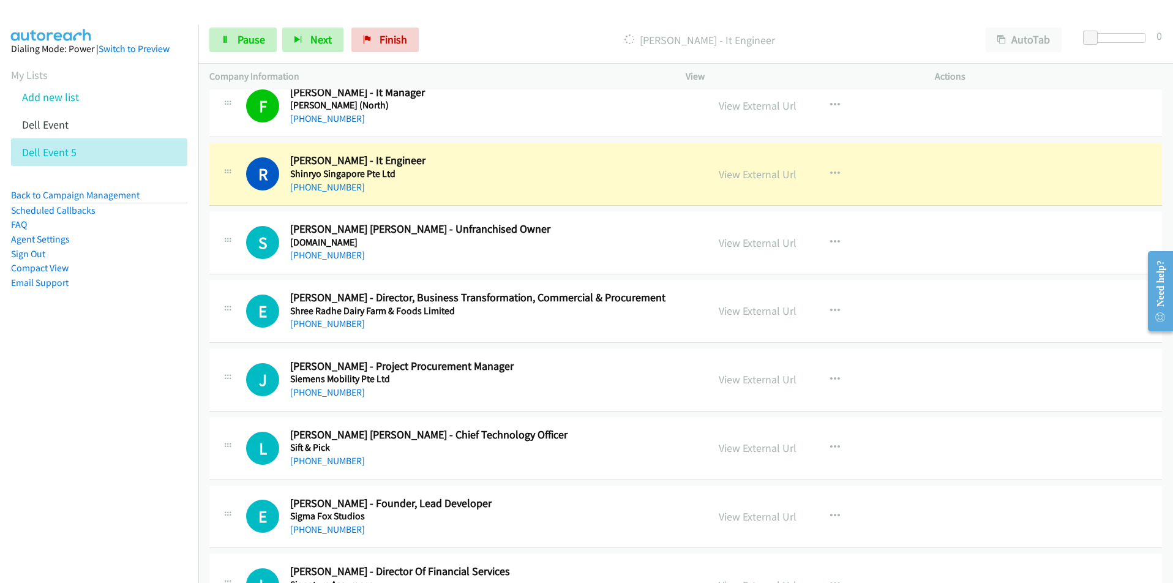
drag, startPoint x: 180, startPoint y: 434, endPoint x: 198, endPoint y: 427, distance: 19.8
click at [180, 434] on nav "Dialing Mode: Power | Switch to Preview My Lists Add new list Dell Event Dell E…" at bounding box center [99, 316] width 199 height 583
click at [136, 411] on nav "Dialing Mode: Power | Switch to Preview My Lists Add new list Dell Event Dell E…" at bounding box center [99, 316] width 199 height 583
click at [831, 171] on icon "button" at bounding box center [835, 174] width 10 height 10
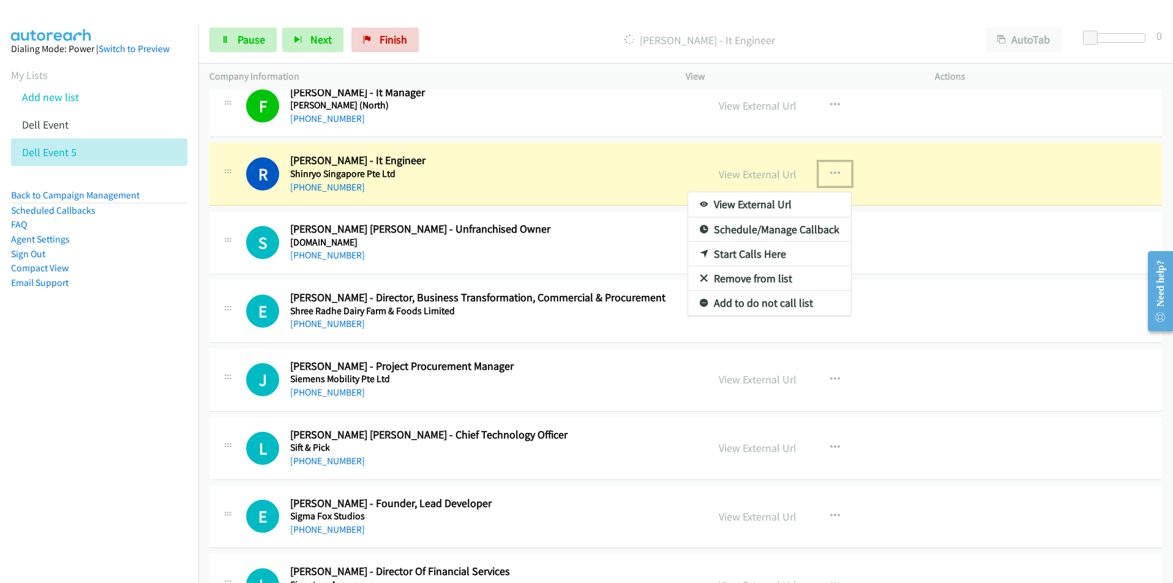
click at [782, 204] on link "View External Url" at bounding box center [769, 204] width 163 height 24
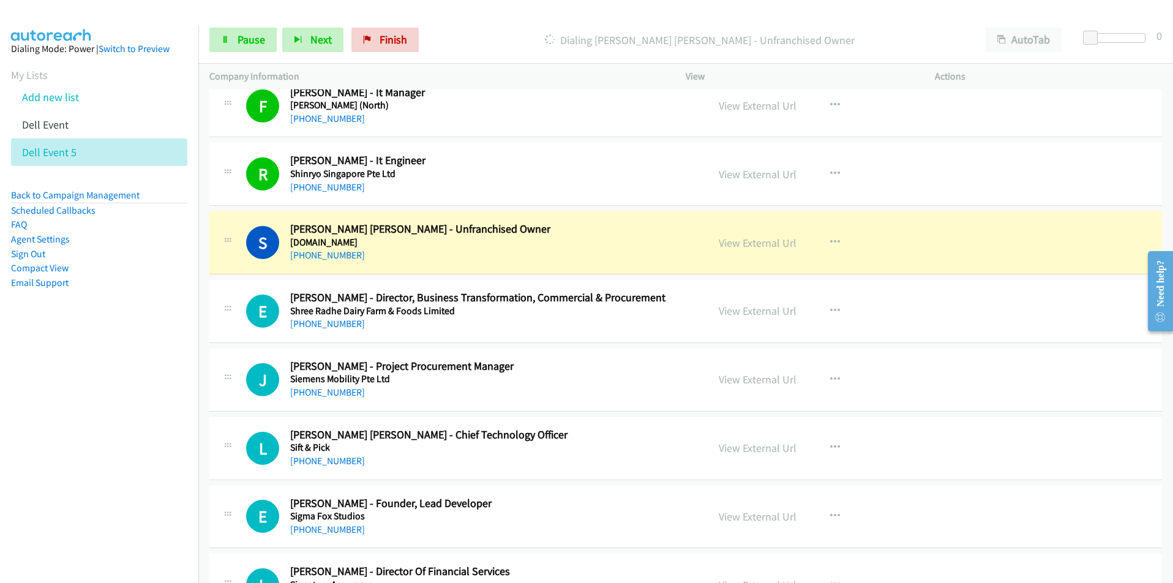
click at [93, 417] on nav "Dialing Mode: Power | Switch to Preview My Lists Add new list Dell Event Dell E…" at bounding box center [99, 316] width 199 height 583
click at [140, 431] on nav "Dialing Mode: Power | Switch to Preview My Lists Add new list Dell Event Dell E…" at bounding box center [99, 316] width 199 height 583
click at [830, 243] on icon "button" at bounding box center [835, 242] width 10 height 10
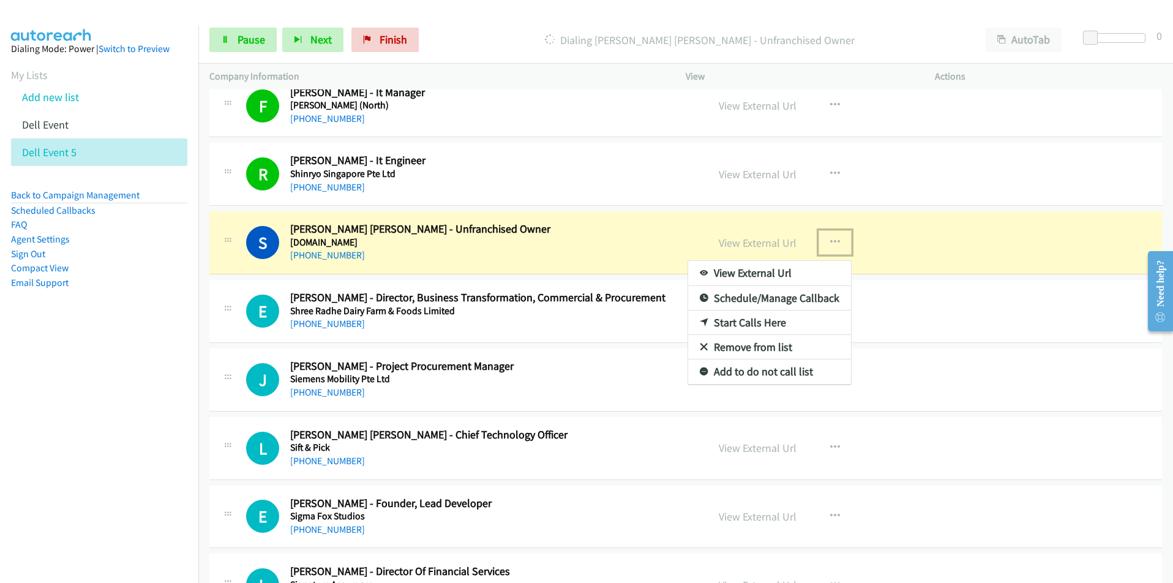
click at [782, 270] on link "View External Url" at bounding box center [769, 273] width 163 height 24
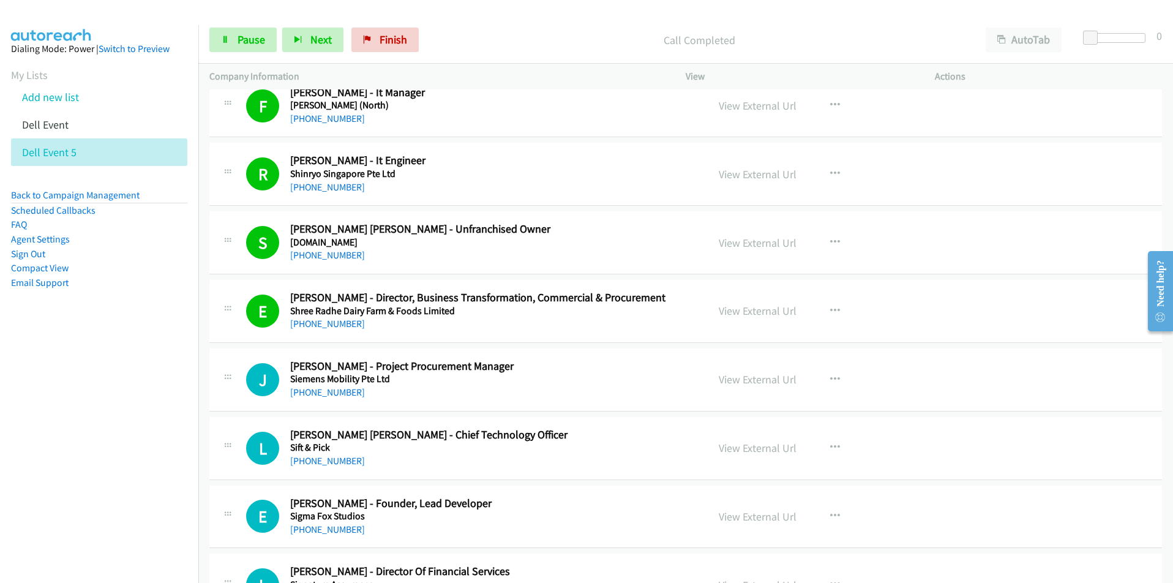
click at [119, 471] on nav "Dialing Mode: Power | Switch to Preview My Lists Add new list Dell Event Dell E…" at bounding box center [99, 316] width 199 height 583
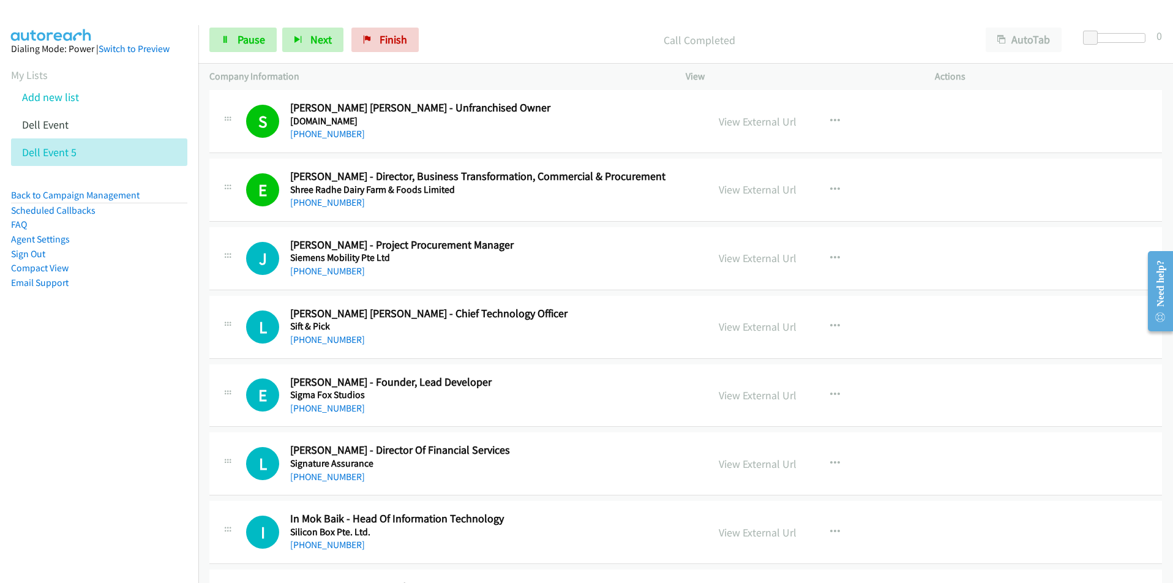
scroll to position [2081, 0]
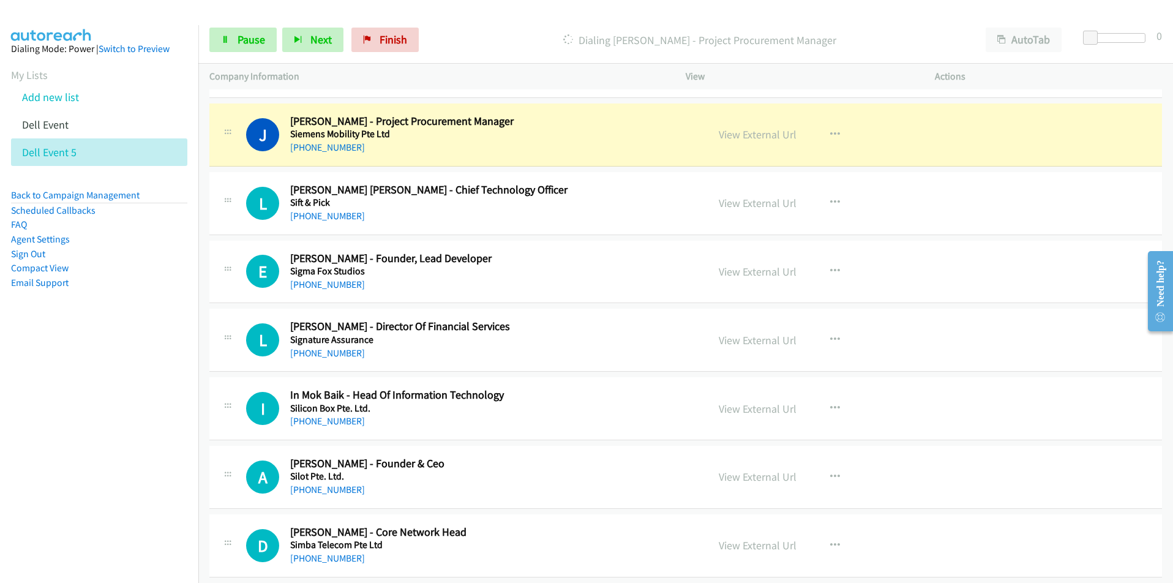
click at [91, 479] on nav "Dialing Mode: Power | Switch to Preview My Lists Add new list Dell Event Dell E…" at bounding box center [99, 316] width 199 height 583
click at [140, 427] on nav "Dialing Mode: Power | Switch to Preview My Lists Add new list Dell Event Dell E…" at bounding box center [99, 316] width 199 height 583
click at [830, 136] on icon "button" at bounding box center [835, 135] width 10 height 10
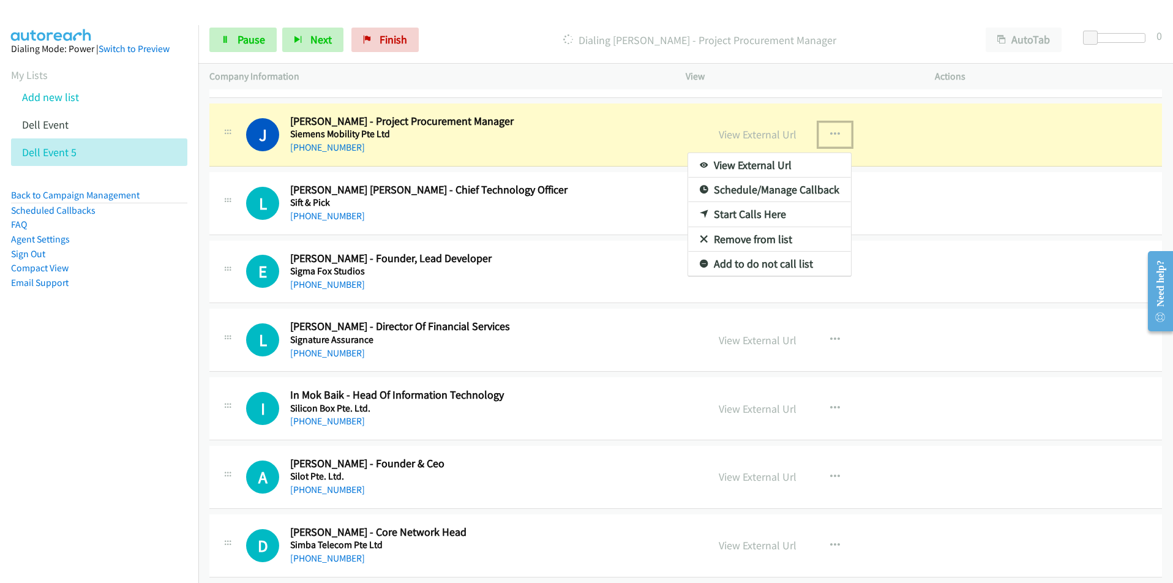
click at [790, 170] on link "View External Url" at bounding box center [769, 165] width 163 height 24
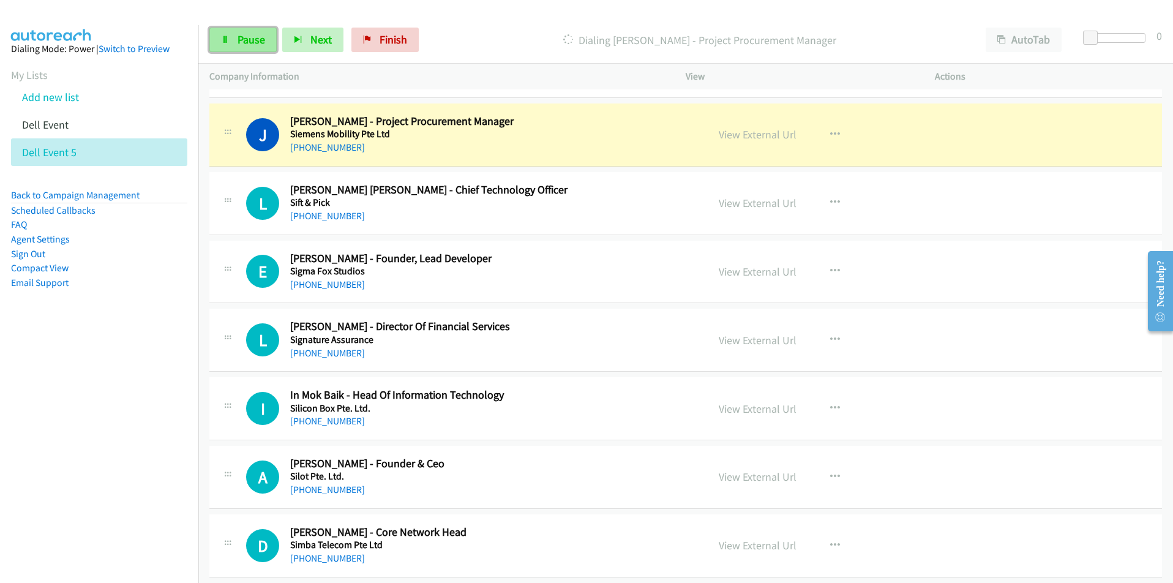
click at [233, 39] on link "Pause" at bounding box center [242, 40] width 67 height 24
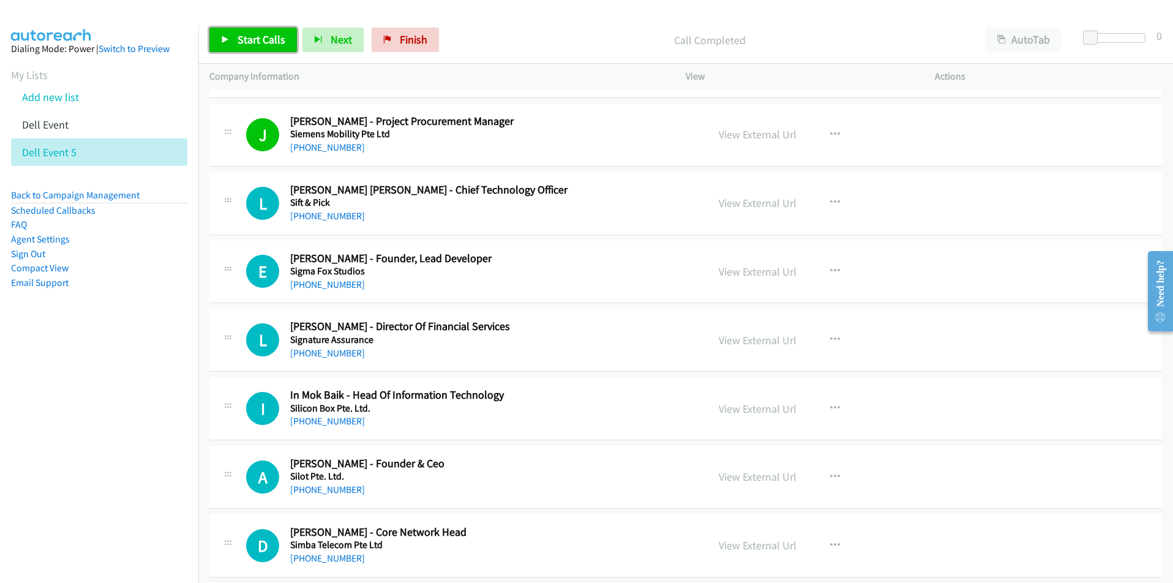
click at [245, 38] on span "Start Calls" at bounding box center [261, 39] width 48 height 14
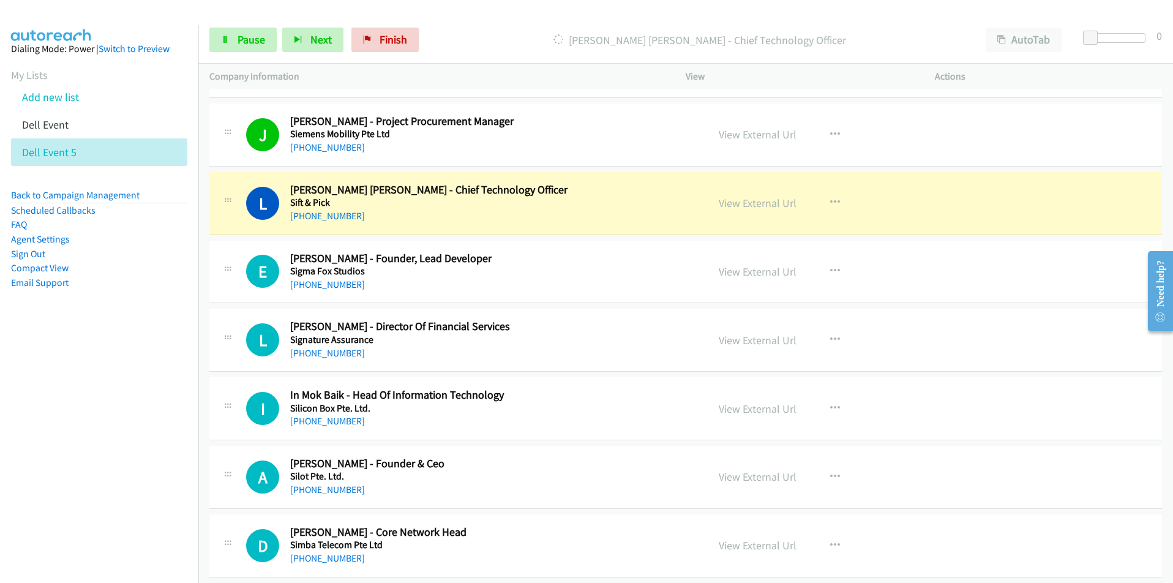
drag, startPoint x: 74, startPoint y: 486, endPoint x: 83, endPoint y: 481, distance: 9.9
click at [74, 486] on nav "Dialing Mode: Power | Switch to Preview My Lists Add new list Dell Event Dell E…" at bounding box center [99, 316] width 199 height 583
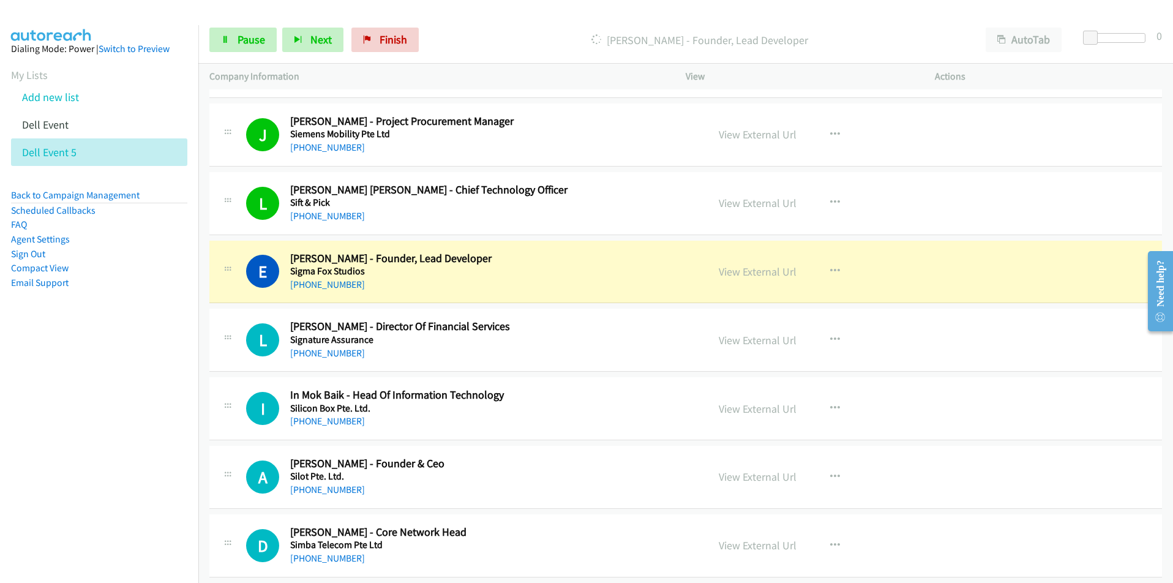
click at [97, 465] on nav "Dialing Mode: Power | Switch to Preview My Lists Add new list Dell Event Dell E…" at bounding box center [99, 316] width 199 height 583
click at [94, 447] on nav "Dialing Mode: Power | Switch to Preview My Lists Add new list Dell Event Dell E…" at bounding box center [99, 316] width 199 height 583
click at [831, 264] on button "button" at bounding box center [834, 271] width 33 height 24
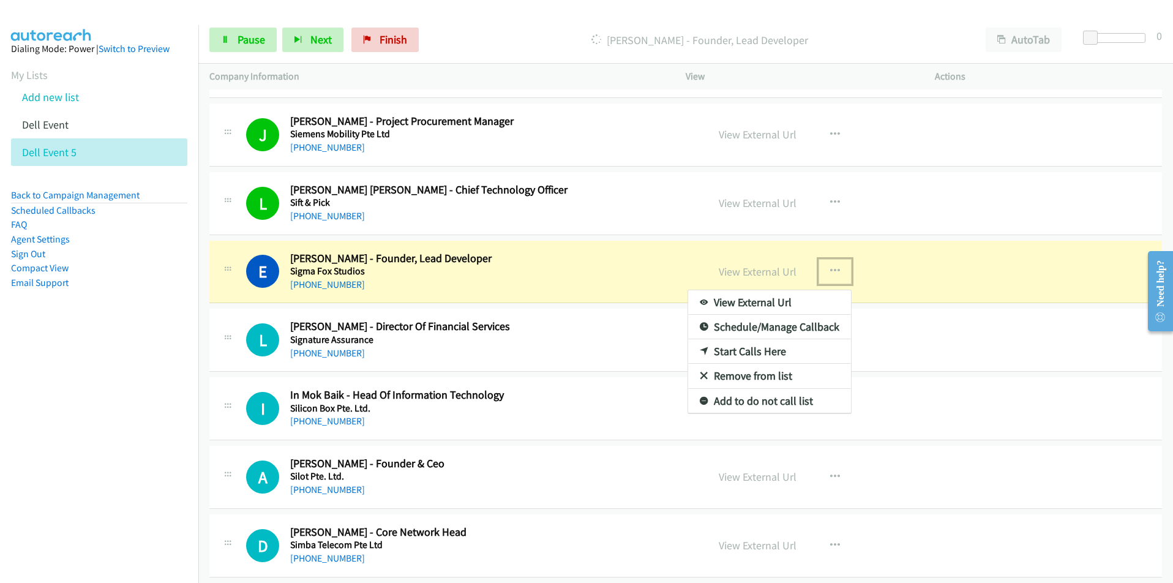
click at [768, 302] on link "View External Url" at bounding box center [769, 302] width 163 height 24
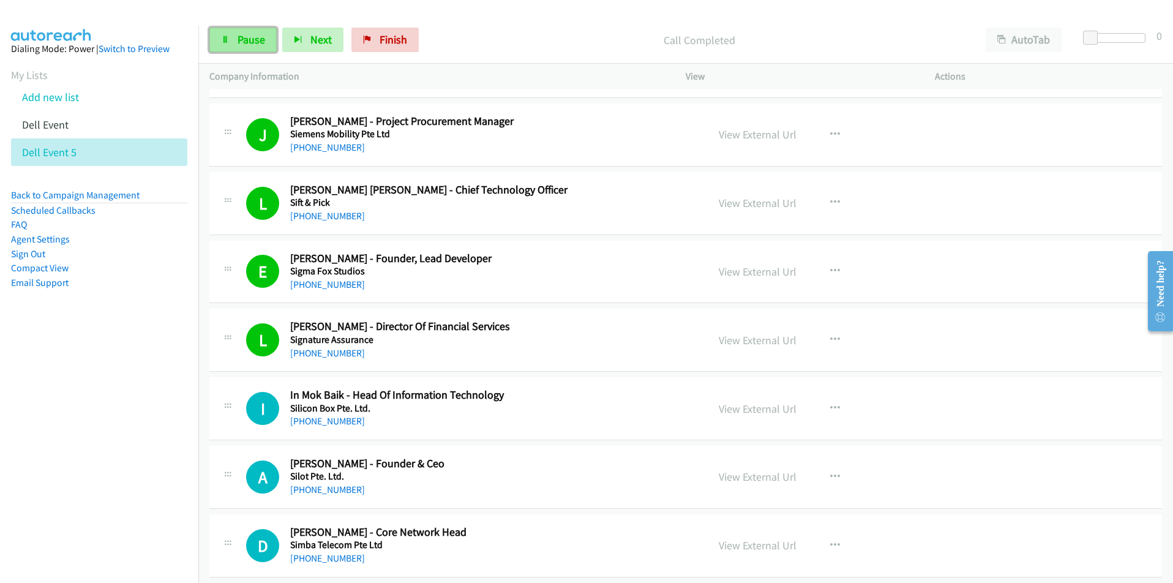
click at [242, 42] on span "Pause" at bounding box center [251, 39] width 28 height 14
drag, startPoint x: 74, startPoint y: 432, endPoint x: 82, endPoint y: 422, distance: 12.6
click at [74, 432] on nav "Dialing Mode: Power | Switch to Preview My Lists Add new list Dell Event Dell E…" at bounding box center [99, 316] width 199 height 583
drag, startPoint x: 101, startPoint y: 484, endPoint x: 135, endPoint y: 477, distance: 35.1
click at [101, 484] on nav "Dialing Mode: Power | Switch to Preview My Lists Add new list Dell Event Dell E…" at bounding box center [99, 316] width 199 height 583
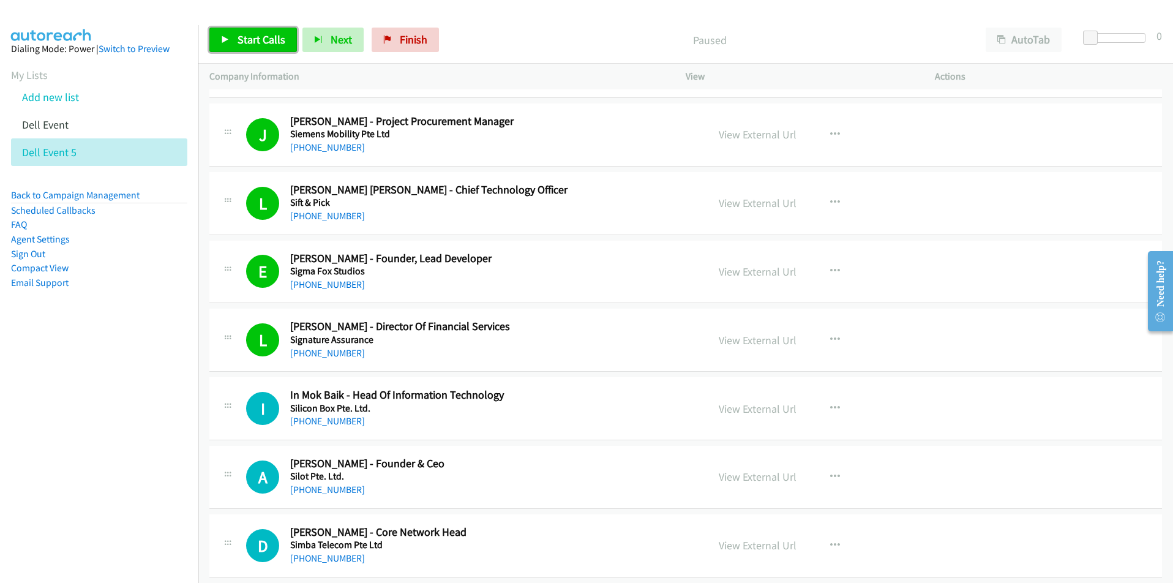
click at [261, 46] on span "Start Calls" at bounding box center [261, 39] width 48 height 14
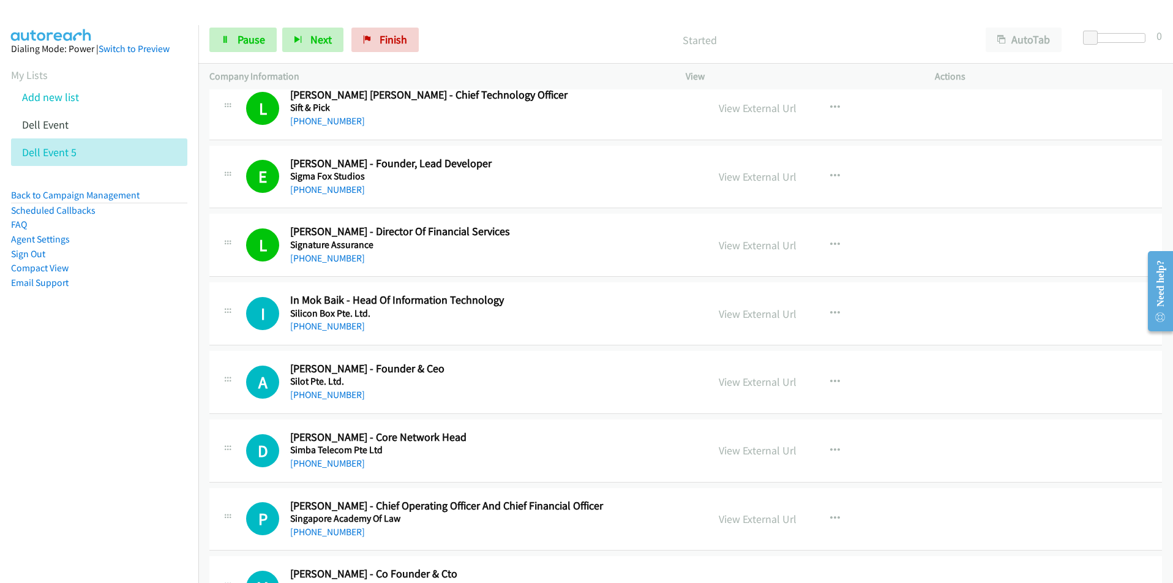
scroll to position [2203, 0]
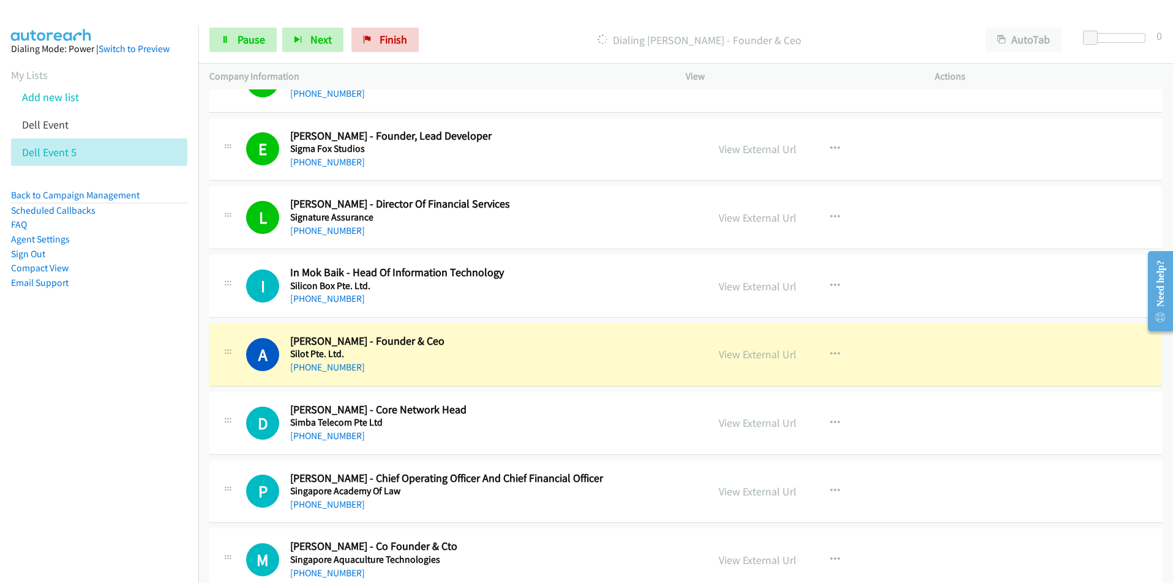
click at [136, 416] on nav "Dialing Mode: Power | Switch to Preview My Lists Add new list Dell Event Dell E…" at bounding box center [99, 316] width 199 height 583
click at [824, 354] on button "button" at bounding box center [834, 354] width 33 height 24
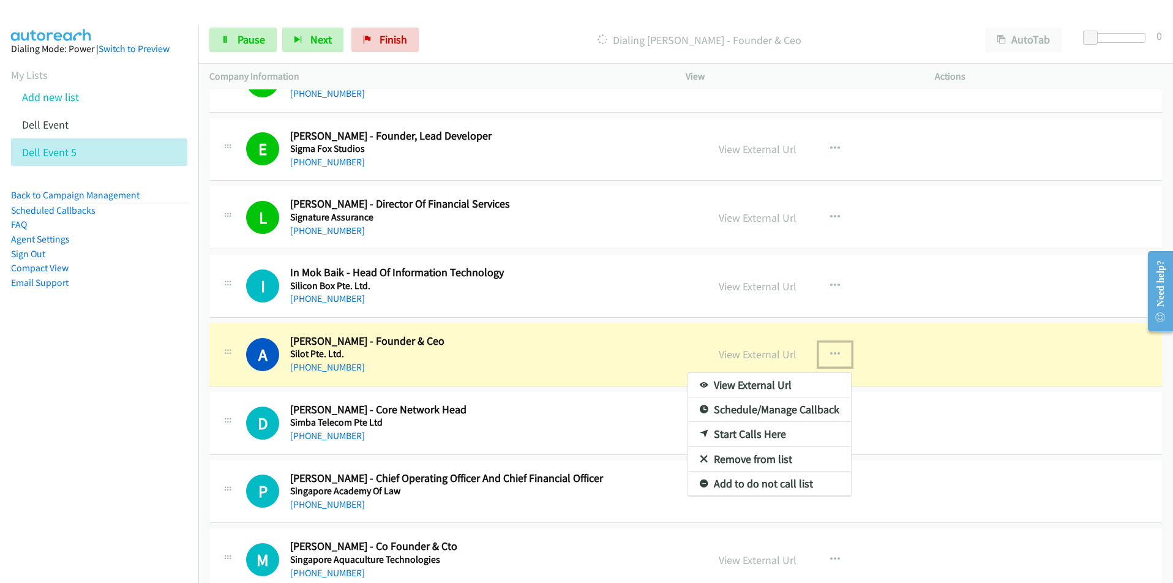
click at [783, 383] on link "View External Url" at bounding box center [769, 385] width 163 height 24
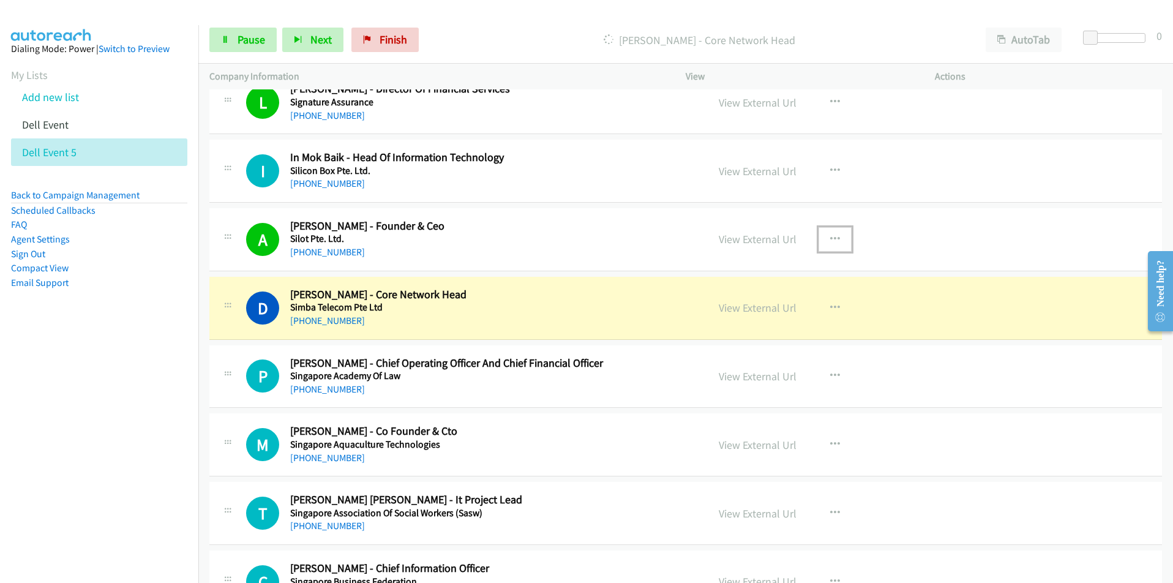
scroll to position [2326, 0]
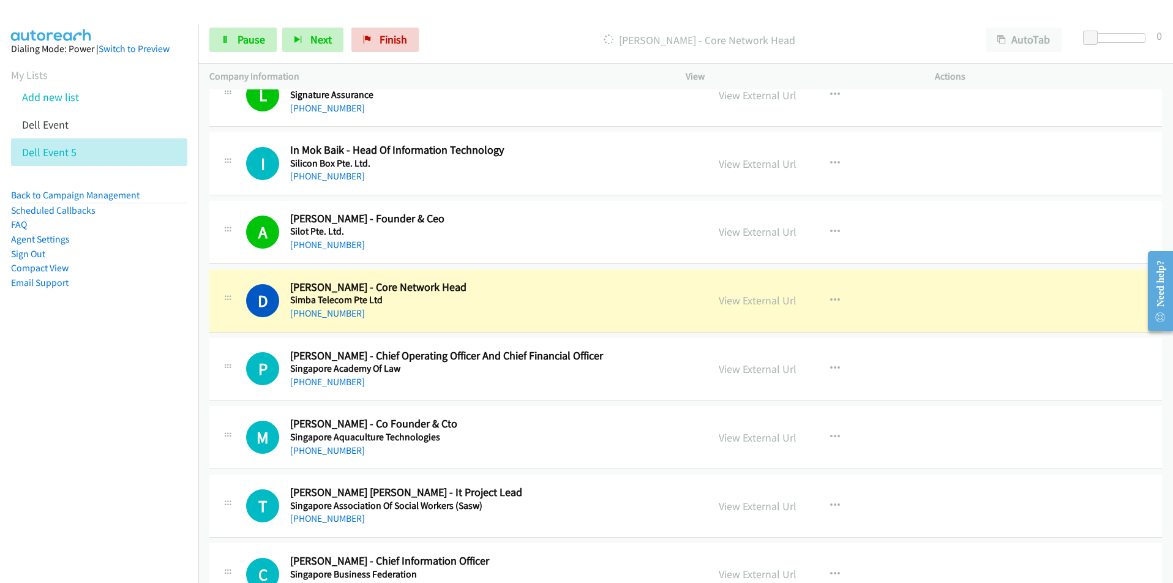
click at [109, 424] on nav "Dialing Mode: Power | Switch to Preview My Lists Add new list Dell Event Dell E…" at bounding box center [99, 316] width 199 height 583
click at [821, 297] on button "button" at bounding box center [834, 300] width 33 height 24
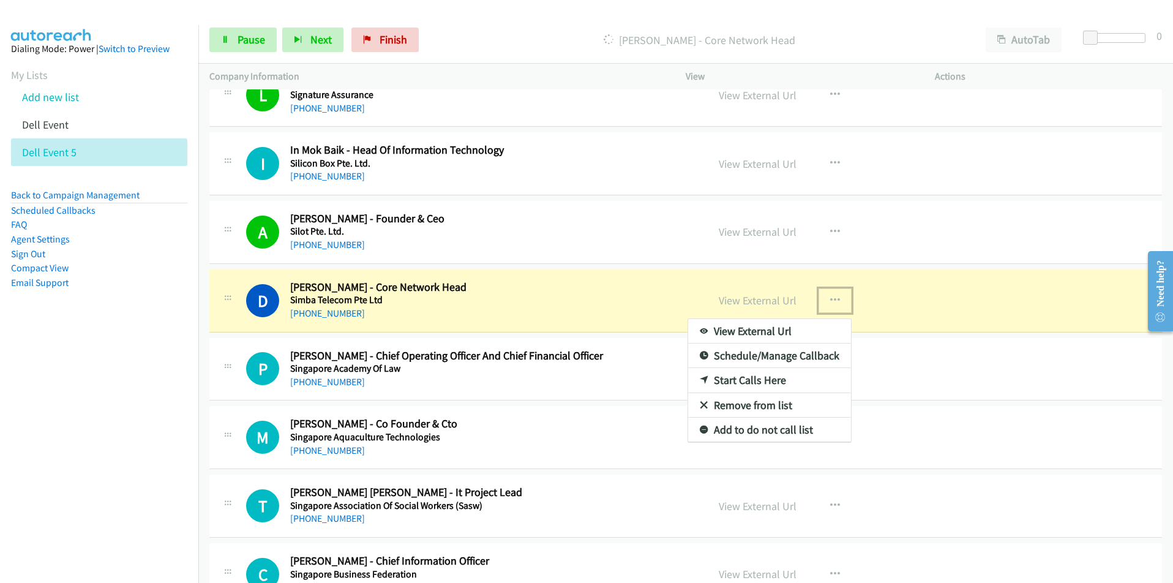
click at [774, 332] on link "View External Url" at bounding box center [769, 331] width 163 height 24
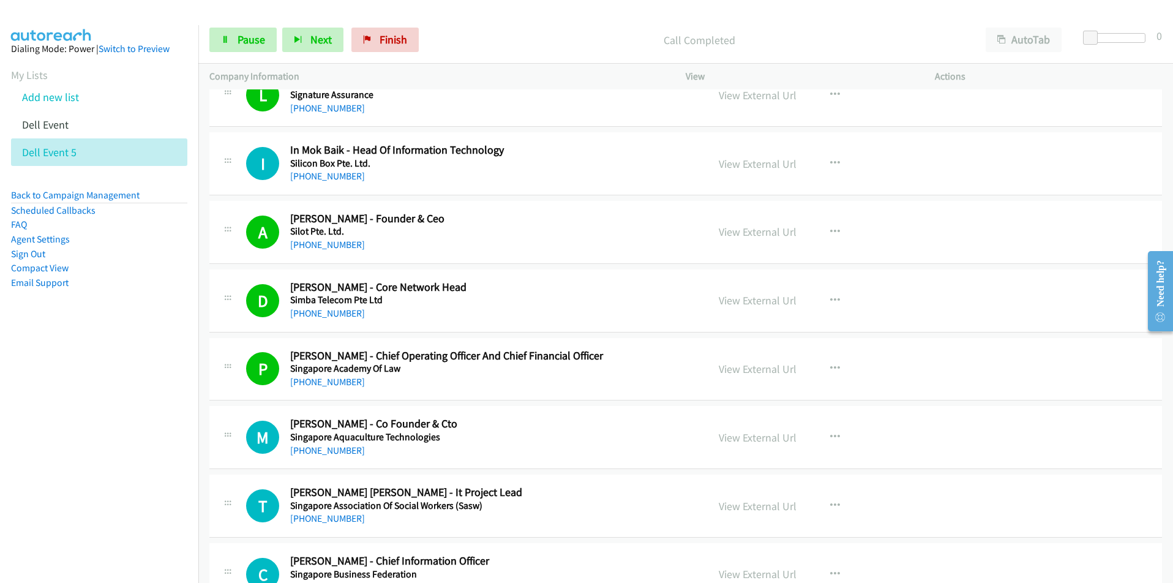
click at [763, 42] on p "Call Completed" at bounding box center [699, 40] width 528 height 17
click at [75, 436] on nav "Dialing Mode: Power | Switch to Preview My Lists Add new list Dell Event Dell E…" at bounding box center [99, 316] width 199 height 583
click at [229, 45] on link "Pause" at bounding box center [242, 40] width 67 height 24
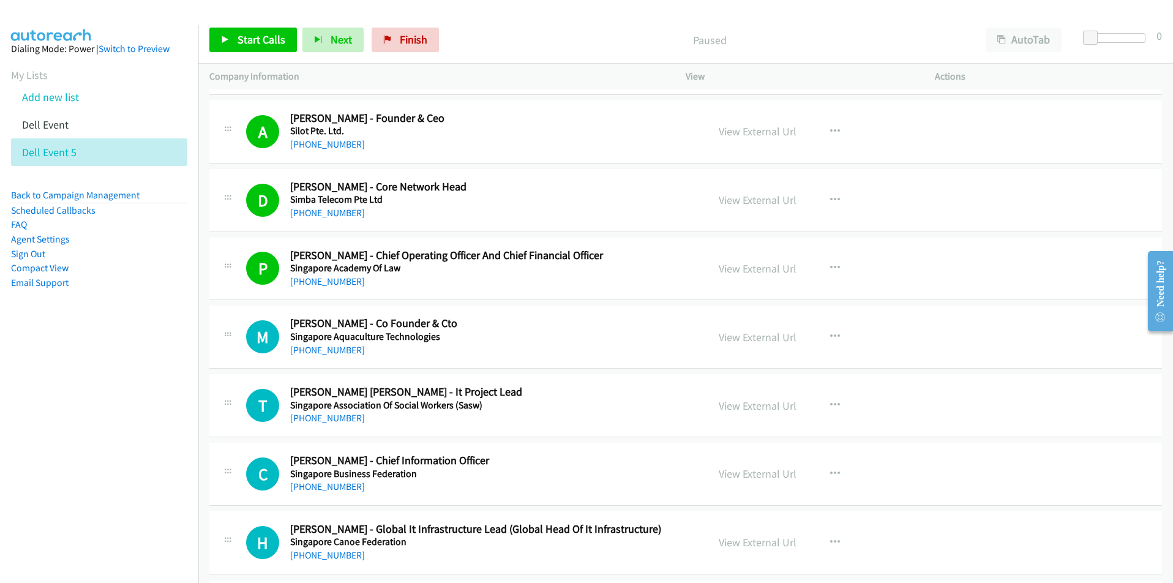
scroll to position [2387, 0]
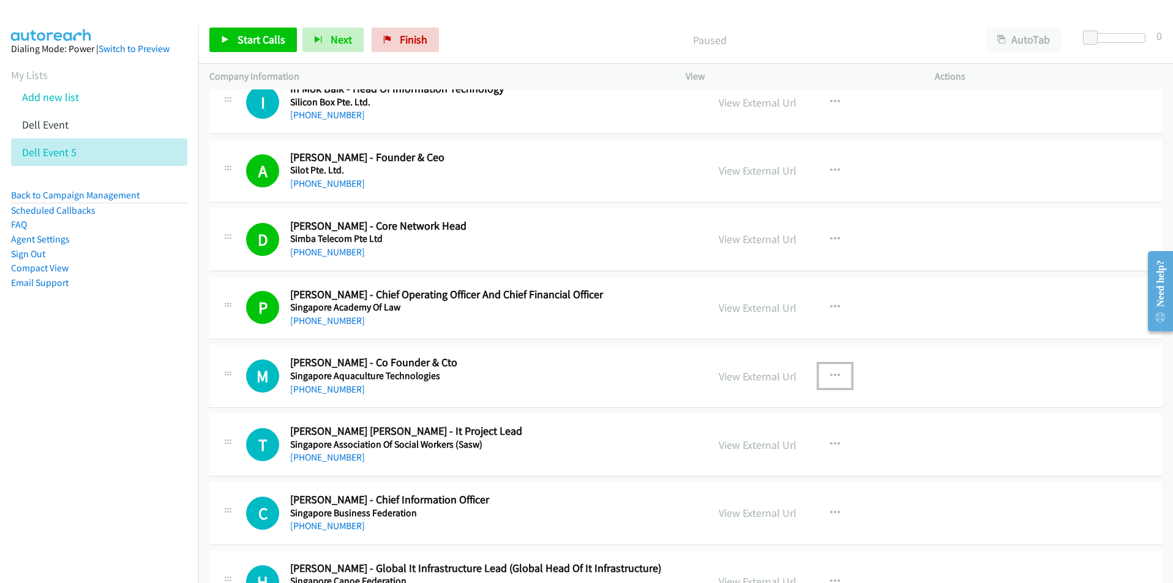
click at [830, 372] on icon "button" at bounding box center [835, 376] width 10 height 10
click at [745, 405] on link "View External Url" at bounding box center [769, 406] width 163 height 24
click at [835, 375] on button "button" at bounding box center [834, 376] width 33 height 24
click at [768, 456] on link "Start Calls Here" at bounding box center [769, 456] width 163 height 24
click at [251, 46] on span "Start Calls" at bounding box center [261, 39] width 48 height 14
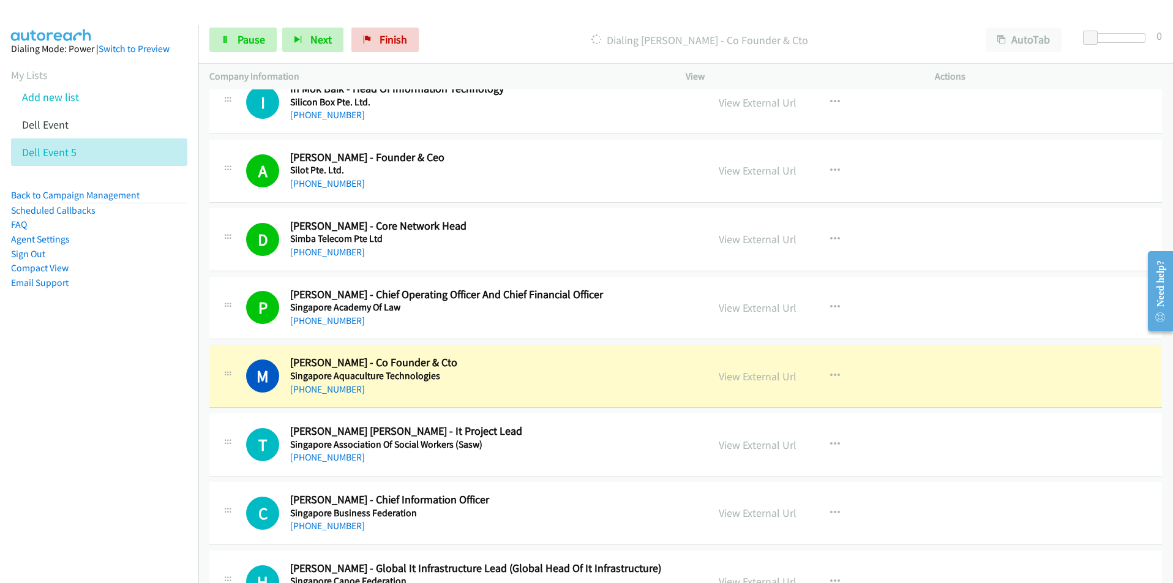
click at [70, 463] on nav "Dialing Mode: Power | Switch to Preview My Lists Add new list Dell Event Dell E…" at bounding box center [99, 316] width 199 height 583
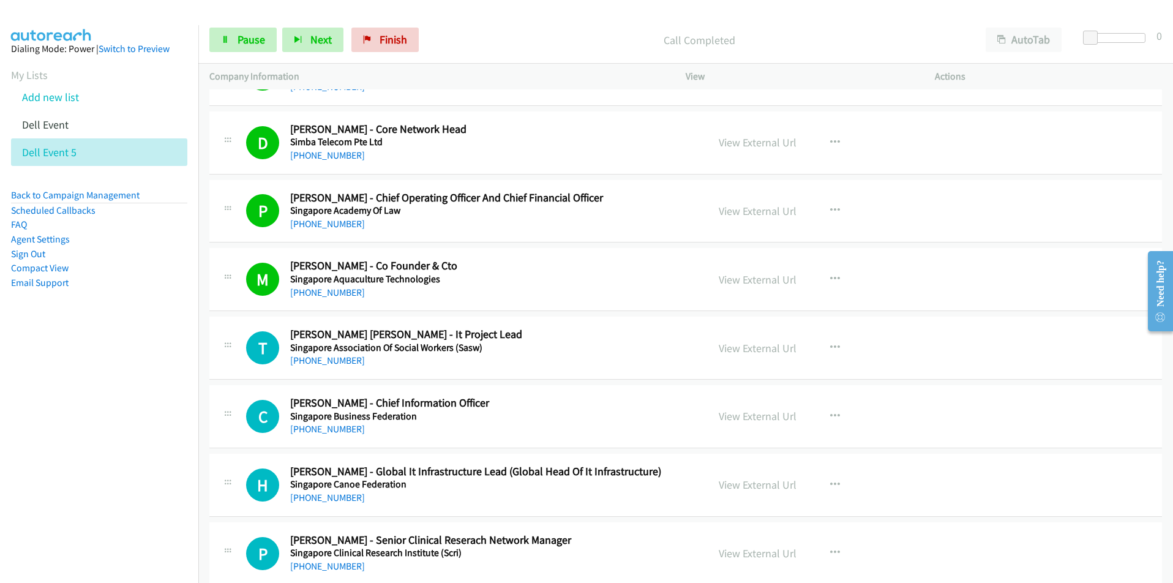
scroll to position [2509, 0]
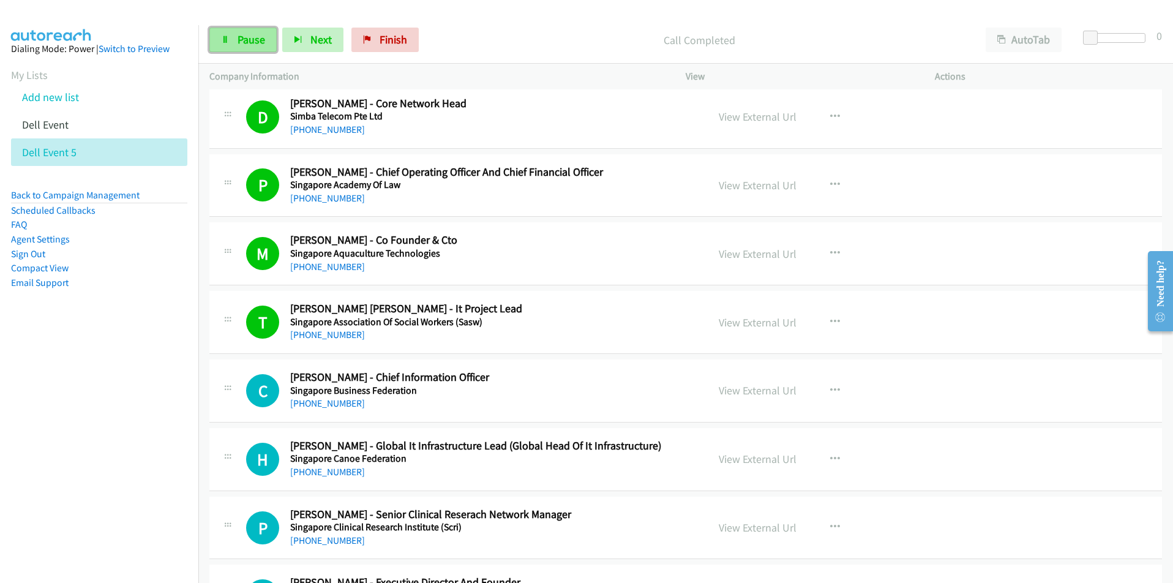
click at [230, 40] on link "Pause" at bounding box center [242, 40] width 67 height 24
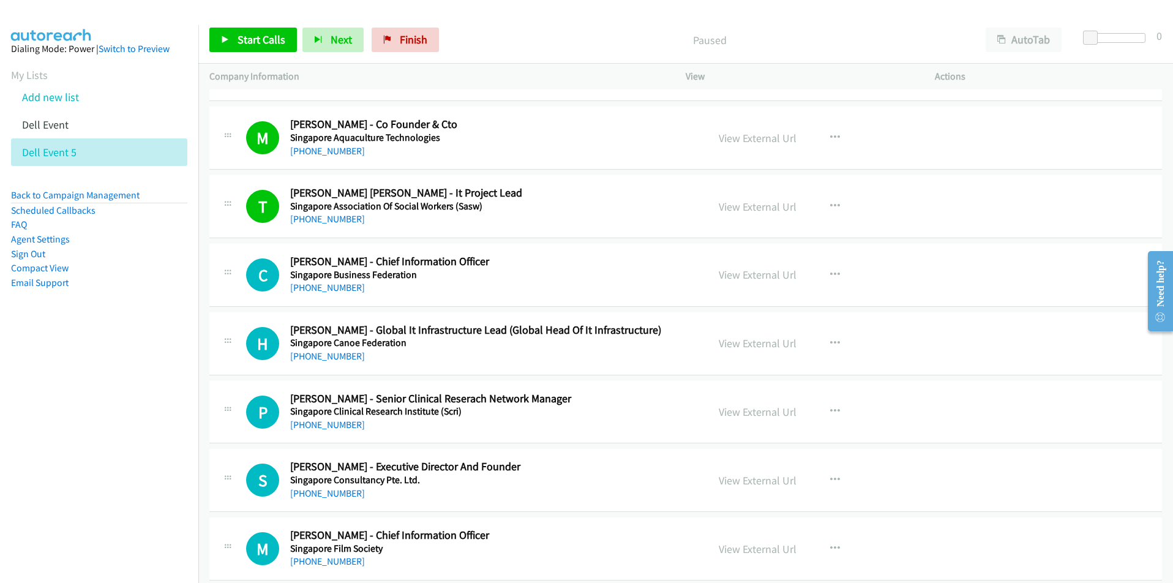
scroll to position [2632, 0]
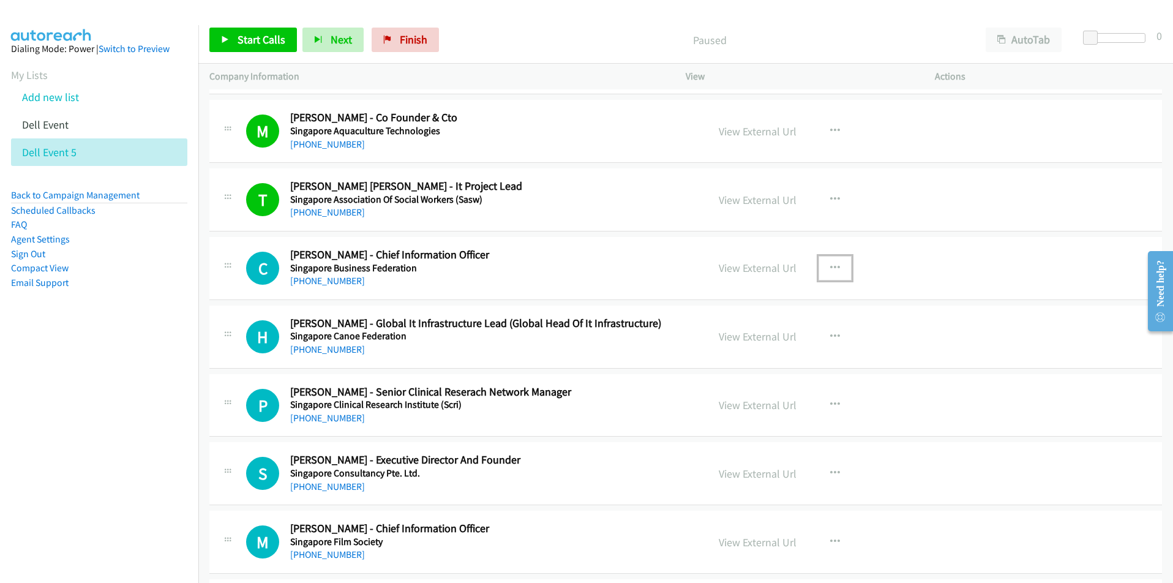
click at [830, 265] on icon "button" at bounding box center [835, 268] width 10 height 10
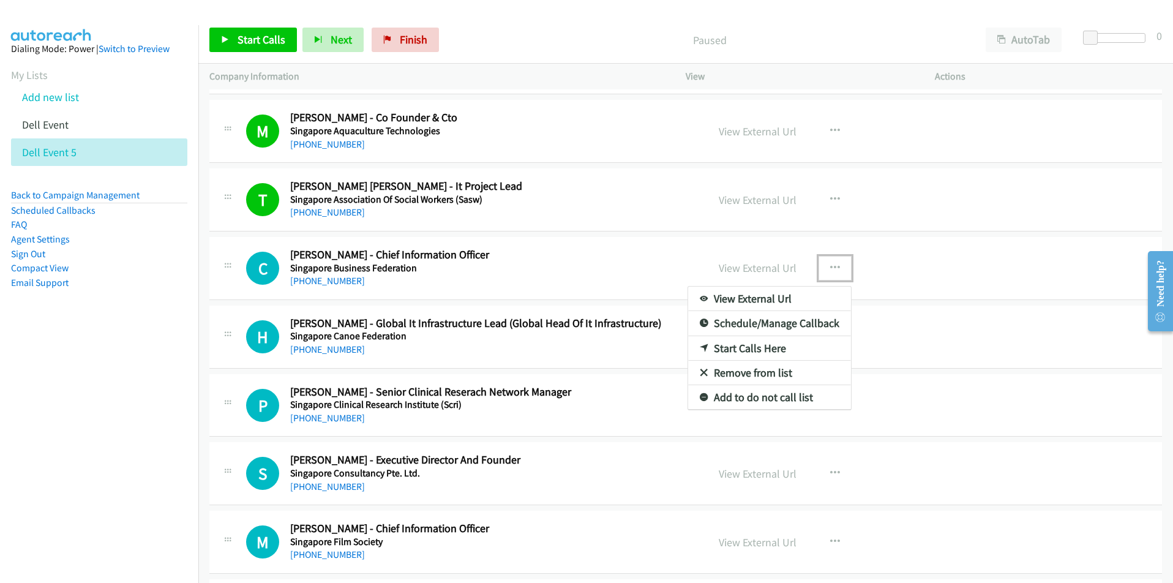
click at [755, 353] on link "Start Calls Here" at bounding box center [769, 348] width 163 height 24
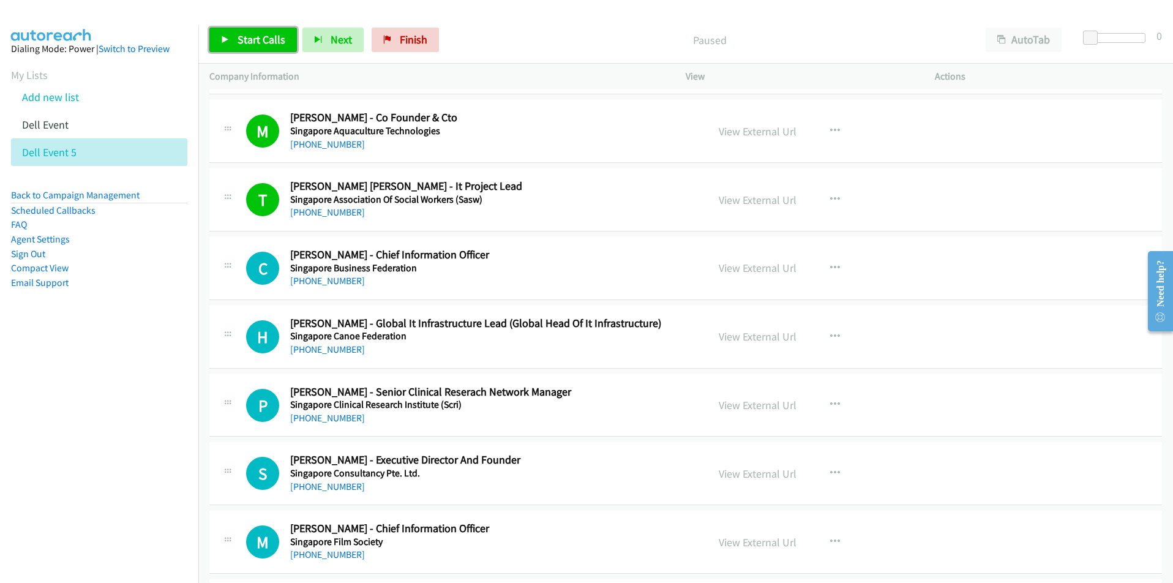
click at [239, 36] on span "Start Calls" at bounding box center [261, 39] width 48 height 14
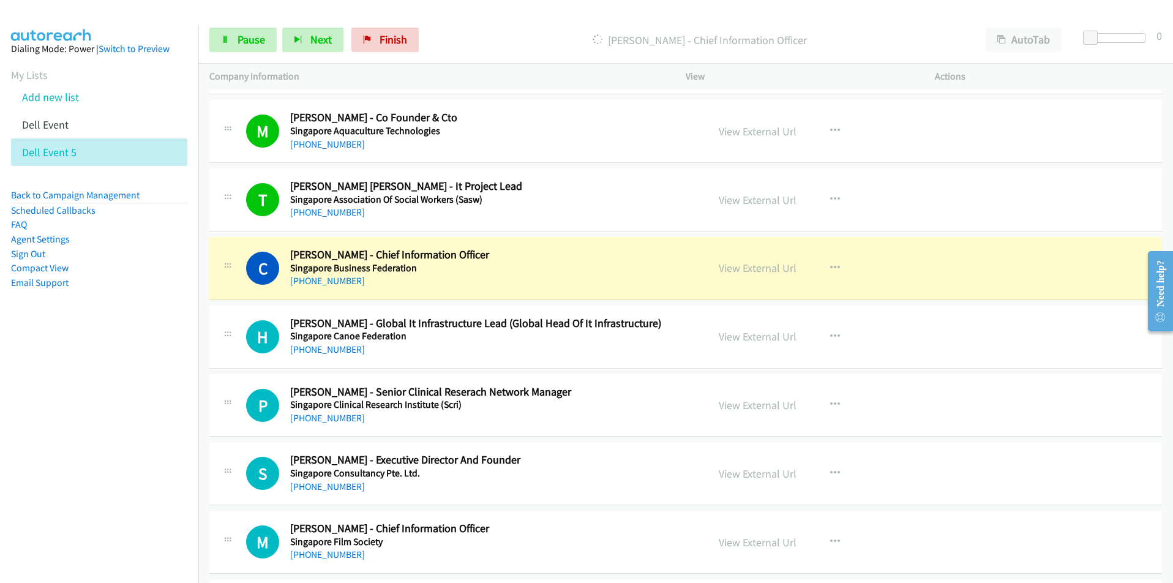
click at [128, 441] on nav "Dialing Mode: Power | Switch to Preview My Lists Add new list Dell Event Dell E…" at bounding box center [99, 316] width 199 height 583
click at [832, 267] on icon "button" at bounding box center [835, 268] width 10 height 10
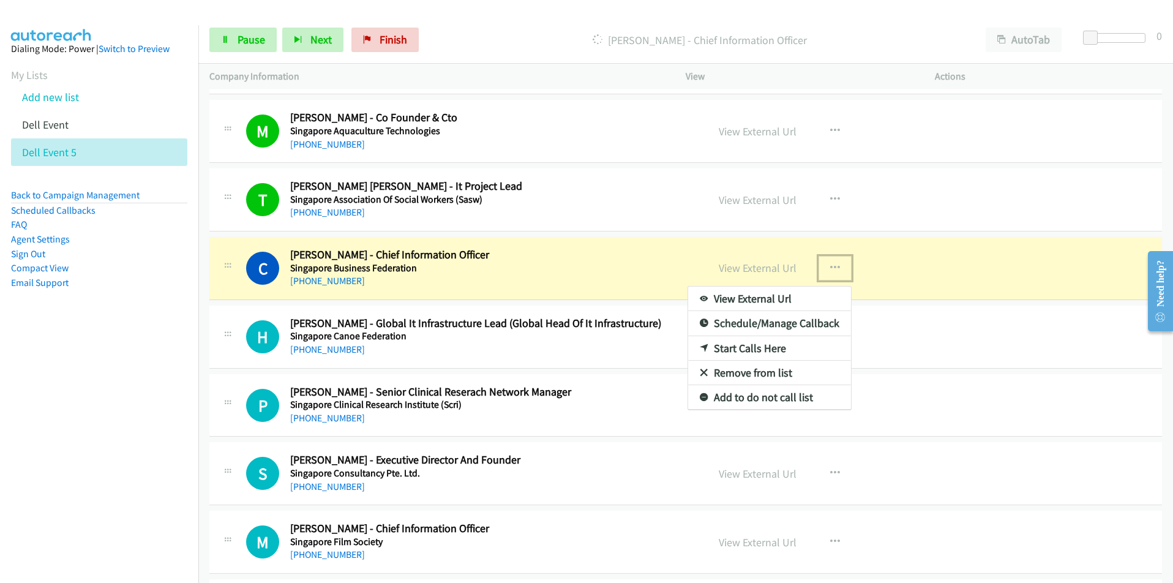
click at [779, 299] on link "View External Url" at bounding box center [769, 298] width 163 height 24
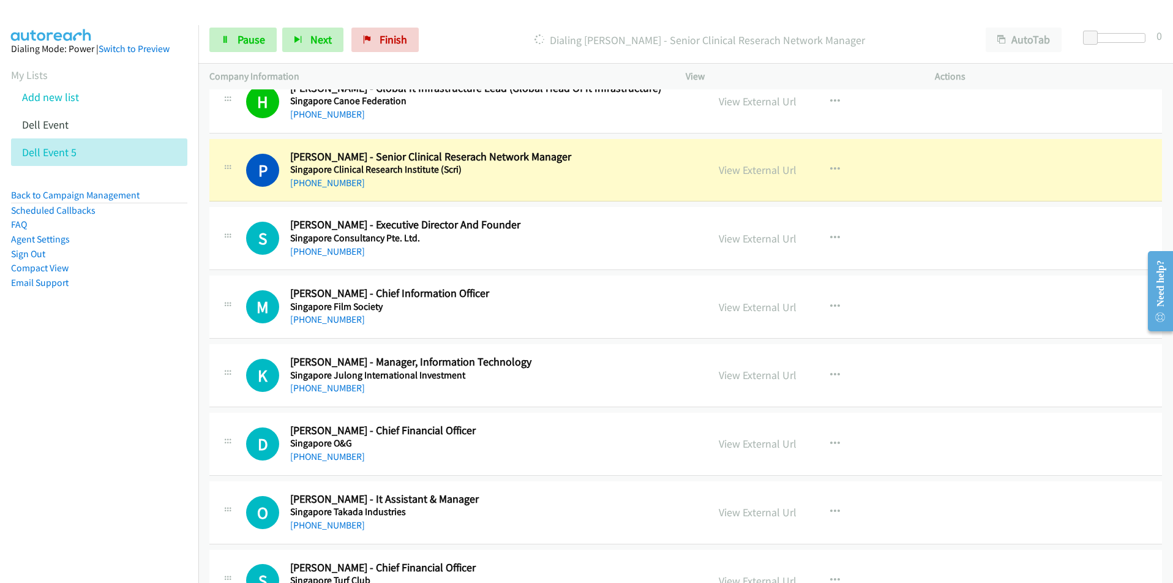
scroll to position [2877, 0]
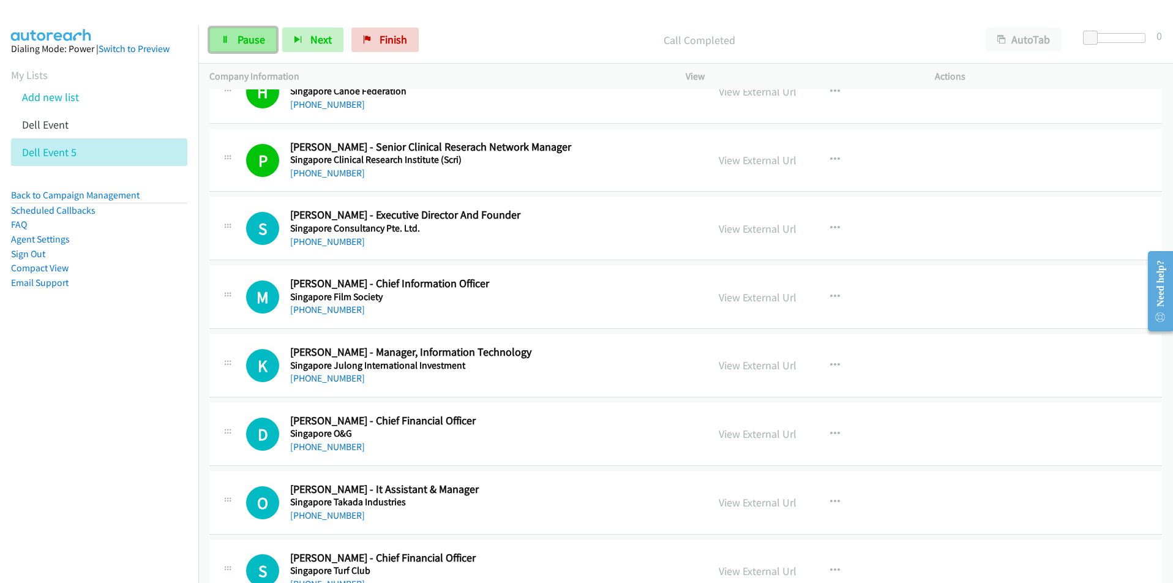
click at [250, 30] on link "Pause" at bounding box center [242, 40] width 67 height 24
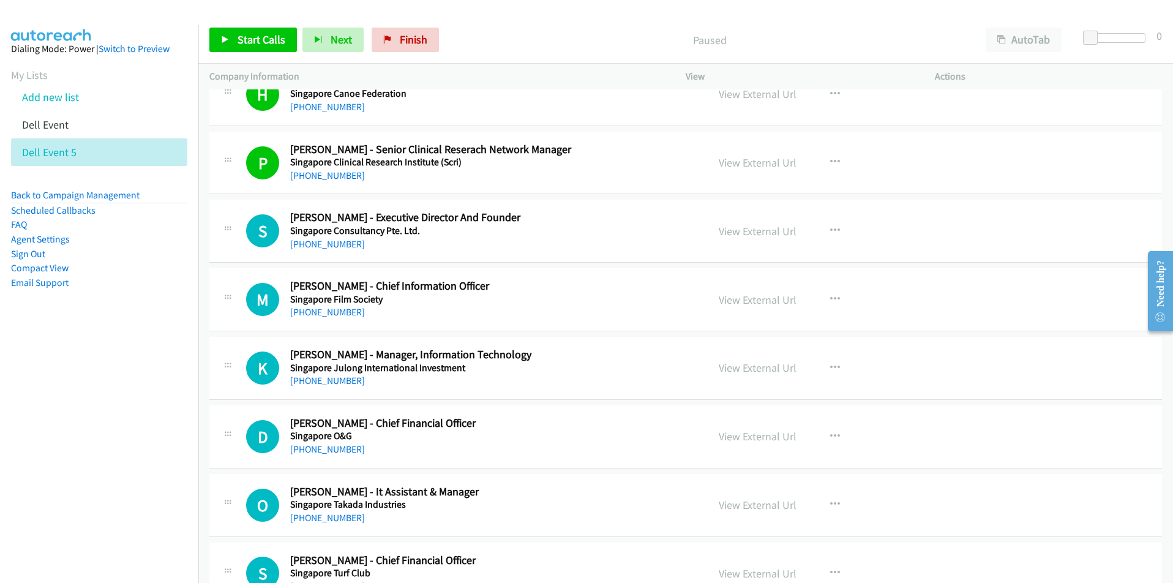
scroll to position [2877, 0]
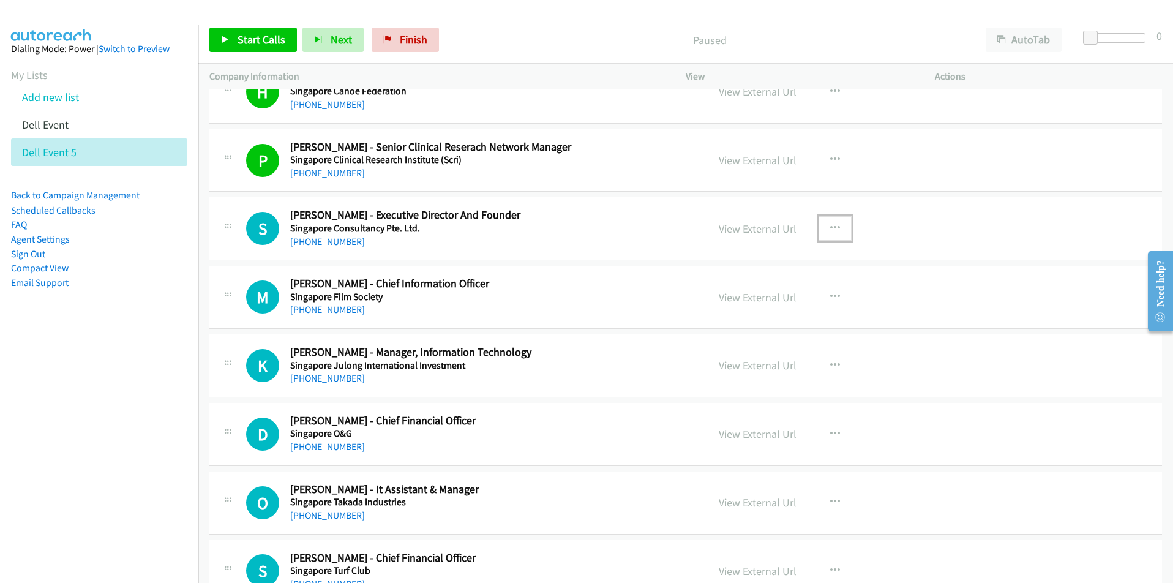
click at [832, 225] on icon "button" at bounding box center [835, 228] width 10 height 10
click at [769, 308] on link "Start Calls Here" at bounding box center [769, 308] width 163 height 24
click at [239, 34] on span "Start Calls" at bounding box center [261, 39] width 48 height 14
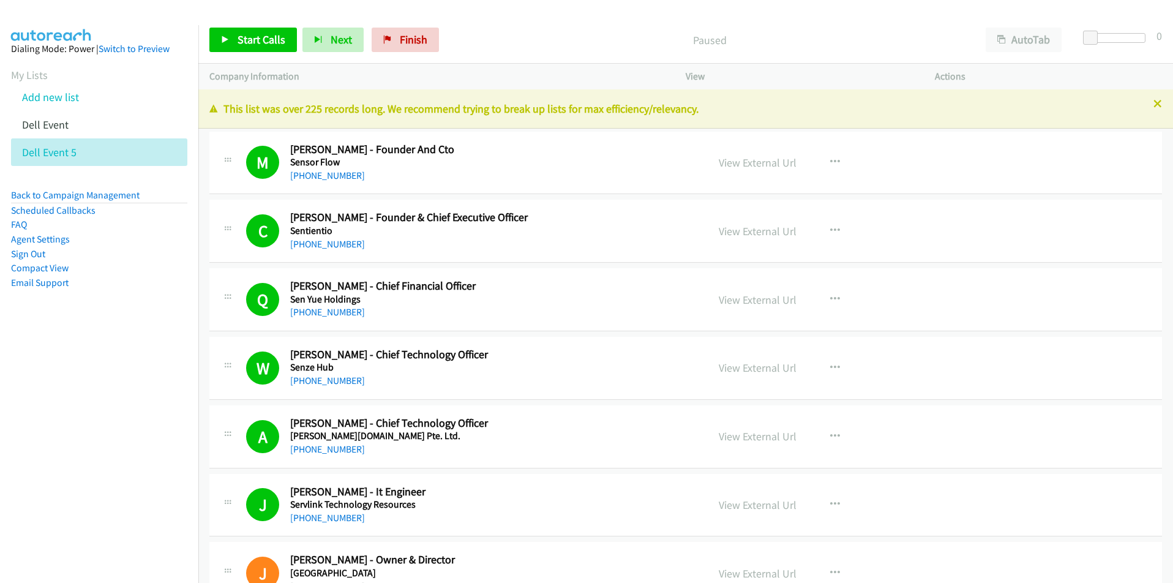
click at [184, 432] on nav "Dialing Mode: Power | Switch to Preview My Lists Add new list Dell Event Dell E…" at bounding box center [99, 316] width 199 height 583
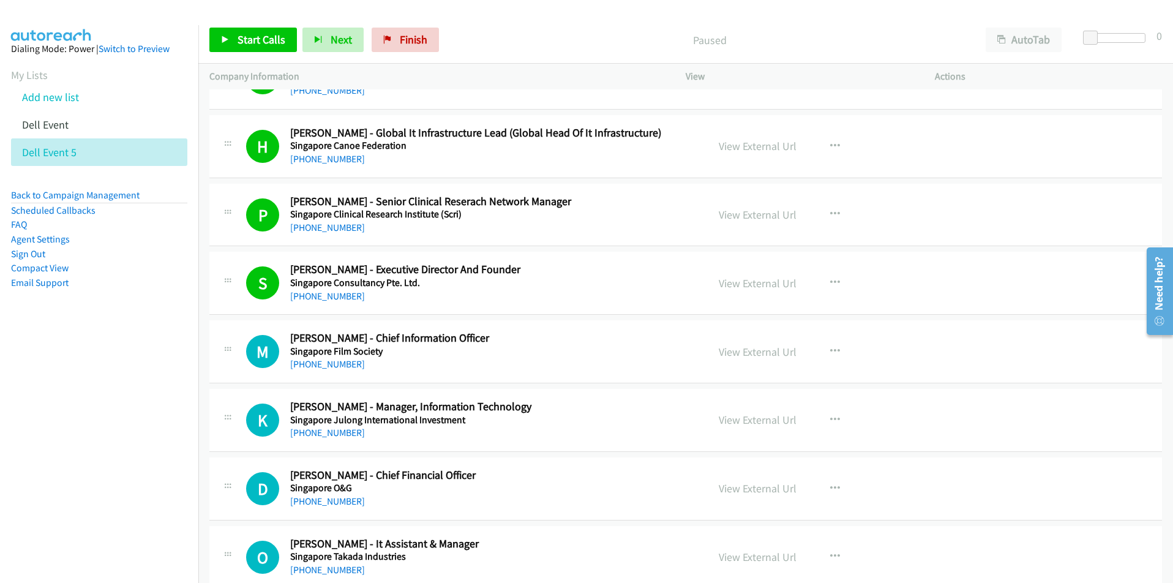
scroll to position [2999, 0]
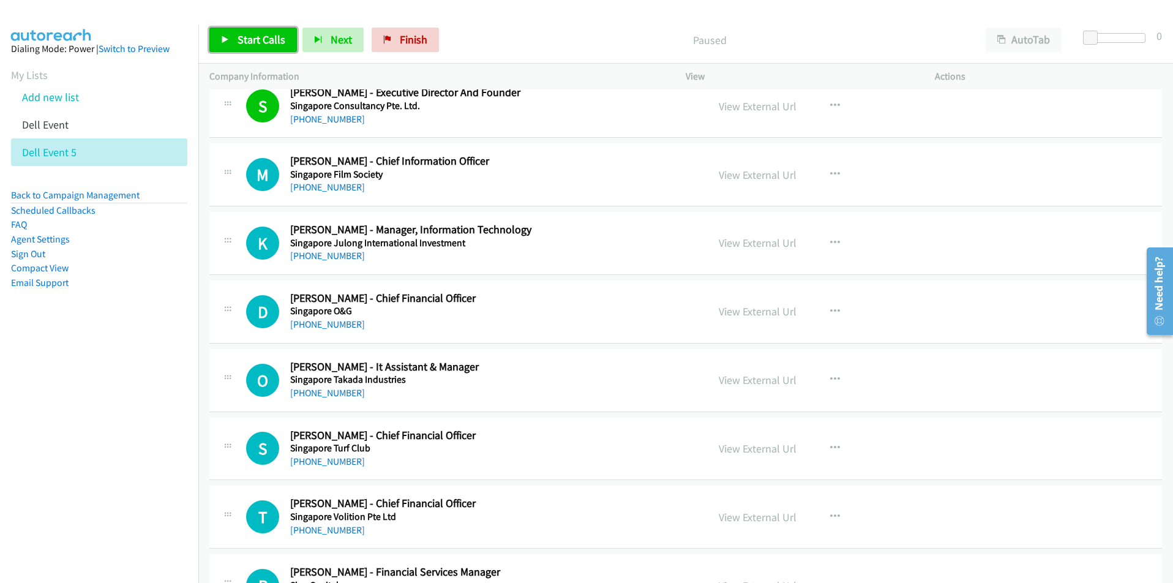
click at [248, 45] on span "Start Calls" at bounding box center [261, 39] width 48 height 14
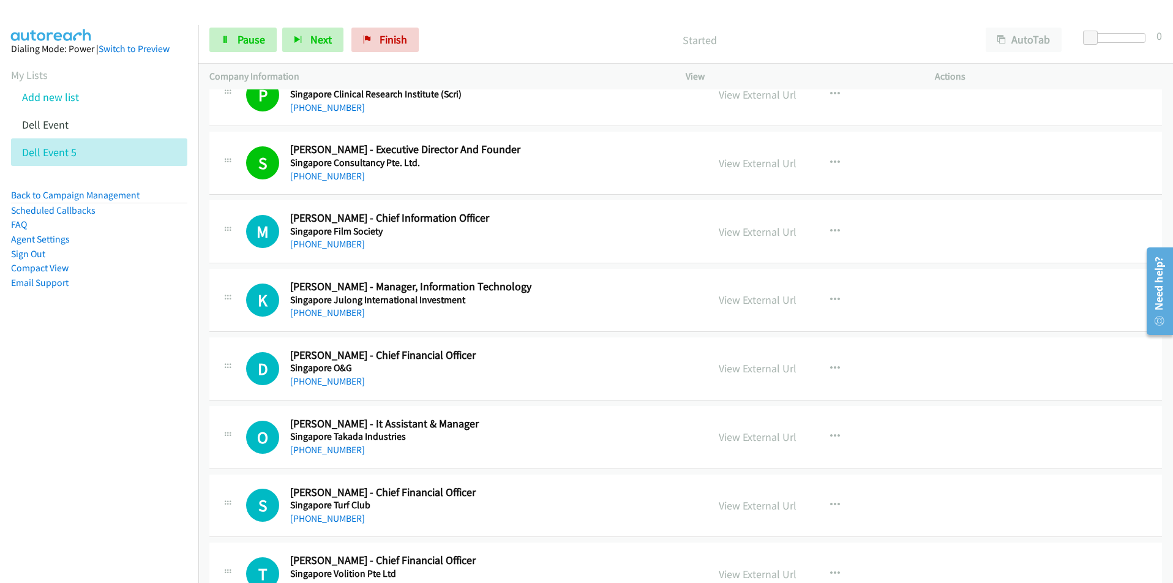
scroll to position [2938, 0]
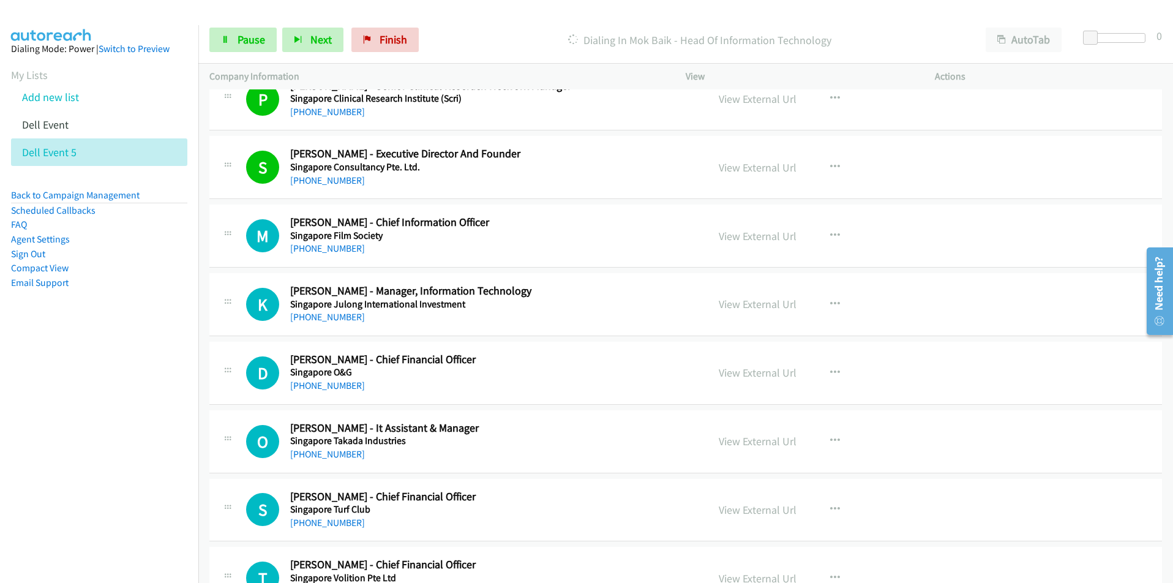
click at [182, 339] on aside "Dialing Mode: Power | Switch to Preview My Lists Add new list Dell Event Dell E…" at bounding box center [99, 185] width 198 height 320
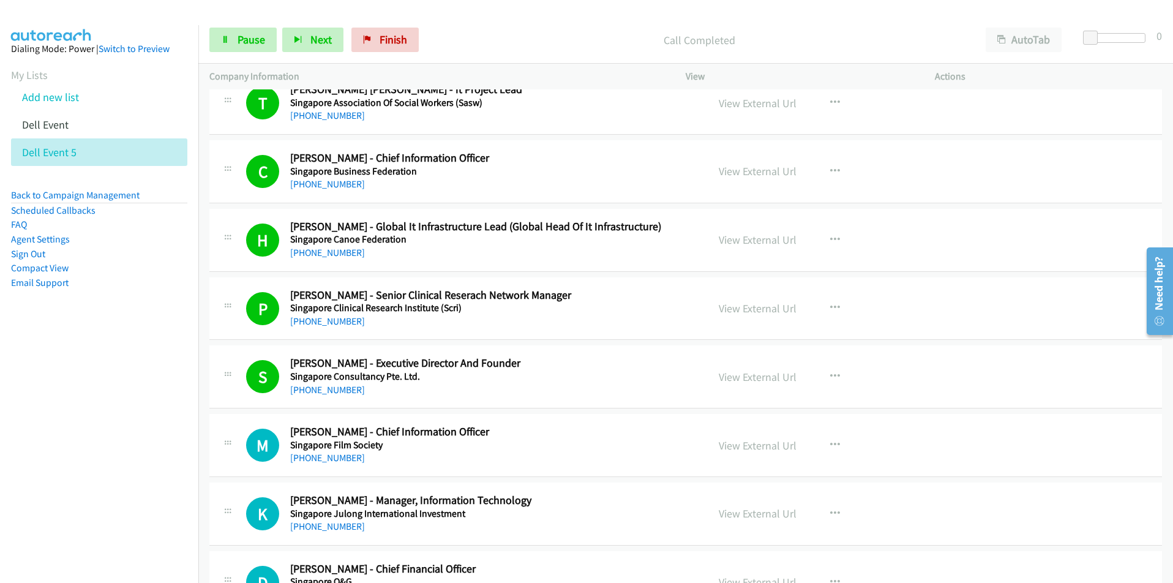
scroll to position [2816, 0]
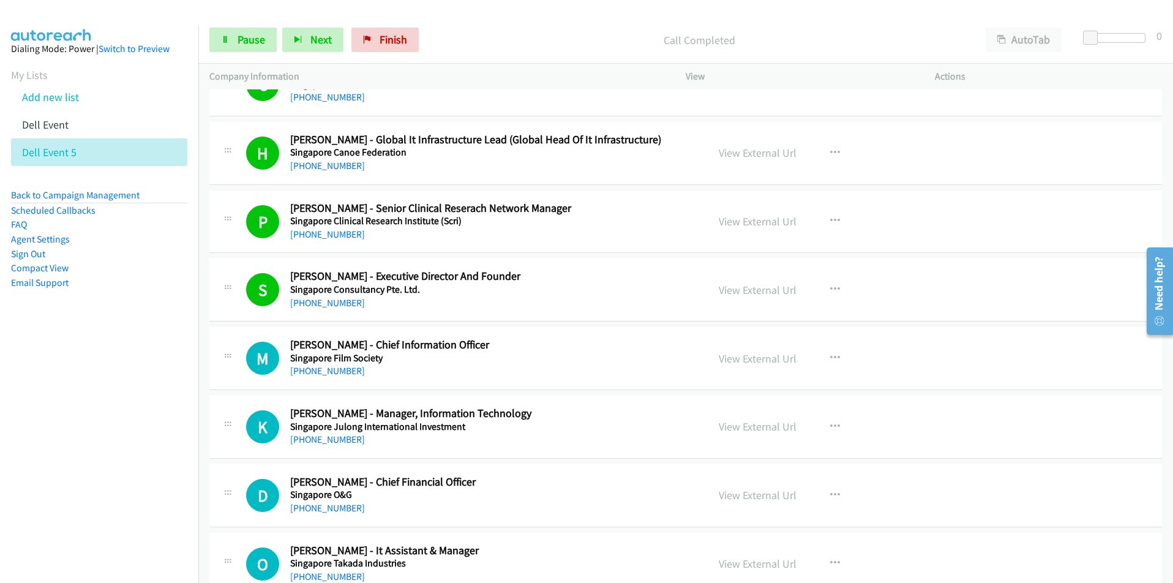
click at [136, 454] on nav "Dialing Mode: Power | Switch to Preview My Lists Add new list Dell Event Dell E…" at bounding box center [99, 316] width 199 height 583
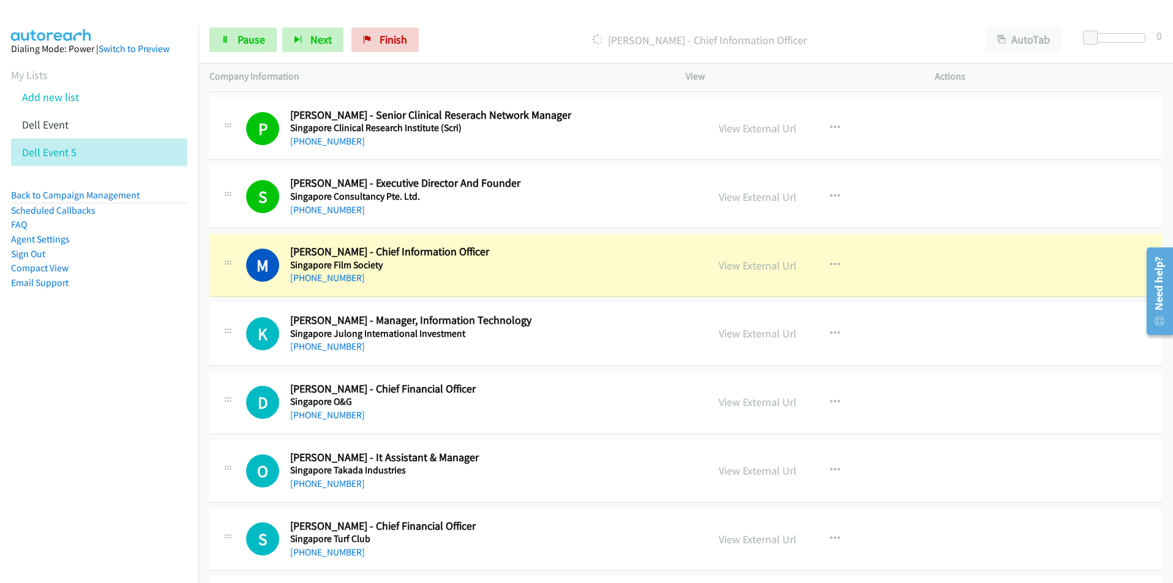
scroll to position [2938, 0]
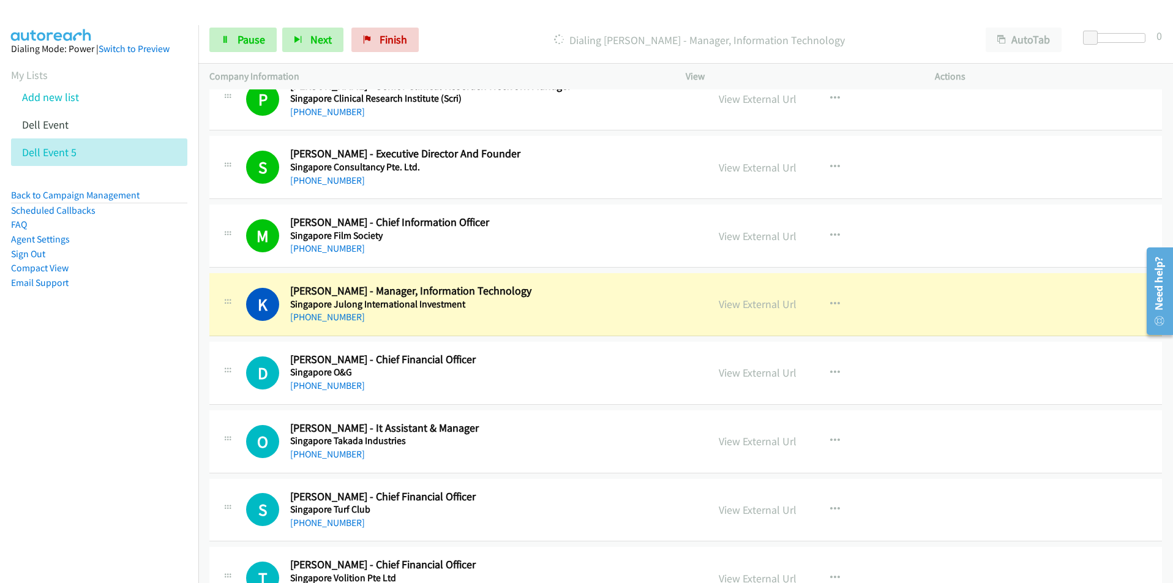
click at [147, 424] on nav "Dialing Mode: Power | Switch to Preview My Lists Add new list Dell Event Dell E…" at bounding box center [99, 316] width 199 height 583
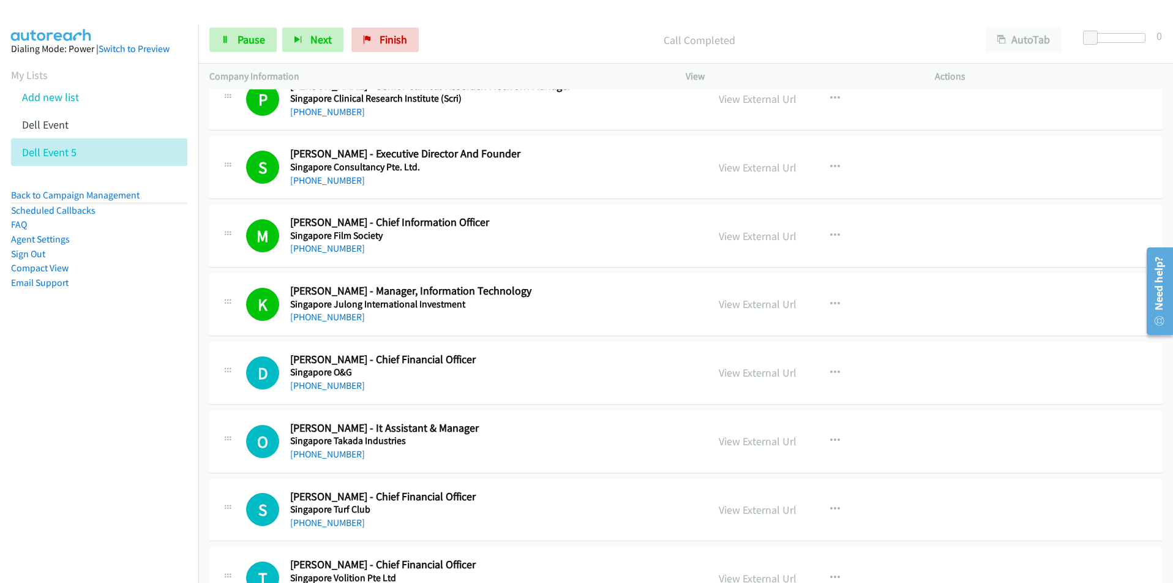
click at [117, 433] on nav "Dialing Mode: Power | Switch to Preview My Lists Add new list Dell Event Dell E…" at bounding box center [99, 316] width 199 height 583
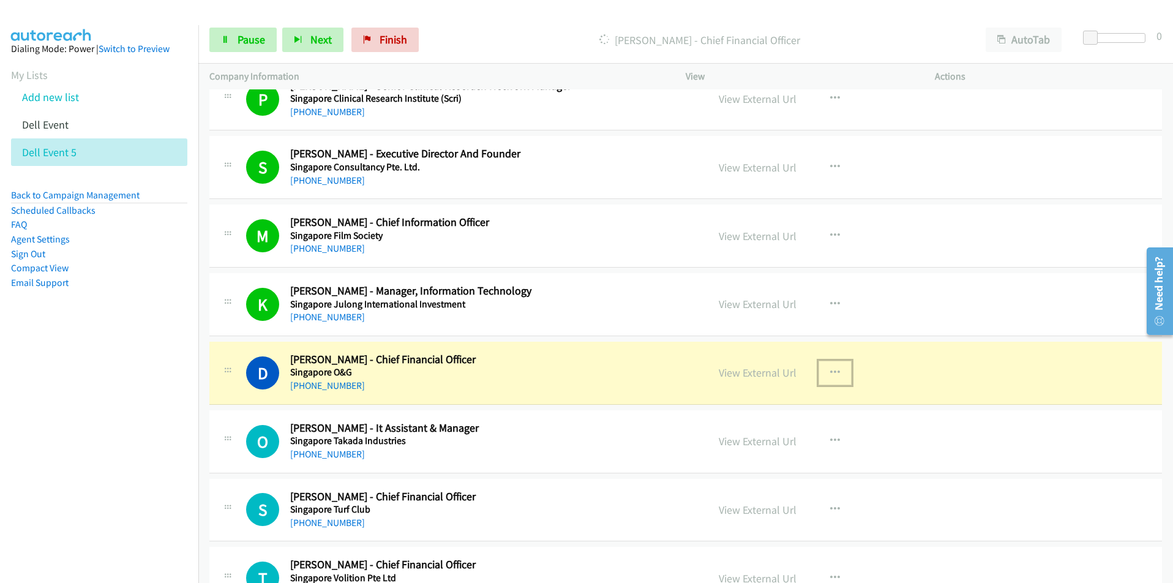
click at [837, 369] on button "button" at bounding box center [834, 373] width 33 height 24
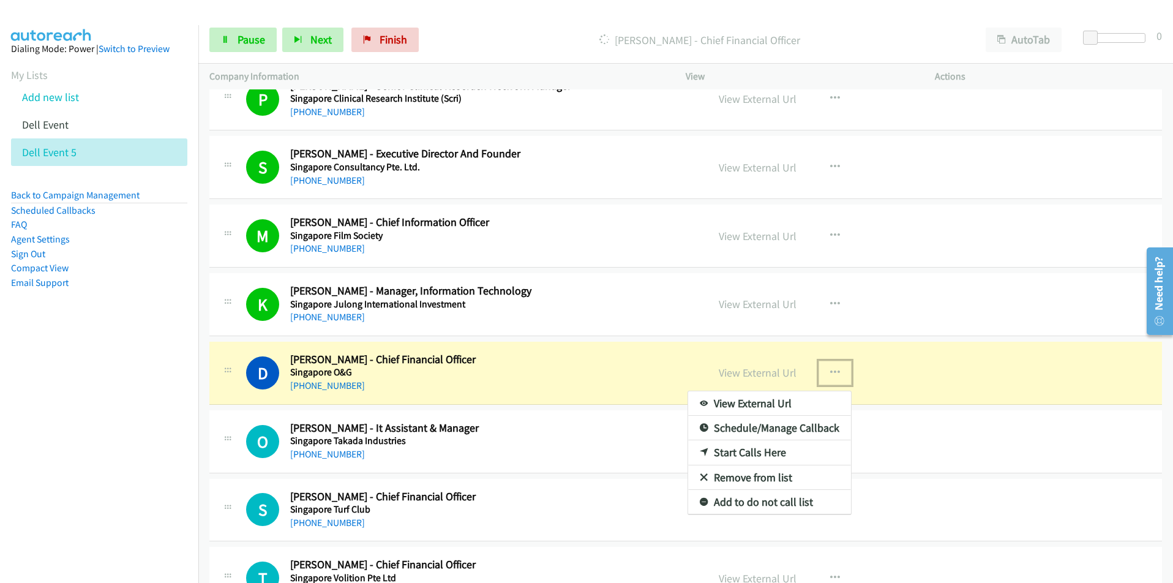
click at [792, 400] on link "View External Url" at bounding box center [769, 403] width 163 height 24
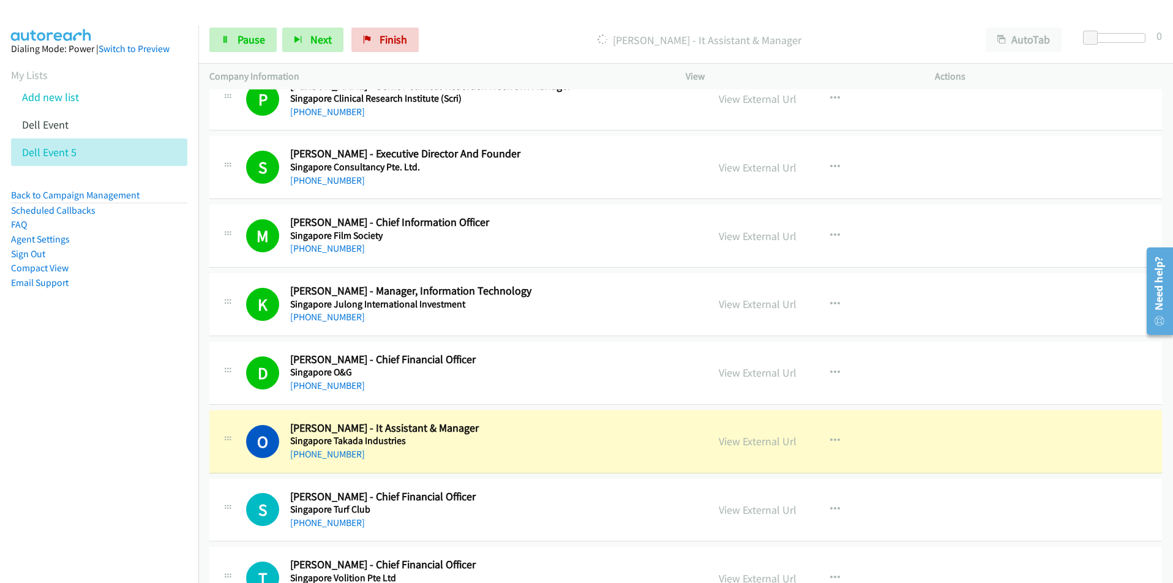
drag, startPoint x: 133, startPoint y: 495, endPoint x: 147, endPoint y: 490, distance: 14.9
click at [133, 495] on nav "Dialing Mode: Power | Switch to Preview My Lists Add new list Dell Event Dell E…" at bounding box center [99, 316] width 199 height 583
click at [823, 439] on button "button" at bounding box center [834, 440] width 33 height 24
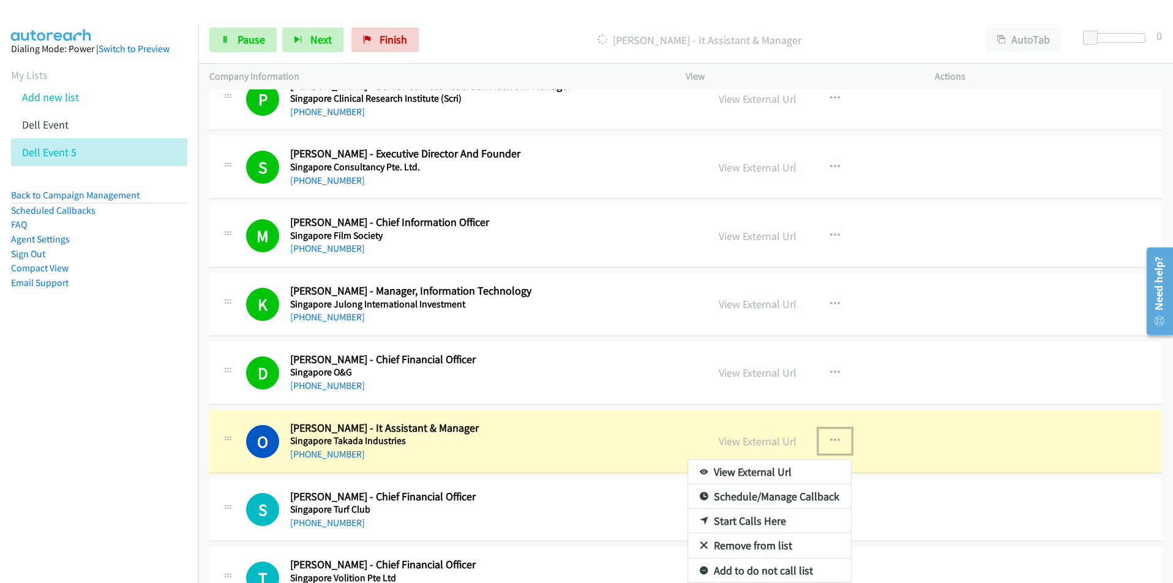
click at [793, 469] on link "View External Url" at bounding box center [769, 472] width 163 height 24
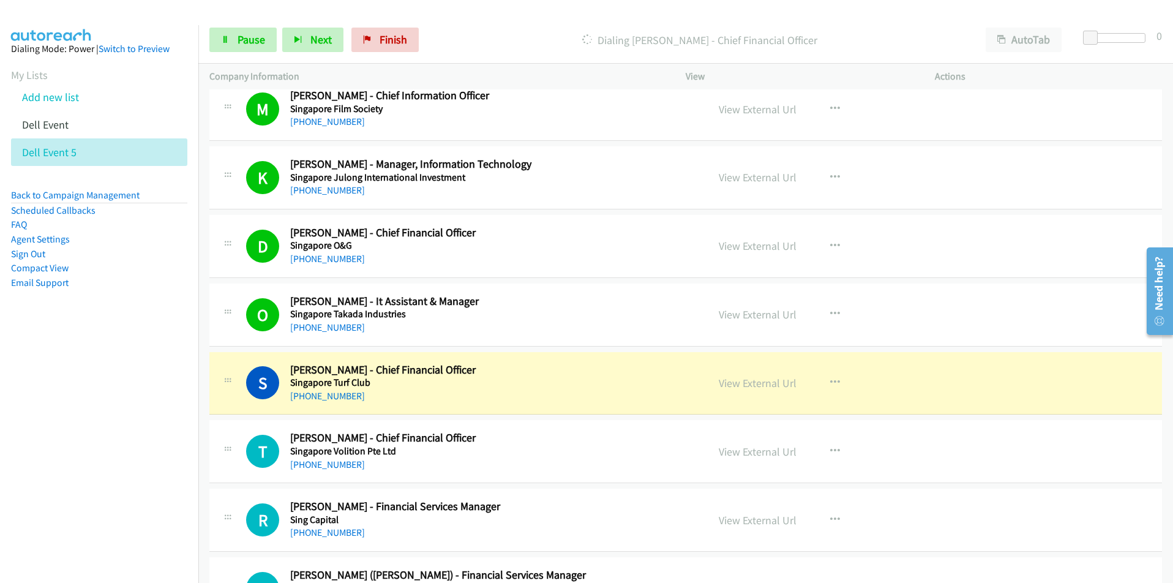
scroll to position [3122, 0]
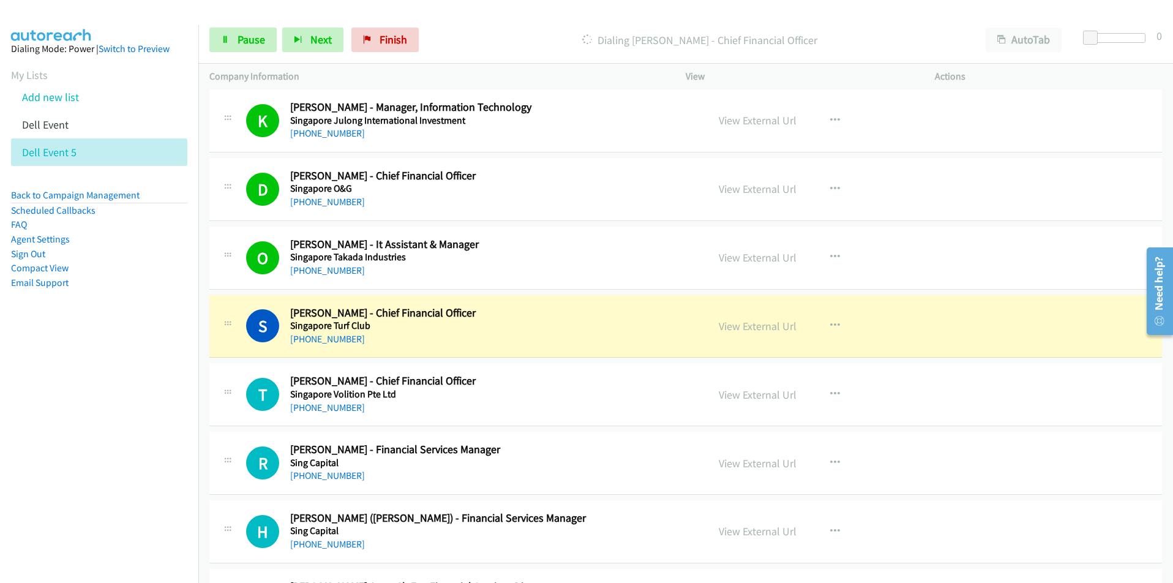
click at [135, 444] on nav "Dialing Mode: Power | Switch to Preview My Lists Add new list Dell Event Dell E…" at bounding box center [99, 316] width 199 height 583
click at [830, 326] on icon "button" at bounding box center [835, 326] width 10 height 10
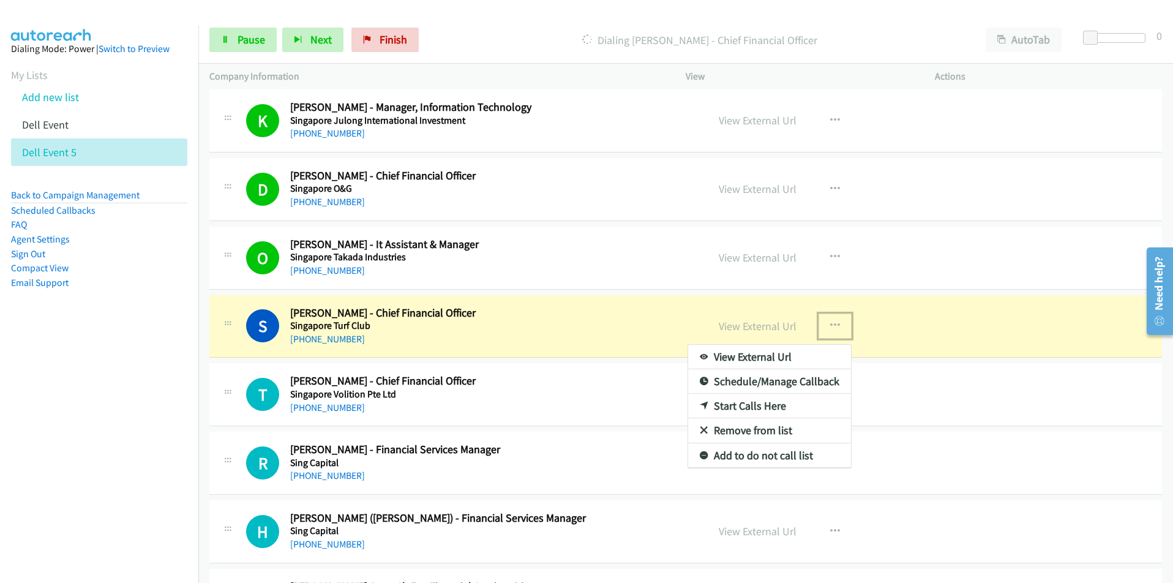
click at [769, 357] on link "View External Url" at bounding box center [769, 357] width 163 height 24
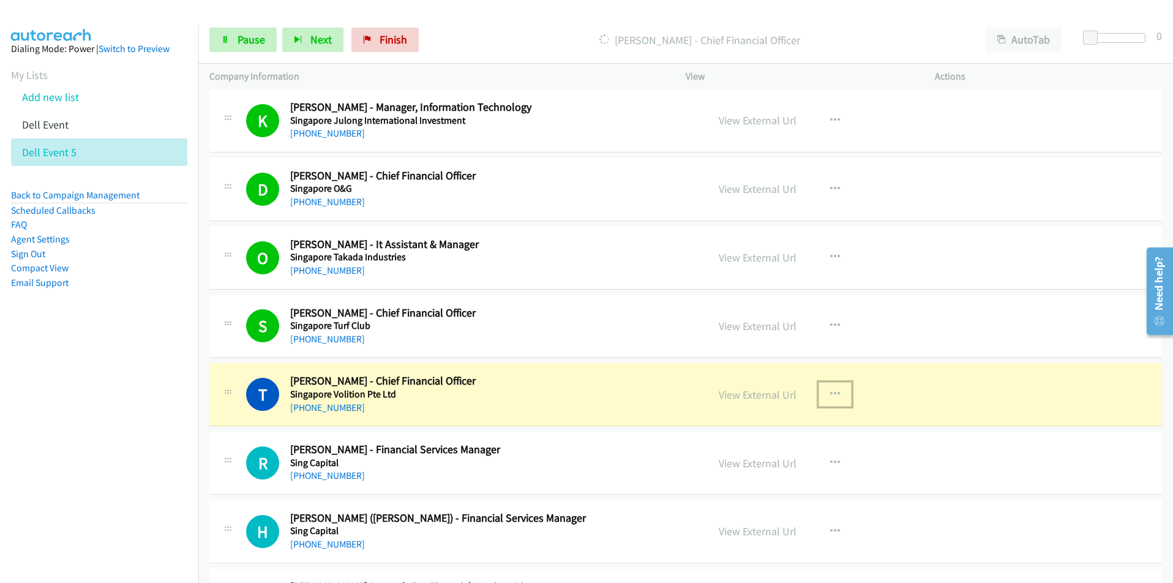
click at [834, 389] on icon "button" at bounding box center [835, 394] width 10 height 10
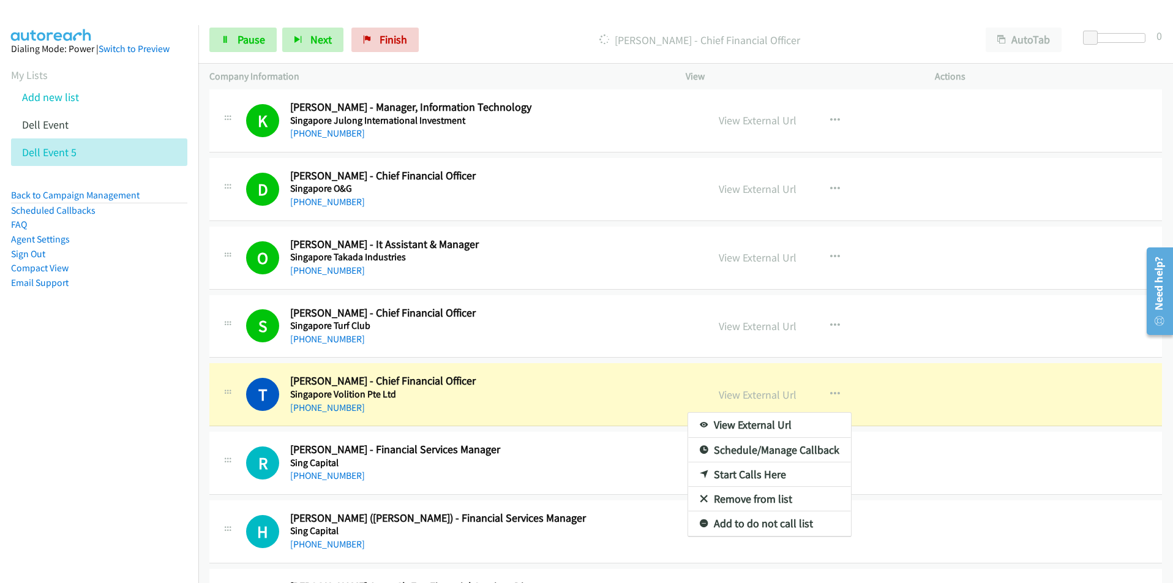
click at [139, 444] on nav "Dialing Mode: Power | Switch to Preview My Lists Add new list Dell Event Dell E…" at bounding box center [99, 316] width 199 height 583
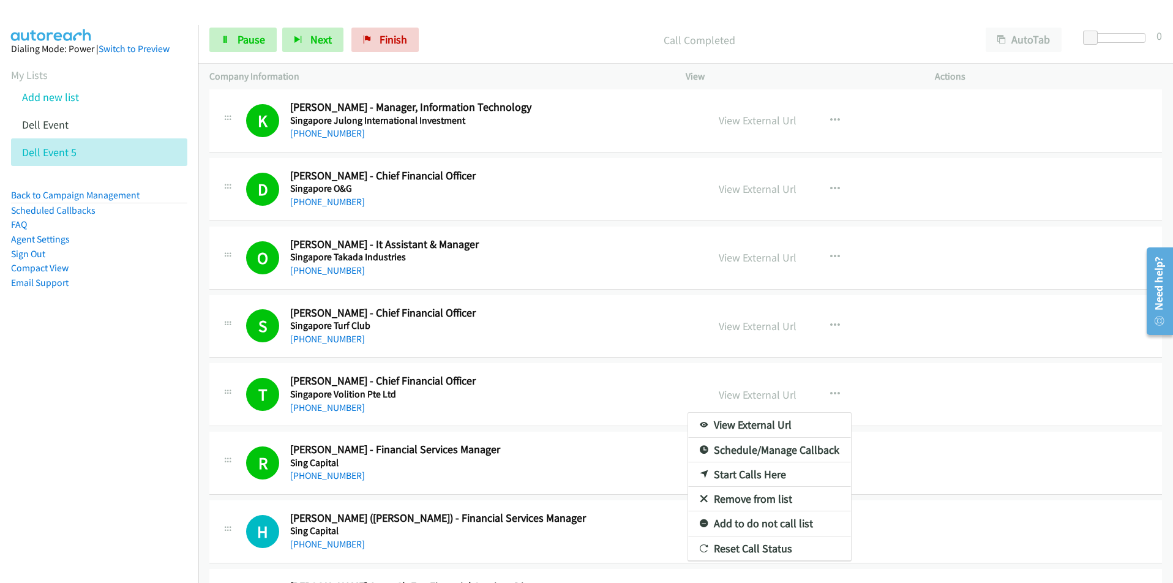
click at [135, 402] on nav "Dialing Mode: Power | Switch to Preview My Lists Add new list Dell Event Dell E…" at bounding box center [99, 316] width 199 height 583
click at [236, 44] on div at bounding box center [586, 291] width 1173 height 583
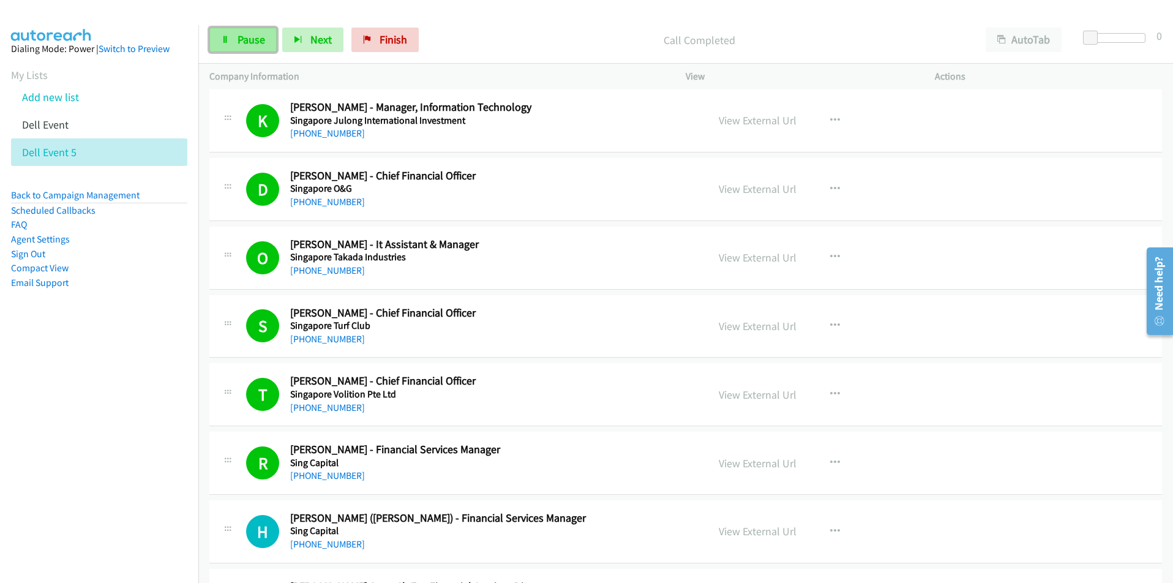
click at [231, 38] on link "Pause" at bounding box center [242, 40] width 67 height 24
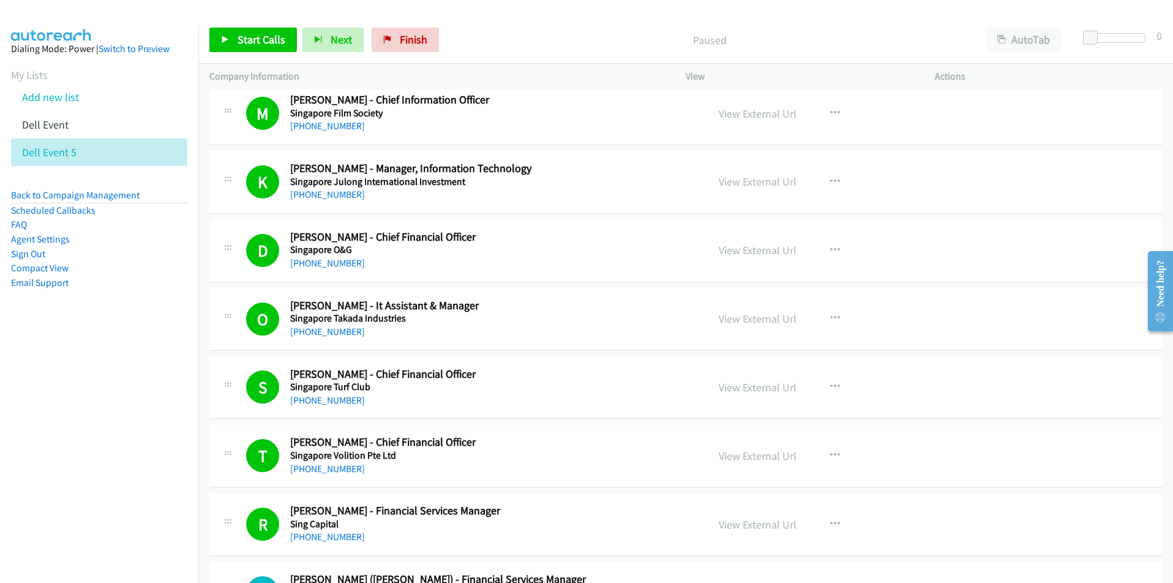
scroll to position [3366, 0]
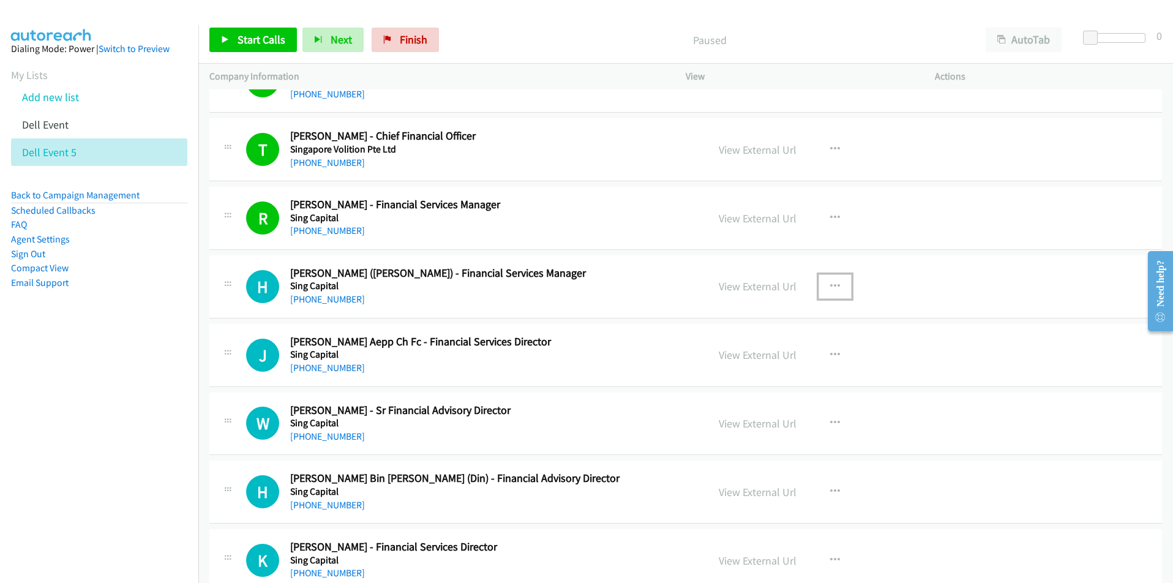
click at [837, 282] on button "button" at bounding box center [834, 286] width 33 height 24
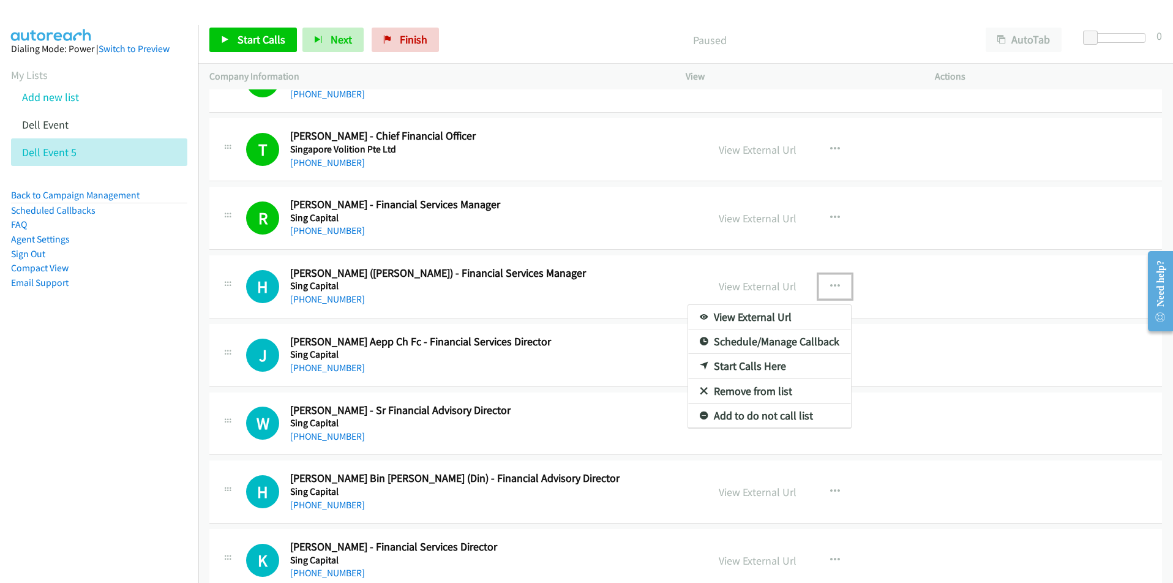
click at [775, 368] on link "Start Calls Here" at bounding box center [769, 366] width 163 height 24
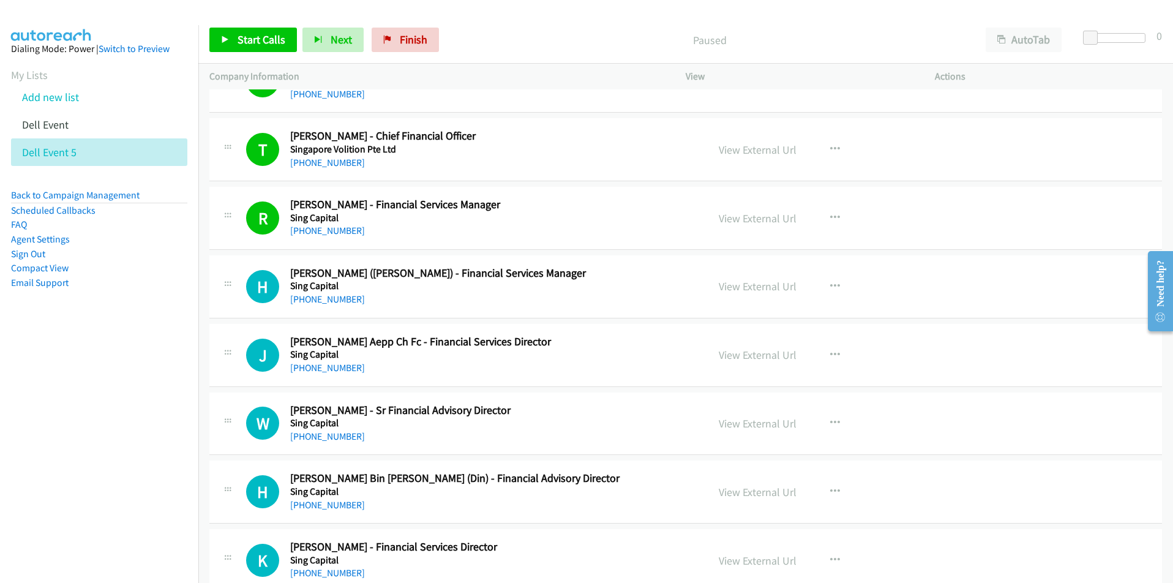
click at [251, 26] on div "Start Calls Pause Next Finish Paused AutoTab AutoTab 0" at bounding box center [685, 40] width 974 height 47
click at [252, 37] on span "Start Calls" at bounding box center [261, 39] width 48 height 14
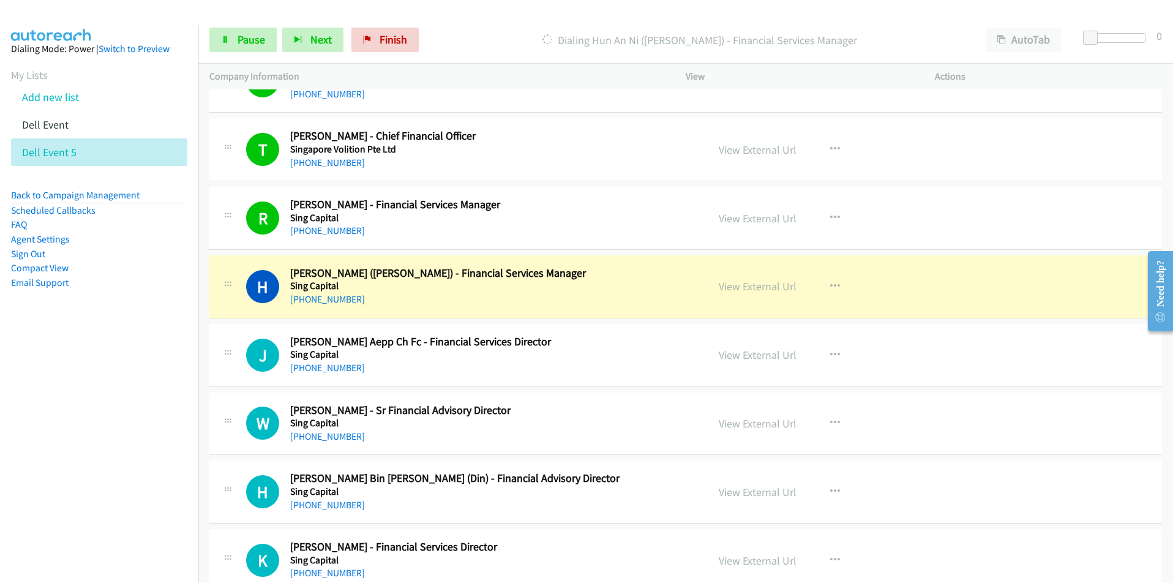
click at [90, 369] on nav "Dialing Mode: Power | Switch to Preview My Lists Add new list Dell Event Dell E…" at bounding box center [99, 316] width 199 height 583
click at [830, 284] on icon "button" at bounding box center [835, 287] width 10 height 10
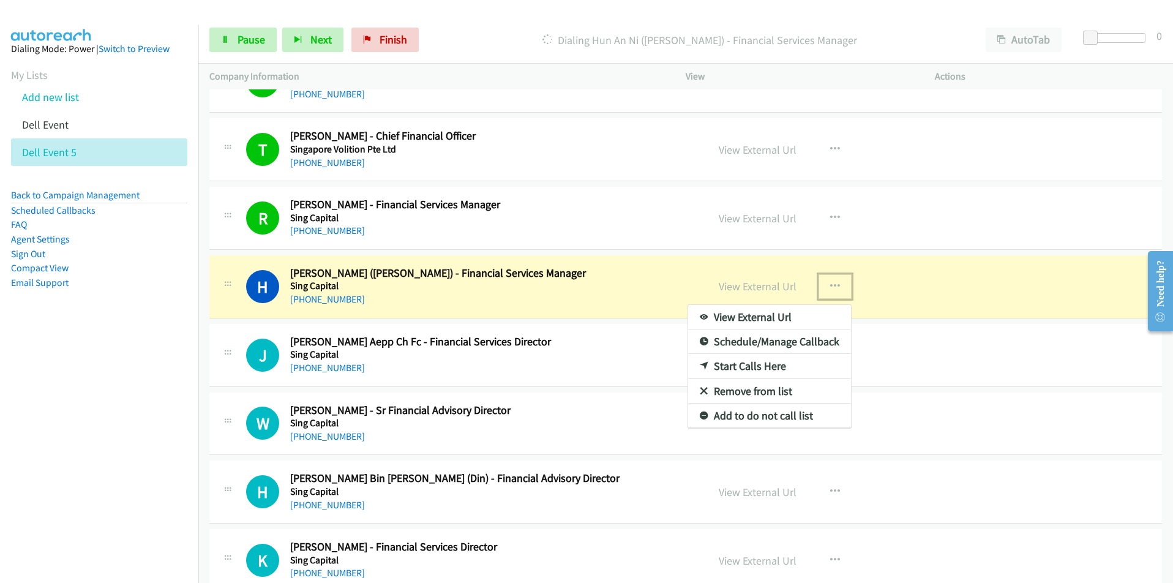
click at [781, 313] on link "View External Url" at bounding box center [769, 317] width 163 height 24
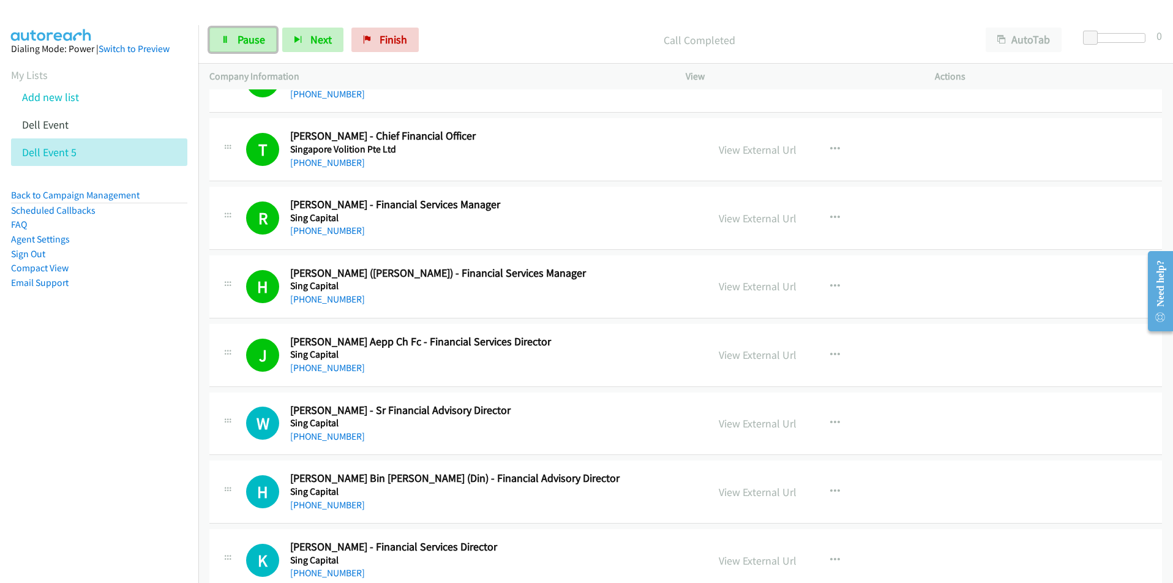
drag, startPoint x: 237, startPoint y: 38, endPoint x: 152, endPoint y: 28, distance: 86.2
click at [237, 38] on span "Pause" at bounding box center [251, 39] width 28 height 14
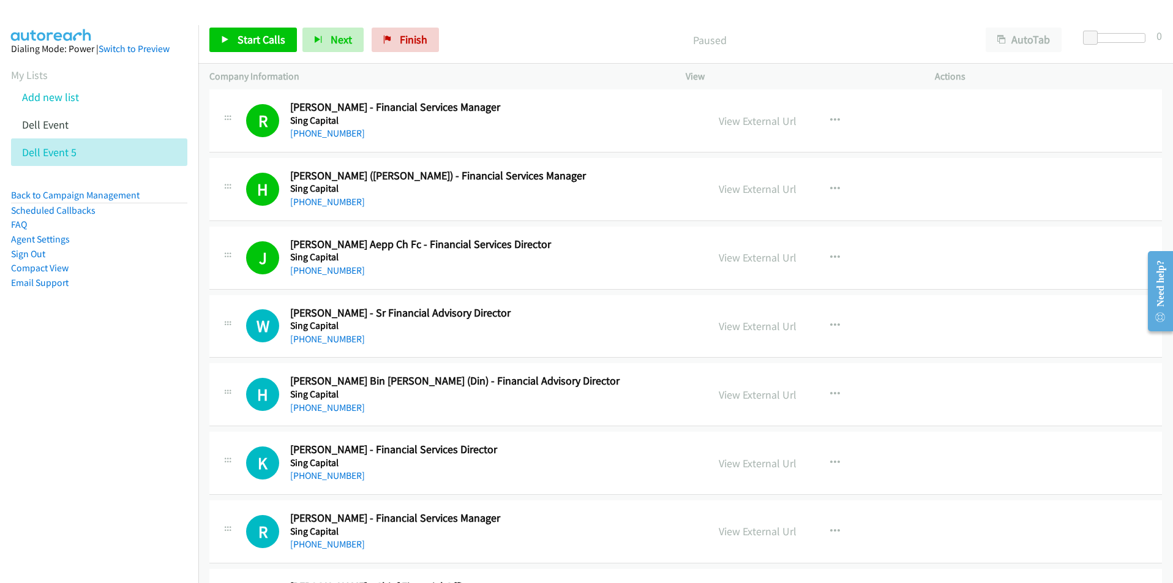
scroll to position [3428, 0]
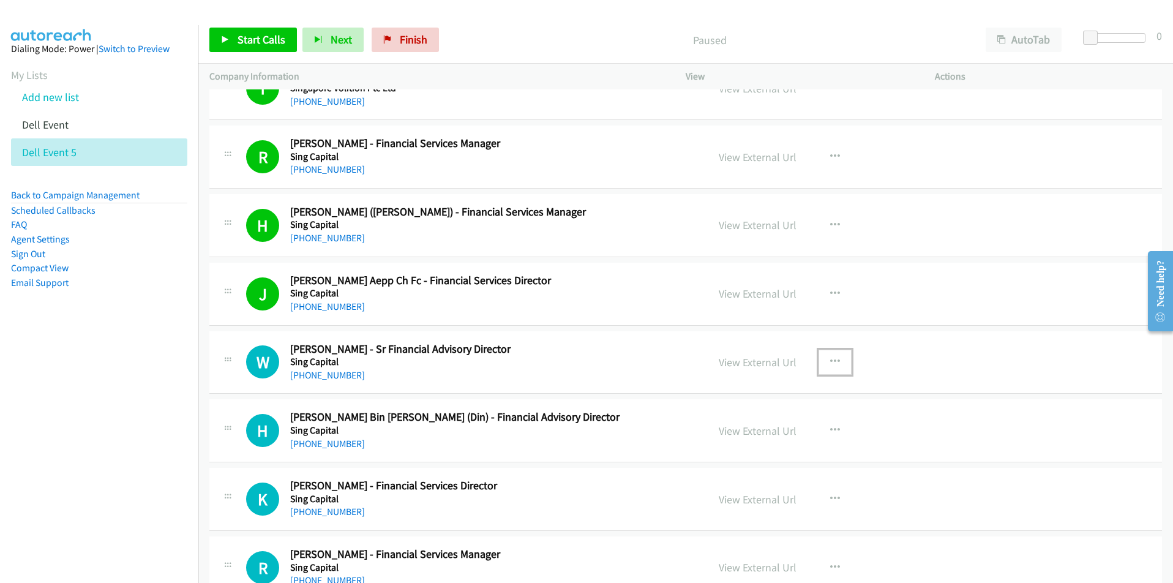
click at [830, 361] on icon "button" at bounding box center [835, 362] width 10 height 10
click at [782, 442] on link "Start Calls Here" at bounding box center [769, 442] width 163 height 24
click at [248, 40] on span "Start Calls" at bounding box center [261, 39] width 48 height 14
click at [235, 46] on link "Pause" at bounding box center [242, 40] width 67 height 24
click at [58, 429] on nav "Dialing Mode: Power | Switch to Preview My Lists Add new list Dell Event Dell E…" at bounding box center [99, 316] width 199 height 583
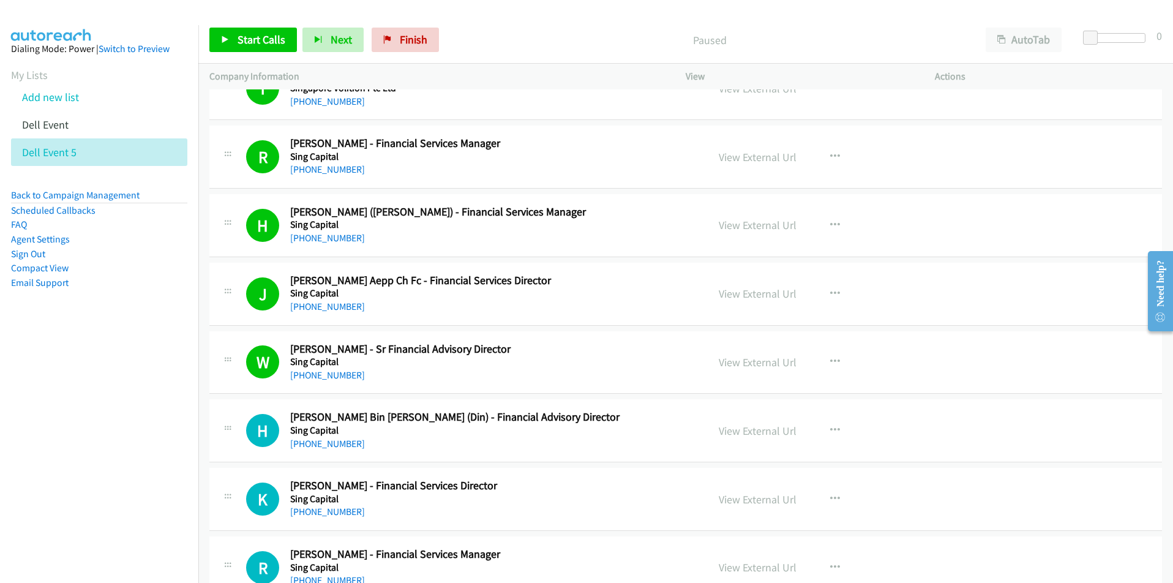
click at [247, 383] on div "W Callback Scheduled [PERSON_NAME] - Sr Financial Advisory Director Sing Capita…" at bounding box center [685, 362] width 952 height 63
